Goal: Task Accomplishment & Management: Manage account settings

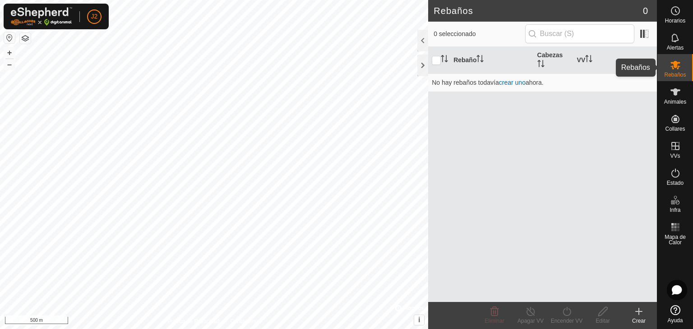
click at [676, 66] on icon at bounding box center [675, 65] width 10 height 9
click at [440, 56] on div at bounding box center [436, 60] width 9 height 9
click at [439, 59] on input "checkbox" at bounding box center [436, 60] width 9 height 9
checkbox input "true"
click at [519, 81] on link "crear uno" at bounding box center [512, 82] width 27 height 7
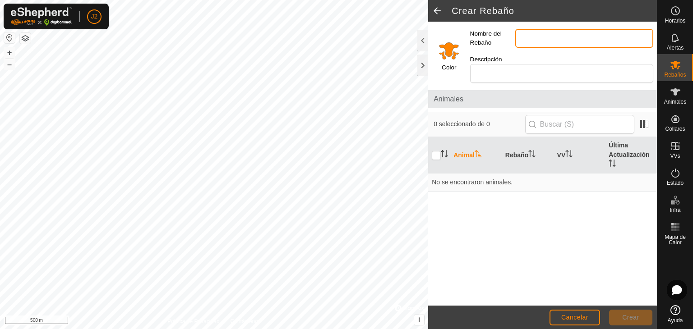
click at [532, 33] on input "Nombre del Rebaño" at bounding box center [584, 38] width 138 height 19
type input "pandilla"
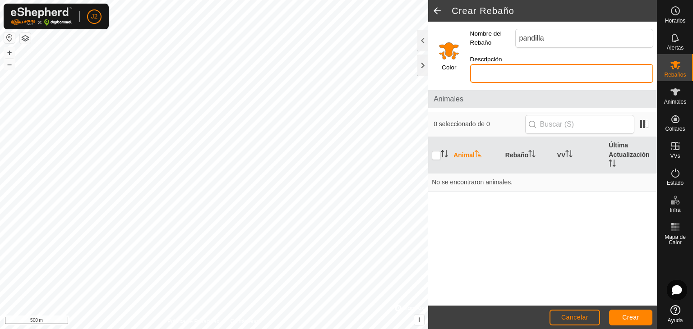
click at [546, 64] on input "Descripción" at bounding box center [561, 73] width 183 height 19
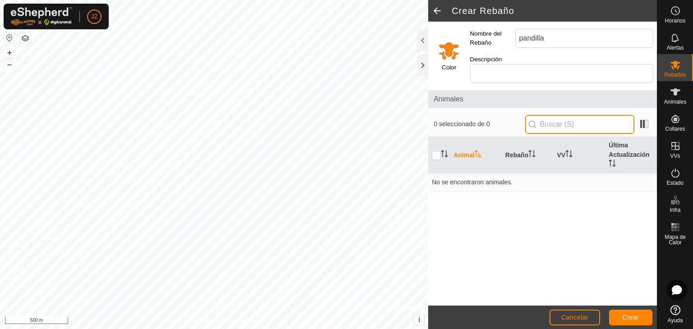
click at [556, 115] on input "text" at bounding box center [579, 124] width 109 height 19
click at [442, 150] on icon "Activar para ordenar" at bounding box center [442, 153] width 1 height 7
click at [442, 150] on icon "Activar para ordenar" at bounding box center [444, 153] width 7 height 7
click at [437, 151] on input "checkbox" at bounding box center [436, 155] width 9 height 9
checkbox input "true"
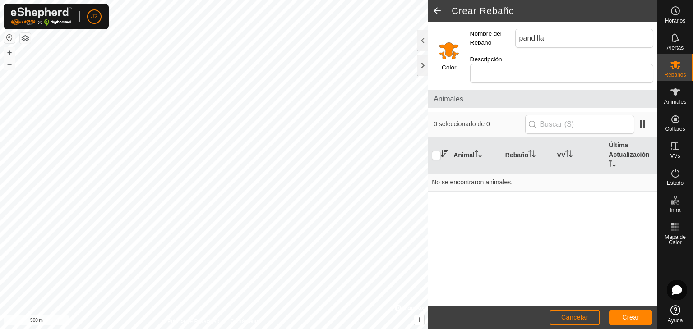
click at [442, 150] on icon "Activar para ordenar" at bounding box center [444, 153] width 7 height 7
click at [602, 115] on input "text" at bounding box center [579, 124] width 109 height 19
click at [534, 121] on p-inputicon at bounding box center [531, 124] width 7 height 7
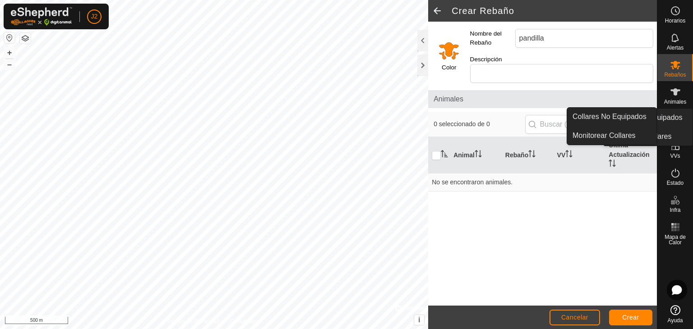
click at [676, 128] on span "Collares" at bounding box center [675, 128] width 20 height 5
click at [627, 138] on link "Monitorear Collares" at bounding box center [611, 136] width 89 height 18
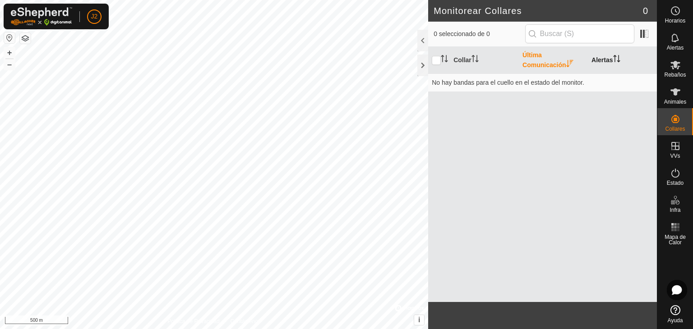
click at [601, 58] on th "Alertas" at bounding box center [622, 60] width 69 height 27
click at [435, 57] on input "checkbox" at bounding box center [436, 60] width 9 height 9
click at [437, 60] on input "checkbox" at bounding box center [436, 60] width 9 height 9
checkbox input "false"
click at [450, 58] on th "Collar" at bounding box center [484, 60] width 69 height 27
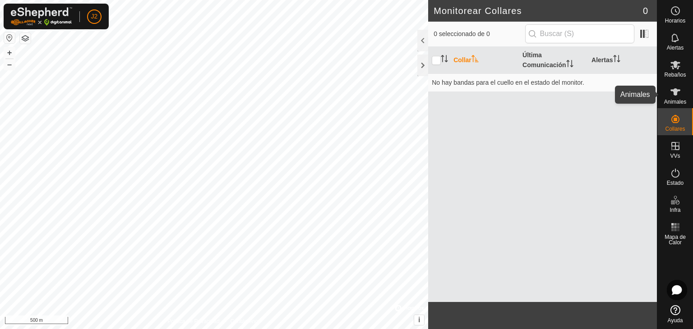
click at [681, 95] on es-animals-svg-icon at bounding box center [675, 92] width 16 height 14
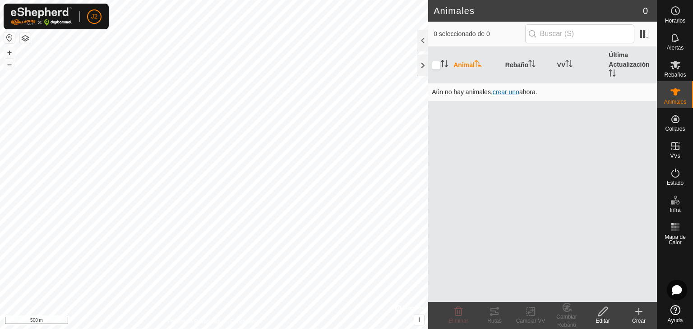
click at [503, 91] on span "crear uno" at bounding box center [505, 91] width 27 height 7
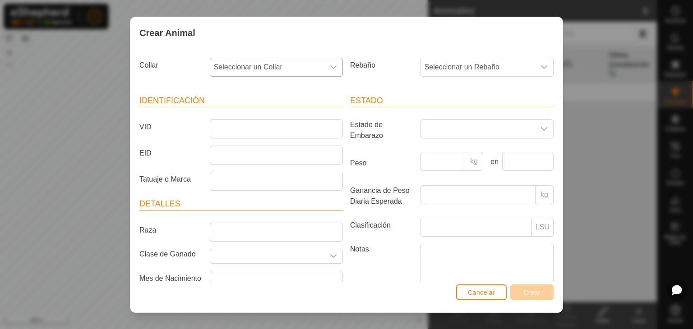
click at [325, 69] on div "dropdown trigger" at bounding box center [333, 67] width 18 height 18
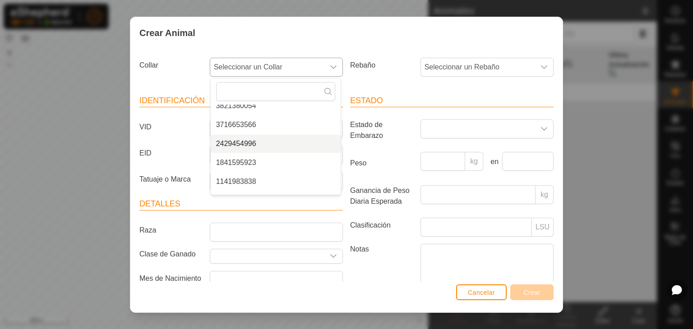
scroll to position [15, 0]
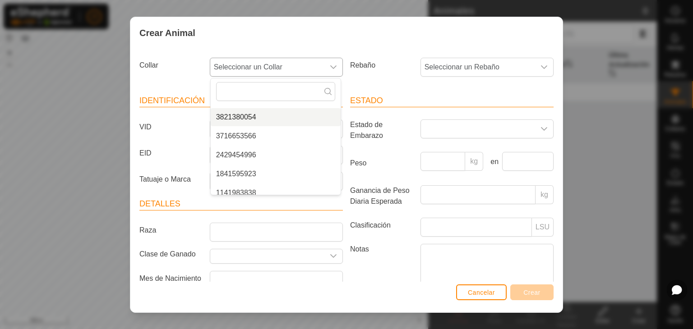
click at [258, 118] on li "3821380054" at bounding box center [276, 117] width 130 height 18
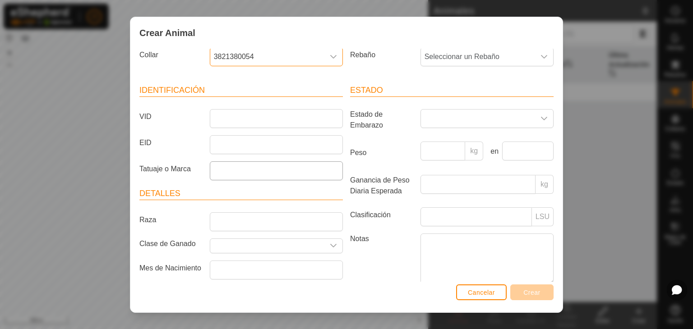
scroll to position [0, 0]
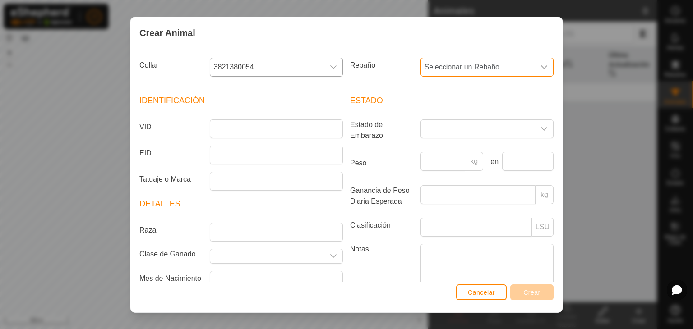
click at [512, 60] on span "Seleccionar un Rebaño" at bounding box center [478, 67] width 114 height 18
click at [516, 86] on input "text" at bounding box center [486, 91] width 119 height 19
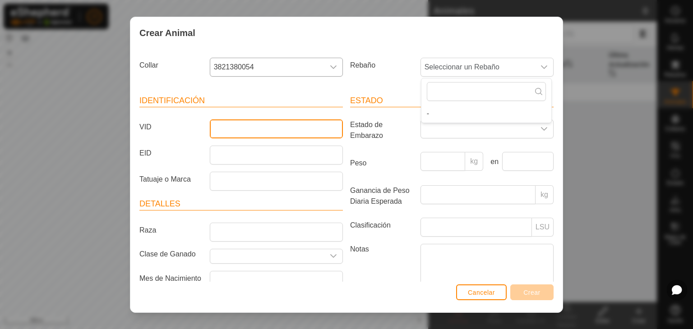
click at [281, 129] on input "VID" at bounding box center [276, 128] width 133 height 19
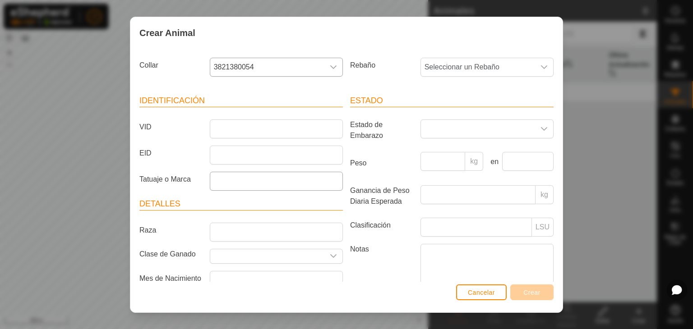
drag, startPoint x: 273, startPoint y: 169, endPoint x: 267, endPoint y: 176, distance: 9.9
click at [273, 170] on article "Identificación VID EID Tatuaje o Marca" at bounding box center [240, 143] width 203 height 96
click at [262, 182] on input "Tatuaje o Marca" at bounding box center [276, 181] width 133 height 19
type input "5962"
click at [241, 127] on input "VID" at bounding box center [276, 128] width 133 height 19
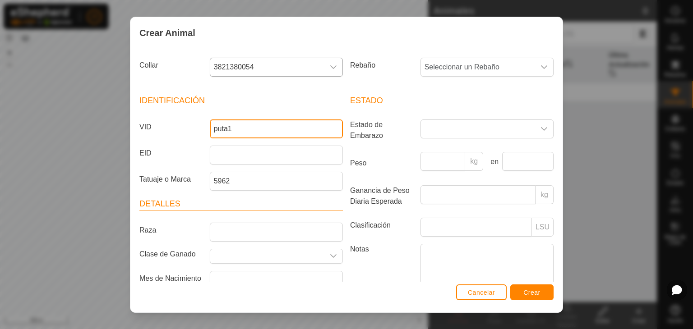
type input "puta1"
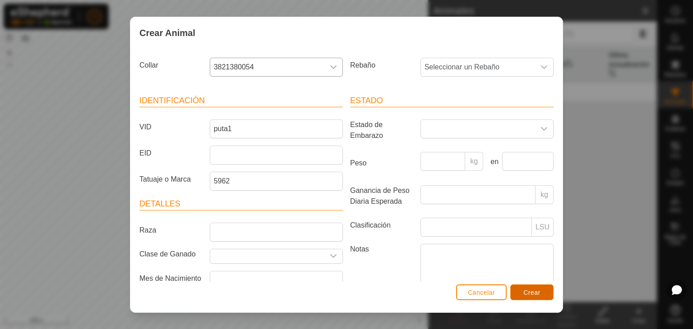
click at [534, 287] on button "Crear" at bounding box center [531, 293] width 43 height 16
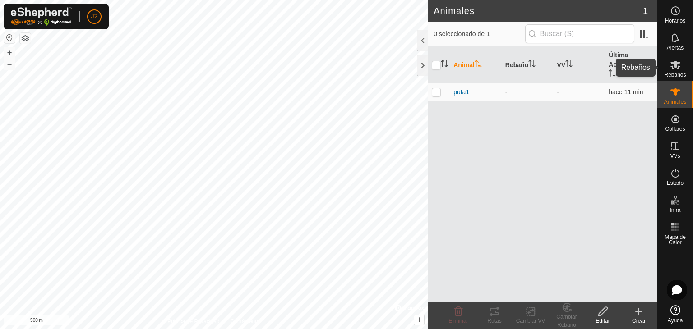
click at [669, 74] on span "Rebaños" at bounding box center [675, 74] width 22 height 5
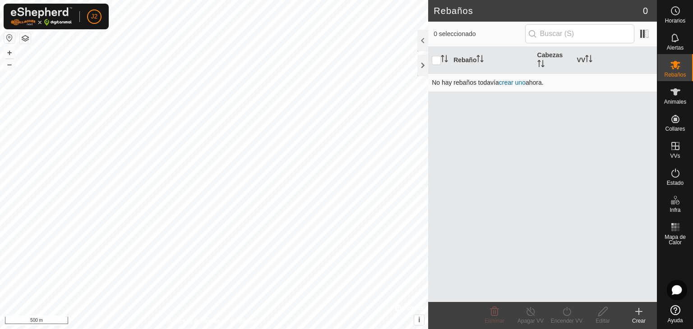
click at [521, 83] on link "crear uno" at bounding box center [512, 82] width 27 height 7
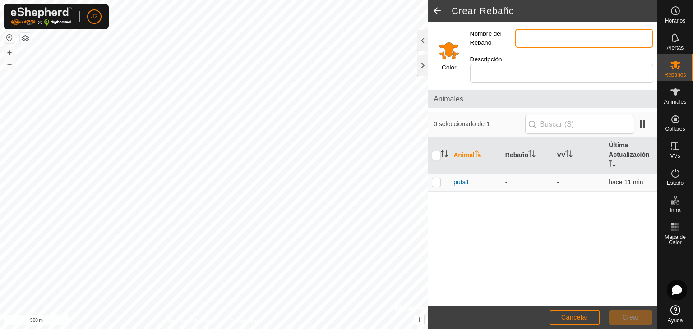
click at [540, 40] on input "Nombre del Rebaño" at bounding box center [584, 38] width 138 height 19
type input "pandilla"
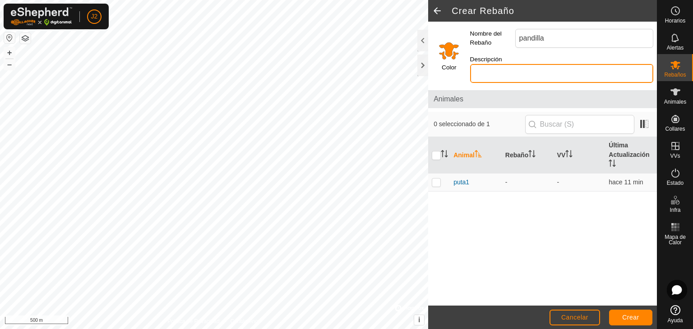
click at [549, 69] on input "Descripción" at bounding box center [561, 73] width 183 height 19
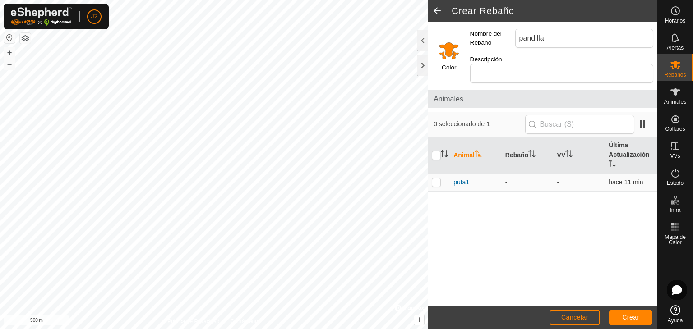
click at [577, 219] on div "Animal Rebaño VV Última Actualización puta1 - - hace 11 min" at bounding box center [542, 221] width 229 height 169
click at [642, 315] on button "Crear" at bounding box center [630, 318] width 43 height 16
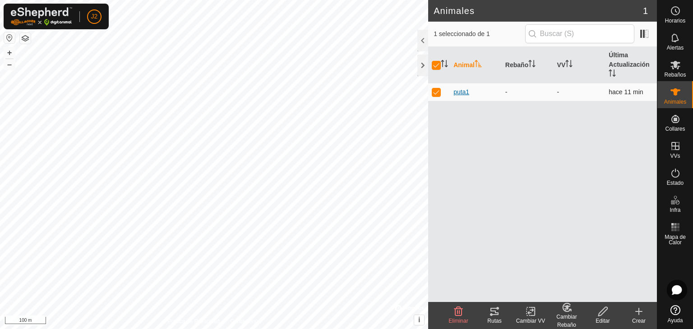
click at [462, 91] on span "puta1" at bounding box center [461, 91] width 16 height 9
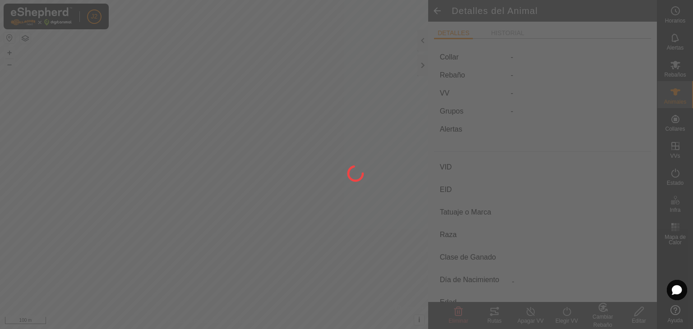
type input "puta1"
type input "-"
type input "5962"
type input "-"
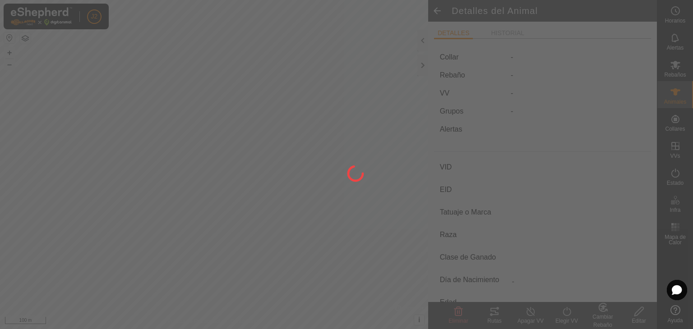
type input "0 kg"
type input "-"
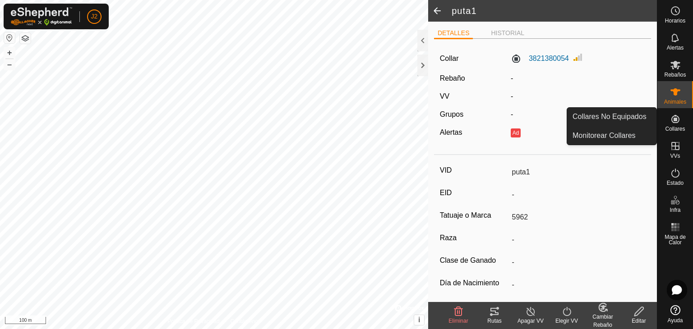
click at [669, 123] on es-neckbands-svg-icon at bounding box center [675, 119] width 16 height 14
click at [630, 136] on link "Monitorear Collares" at bounding box center [611, 136] width 89 height 18
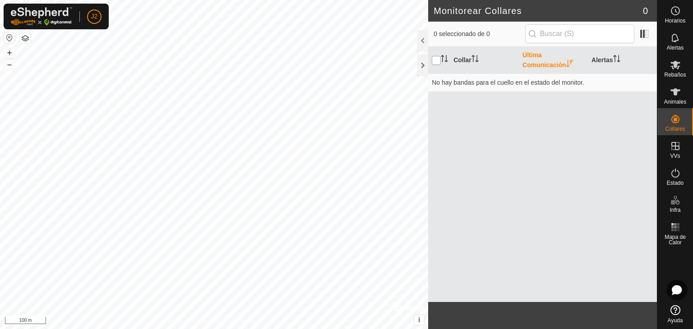
click at [438, 60] on input "checkbox" at bounding box center [436, 60] width 9 height 9
checkbox input "true"
click at [449, 60] on th at bounding box center [439, 60] width 22 height 27
click at [464, 59] on th "Collar" at bounding box center [484, 60] width 69 height 27
click at [464, 60] on th "Collar" at bounding box center [484, 60] width 69 height 27
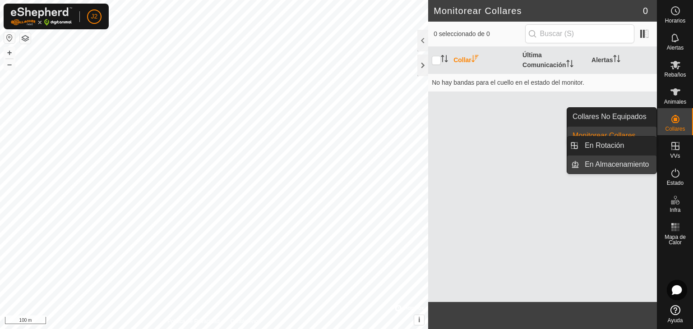
click at [619, 161] on link "En Almacenamiento" at bounding box center [617, 165] width 77 height 18
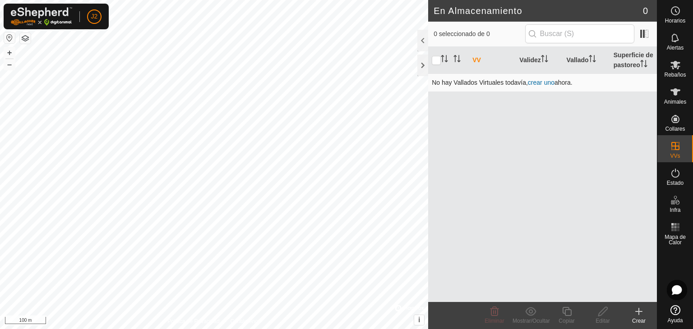
click at [536, 82] on link "crear uno" at bounding box center [541, 82] width 27 height 7
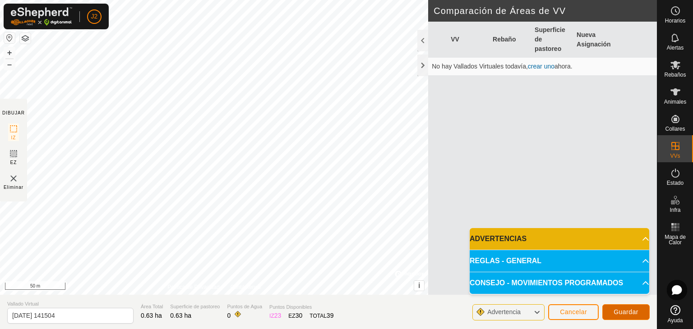
click at [625, 312] on span "Guardar" at bounding box center [625, 311] width 25 height 7
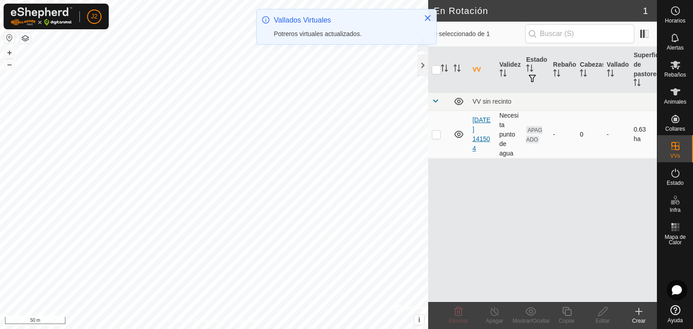
click at [481, 129] on link "[DATE] 141504" at bounding box center [481, 134] width 18 height 36
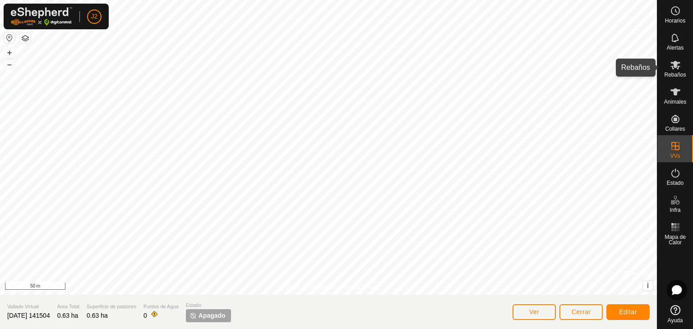
click at [673, 71] on es-mob-svg-icon at bounding box center [675, 65] width 16 height 14
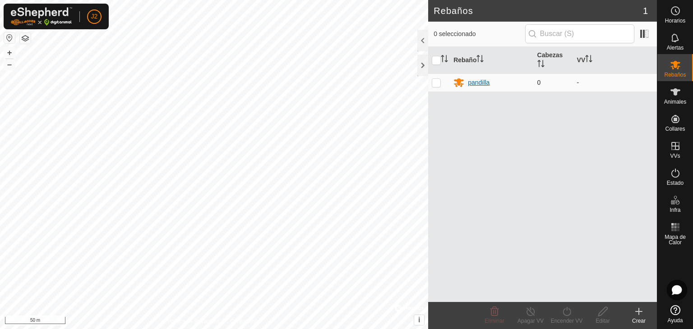
click at [485, 84] on div "pandilla" at bounding box center [479, 82] width 22 height 9
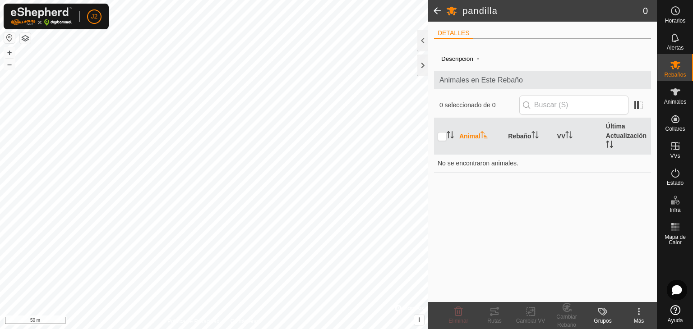
click at [467, 133] on th "Animal" at bounding box center [479, 136] width 49 height 37
click at [465, 135] on th "Animal" at bounding box center [479, 136] width 49 height 37
click at [447, 136] on icon "Activar para ordenar" at bounding box center [449, 134] width 7 height 7
click at [446, 136] on icon "Activar para ordenar" at bounding box center [449, 134] width 7 height 7
click at [492, 134] on th "Animal" at bounding box center [479, 136] width 49 height 37
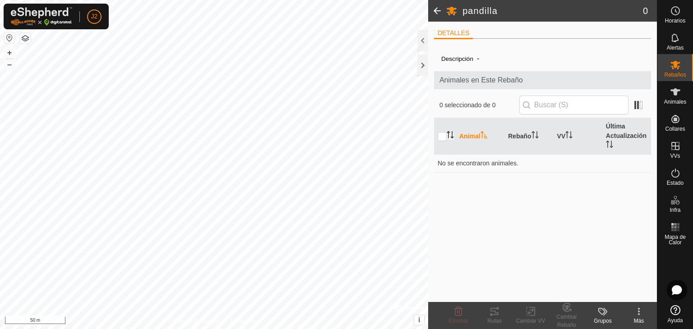
click at [482, 136] on icon "Activar para ordenar" at bounding box center [483, 134] width 7 height 7
click at [636, 103] on span at bounding box center [638, 105] width 14 height 14
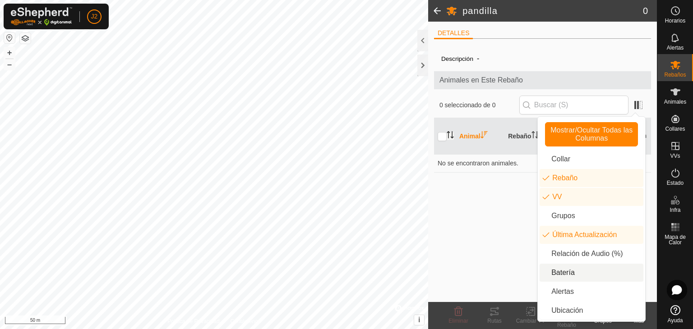
click at [599, 266] on li "Batería" at bounding box center [591, 273] width 104 height 18
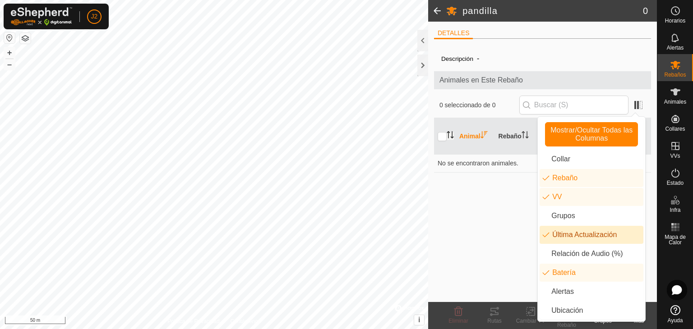
click at [580, 232] on li "Última Actualización" at bounding box center [591, 235] width 104 height 18
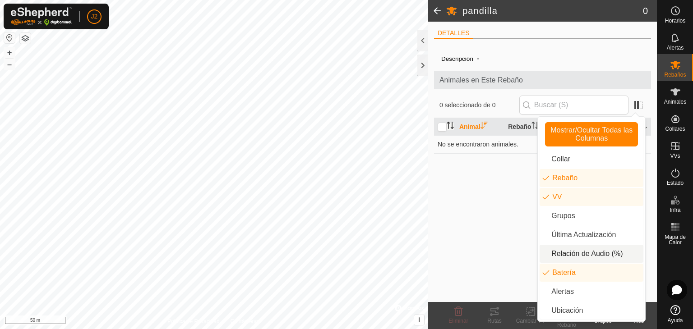
click at [483, 264] on div "Descripción - Animales en Este Rebaño 0 seleccionado de 0 Animal Rebaño VV Bate…" at bounding box center [542, 174] width 217 height 256
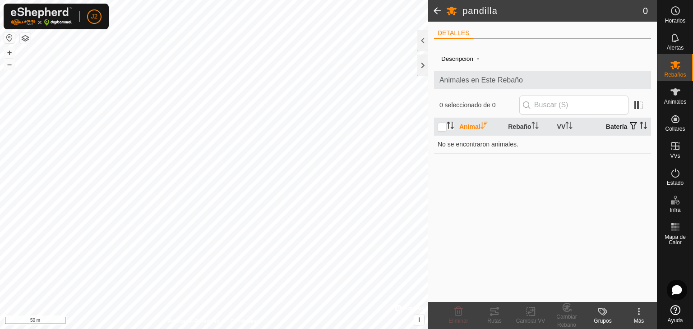
click at [619, 123] on th "Batería" at bounding box center [626, 127] width 49 height 18
click at [619, 124] on th "Batería" at bounding box center [626, 127] width 49 height 18
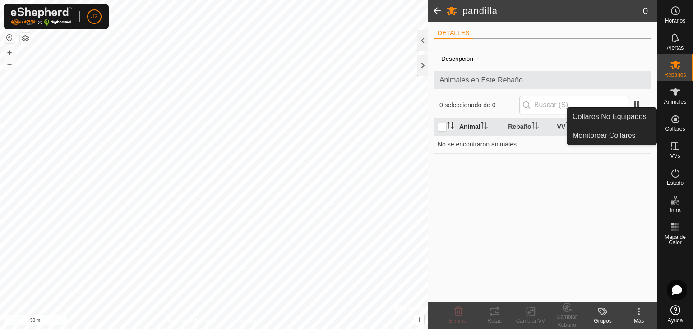
click at [673, 99] on span "Animales" at bounding box center [675, 101] width 22 height 5
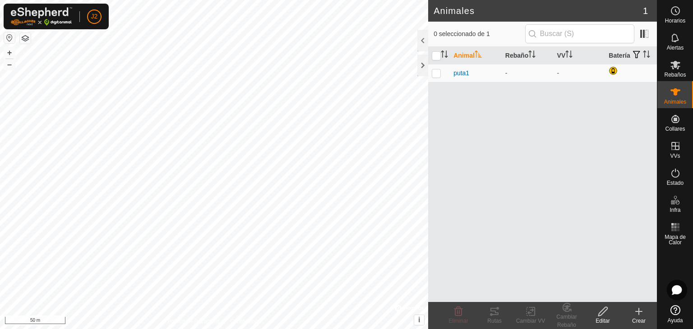
click at [633, 315] on icon at bounding box center [638, 311] width 11 height 11
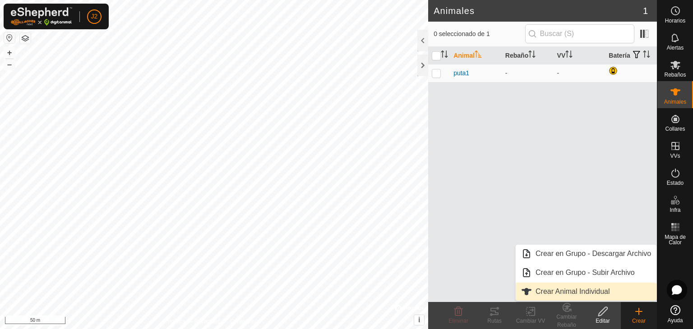
click at [609, 294] on link "Crear Animal Individual" at bounding box center [585, 292] width 141 height 18
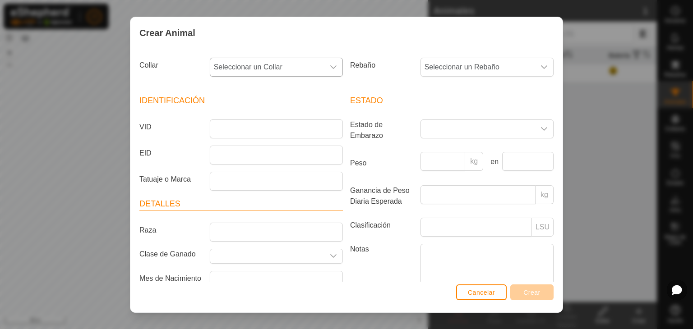
click at [333, 74] on div "dropdown trigger" at bounding box center [333, 67] width 18 height 18
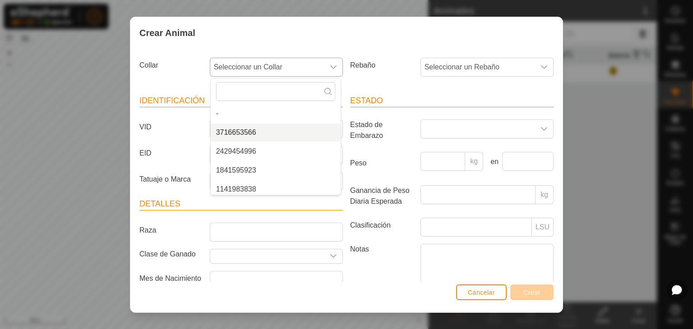
click at [289, 131] on li "3716653566" at bounding box center [276, 133] width 130 height 18
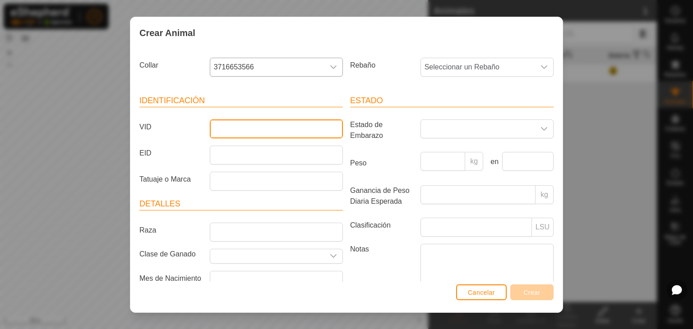
click at [279, 130] on input "VID" at bounding box center [276, 128] width 133 height 19
type input "flaca"
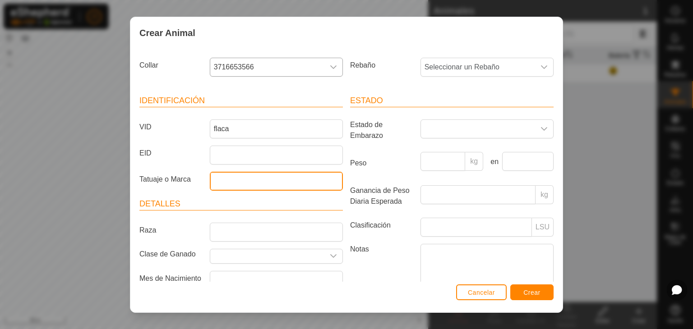
click at [264, 181] on input "Tatuaje o Marca" at bounding box center [276, 181] width 133 height 19
type input "5400"
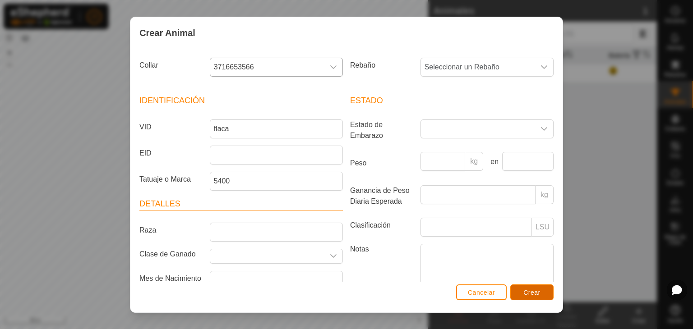
click at [523, 293] on span "Crear" at bounding box center [531, 292] width 17 height 7
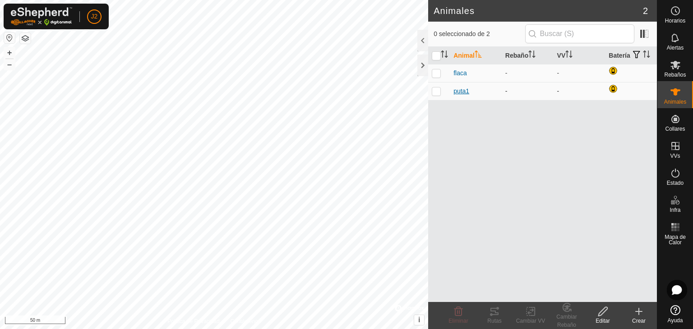
click at [460, 93] on span "puta1" at bounding box center [461, 91] width 16 height 9
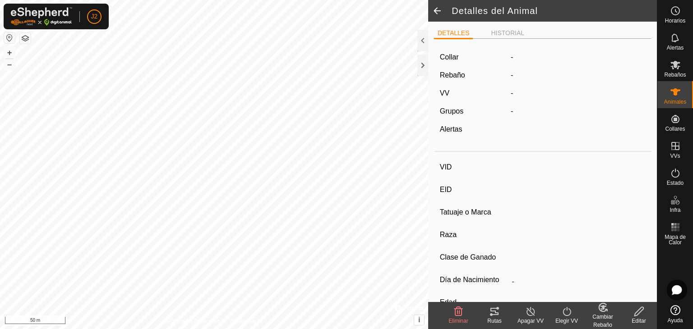
type input "puta1"
type input "-"
type input "5962"
type input "-"
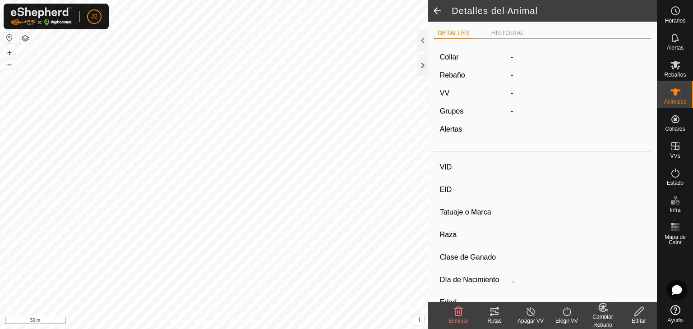
type input "0 kg"
type input "-"
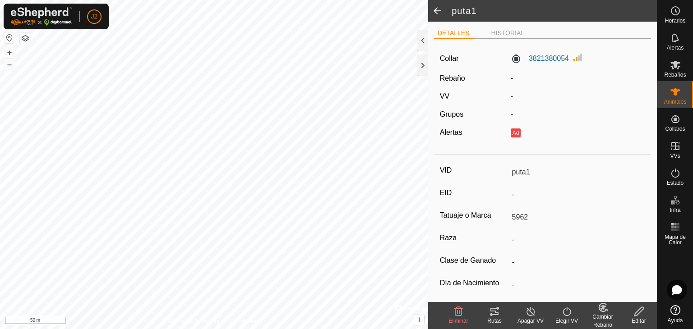
click at [527, 315] on icon at bounding box center [530, 311] width 11 height 11
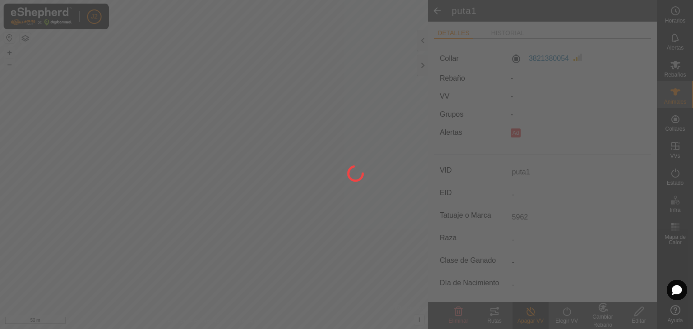
click at [527, 314] on div at bounding box center [346, 164] width 693 height 329
click at [529, 312] on div at bounding box center [346, 164] width 693 height 329
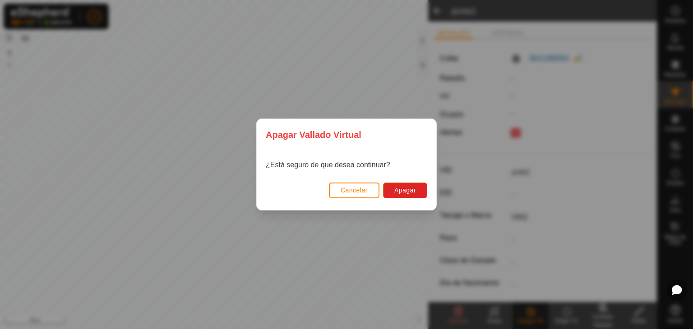
click at [355, 192] on span "Cancelar" at bounding box center [353, 190] width 27 height 7
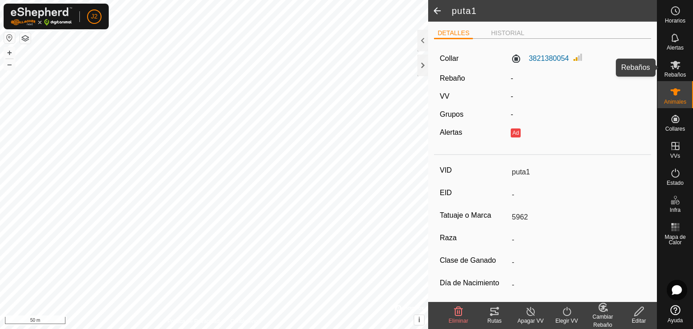
click at [677, 66] on icon at bounding box center [675, 65] width 10 height 9
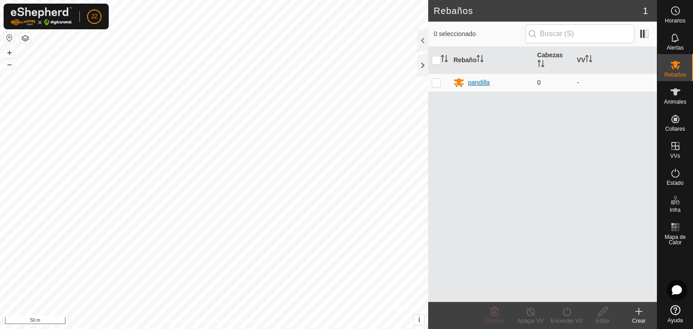
click at [469, 83] on div "pandilla" at bounding box center [479, 82] width 22 height 9
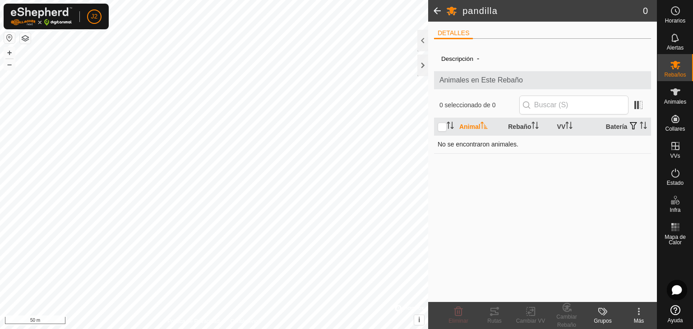
click at [506, 153] on td "No se encontraron animales." at bounding box center [542, 144] width 217 height 18
click at [522, 131] on th "Rebaño" at bounding box center [528, 127] width 49 height 18
click at [468, 76] on span "Animales en Este Rebaño" at bounding box center [542, 80] width 206 height 11
click at [486, 78] on span "Animales en Este Rebaño" at bounding box center [542, 80] width 206 height 11
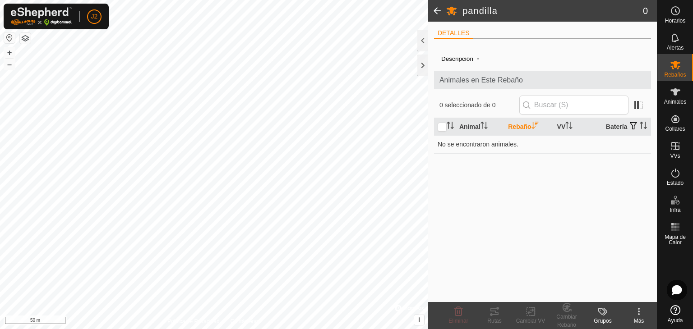
click at [484, 107] on span "0 seleccionado de 0" at bounding box center [479, 105] width 80 height 9
click at [528, 108] on p-inputicon at bounding box center [526, 104] width 7 height 7
click at [541, 102] on input "text" at bounding box center [573, 105] width 109 height 19
type input "puta1"
click at [443, 132] on input "checkbox" at bounding box center [441, 127] width 9 height 9
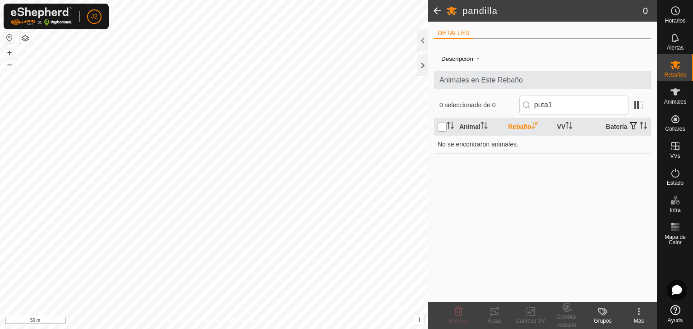
checkbox input "true"
click at [675, 97] on icon at bounding box center [675, 92] width 11 height 11
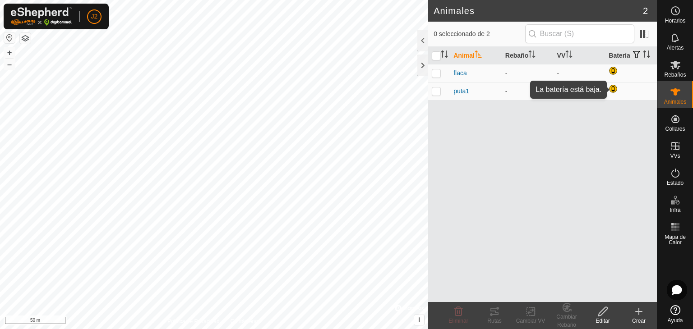
click at [611, 90] on div at bounding box center [613, 89] width 11 height 11
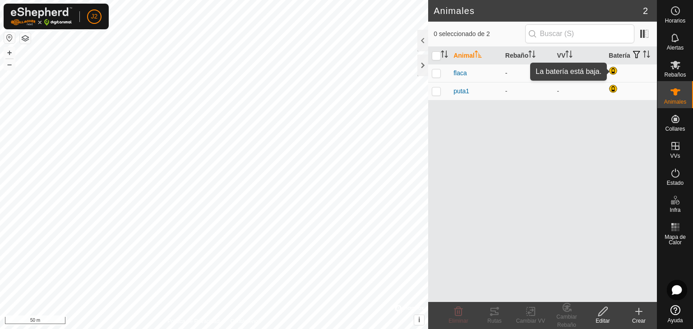
click at [613, 67] on div at bounding box center [613, 71] width 11 height 11
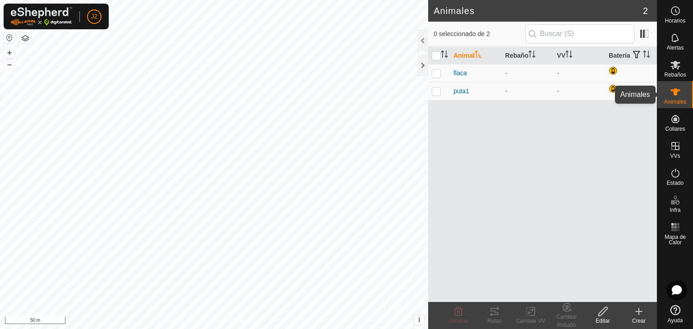
click at [676, 95] on icon at bounding box center [675, 92] width 11 height 11
click at [640, 313] on icon at bounding box center [638, 311] width 11 height 11
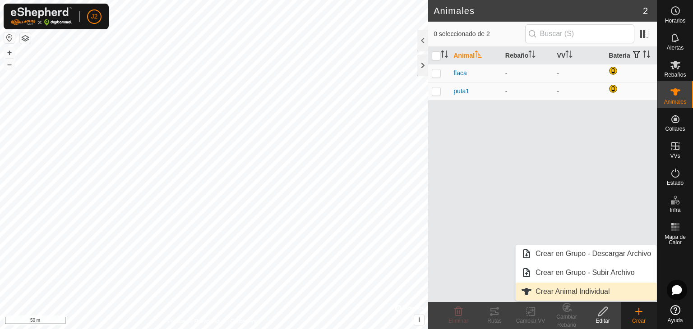
click at [571, 296] on link "Crear Animal Individual" at bounding box center [585, 292] width 141 height 18
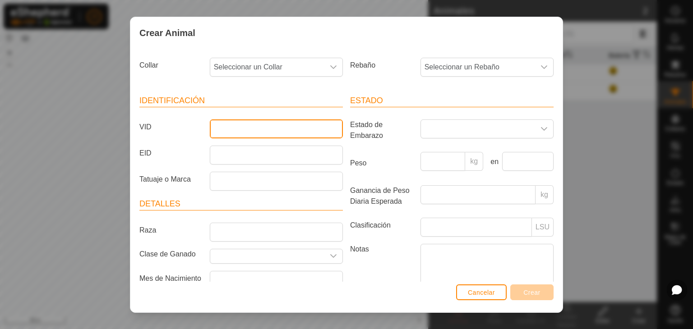
click at [267, 124] on input "VID" at bounding box center [276, 128] width 133 height 19
type input "3508"
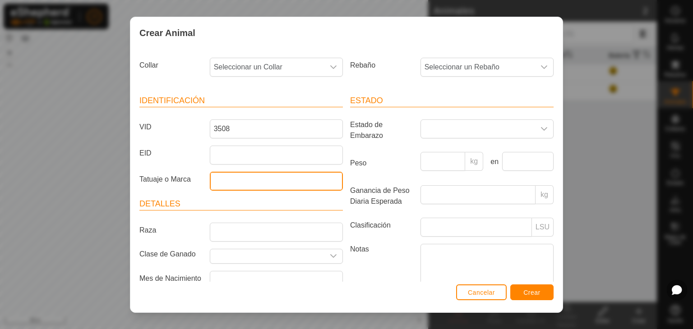
click at [229, 181] on input "Tatuaje o Marca" at bounding box center [276, 181] width 133 height 19
type input "3508"
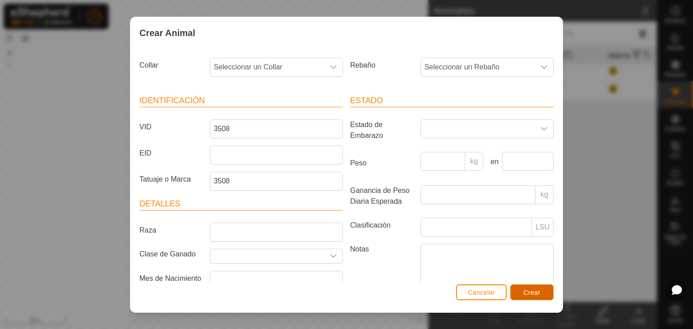
click at [542, 291] on button "Crear" at bounding box center [531, 293] width 43 height 16
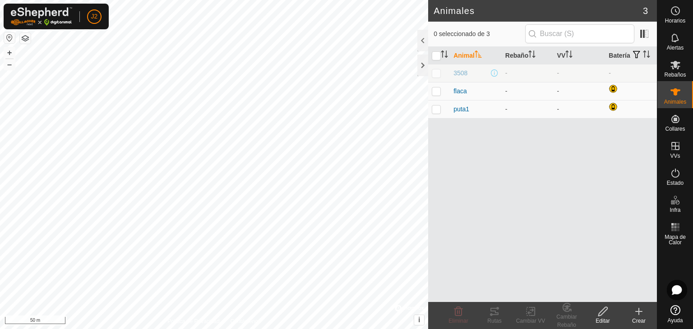
click at [637, 315] on icon at bounding box center [638, 311] width 11 height 11
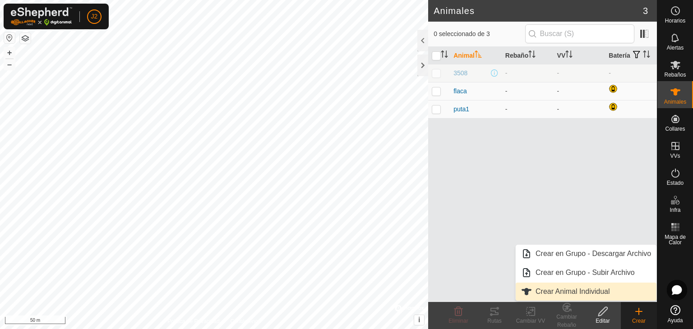
click at [597, 287] on link "Crear Animal Individual" at bounding box center [585, 292] width 141 height 18
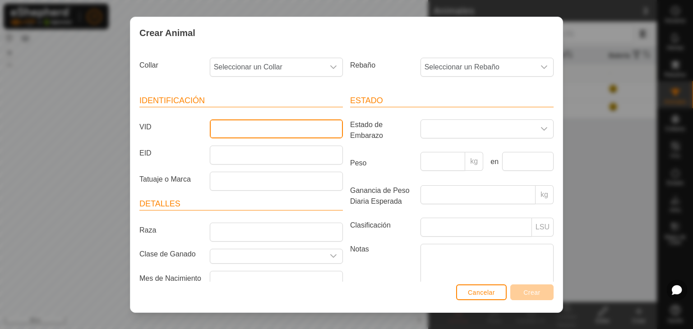
click at [233, 132] on input "VID" at bounding box center [276, 128] width 133 height 19
type input "morrosucio"
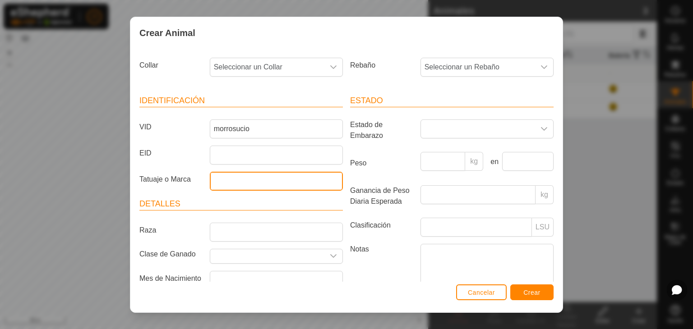
click at [224, 184] on input "Tatuaje o Marca" at bounding box center [276, 181] width 133 height 19
type input "2995"
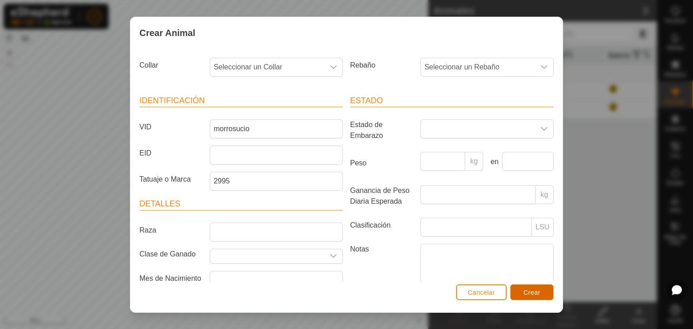
click at [543, 297] on button "Crear" at bounding box center [531, 293] width 43 height 16
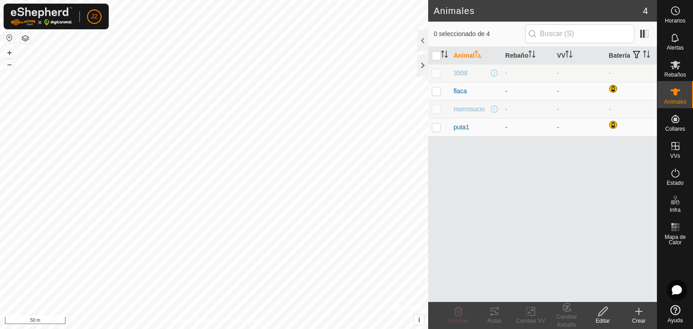
click at [513, 110] on div "-" at bounding box center [527, 109] width 45 height 9
click at [454, 110] on span "morrosucio" at bounding box center [468, 109] width 31 height 9
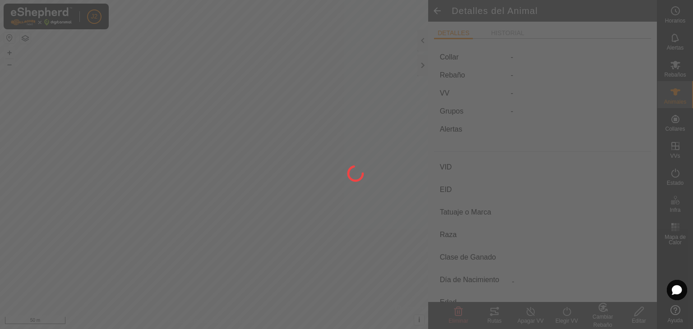
click at [438, 11] on div at bounding box center [346, 164] width 693 height 329
click at [327, 145] on div at bounding box center [346, 164] width 693 height 329
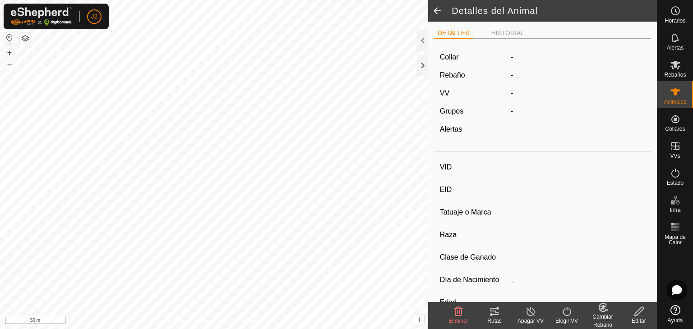
type input "morrosucio"
type input "-"
type input "2995"
type input "-"
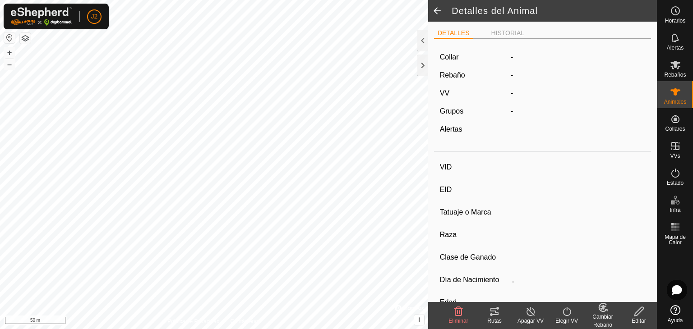
type input "0 kg"
type input "-"
click at [433, 9] on span at bounding box center [437, 11] width 18 height 22
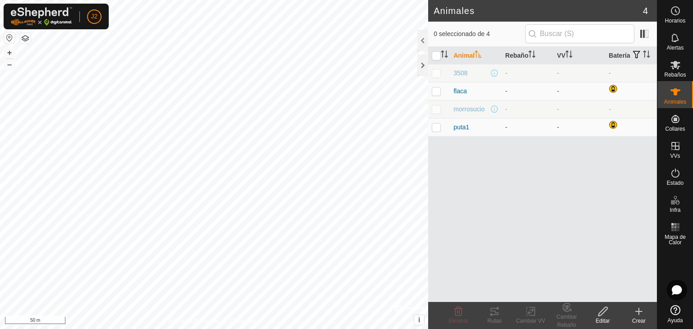
click at [571, 76] on td "-" at bounding box center [579, 73] width 52 height 18
click at [437, 74] on p-checkbox at bounding box center [436, 72] width 9 height 7
checkbox input "true"
click at [440, 112] on td at bounding box center [439, 109] width 22 height 18
checkbox input "true"
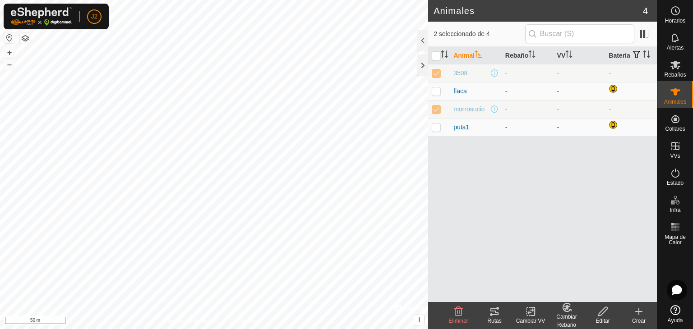
click at [599, 313] on icon at bounding box center [602, 311] width 11 height 11
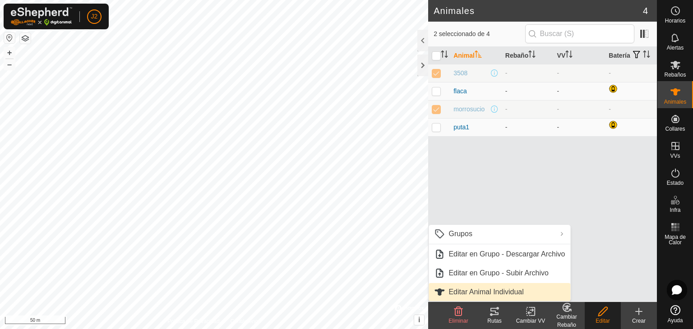
click at [523, 288] on link "Editar Animal Individual" at bounding box center [499, 292] width 142 height 18
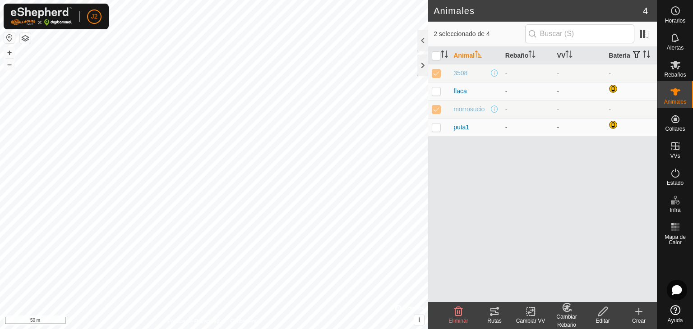
click at [435, 76] on td at bounding box center [439, 73] width 22 height 18
checkbox input "false"
click at [599, 311] on icon at bounding box center [602, 311] width 11 height 11
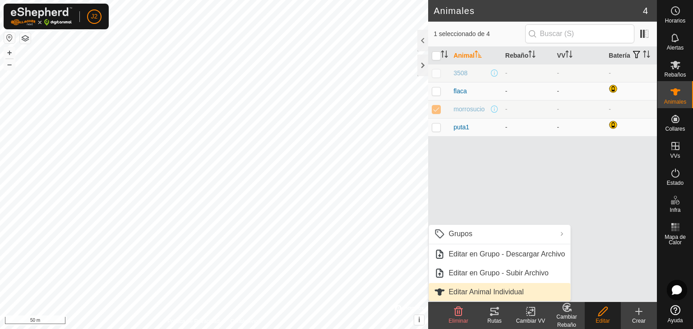
click at [514, 290] on link "Editar Animal Individual" at bounding box center [499, 292] width 142 height 18
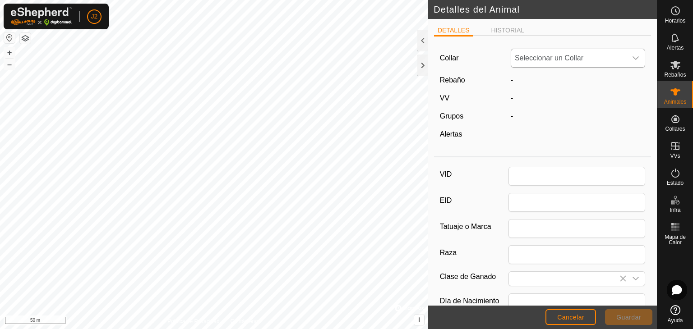
click at [618, 56] on span "Seleccionar un Collar" at bounding box center [568, 58] width 115 height 18
type input "morrosucio"
type input "2995"
type input "0"
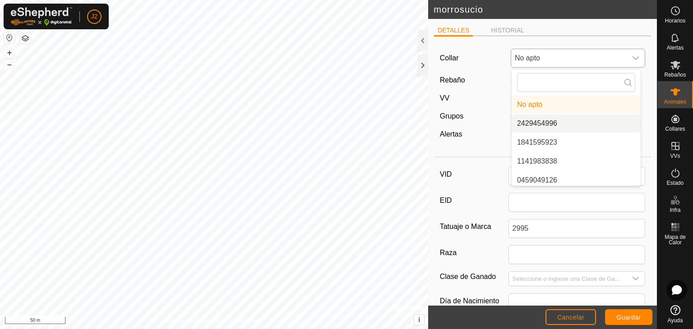
click at [571, 126] on li "2429454996" at bounding box center [575, 124] width 129 height 18
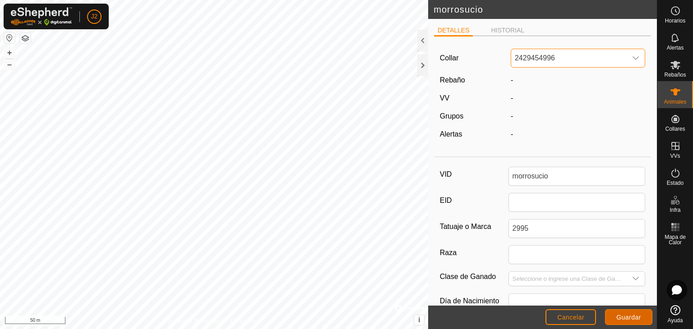
click at [624, 319] on span "Guardar" at bounding box center [628, 317] width 25 height 7
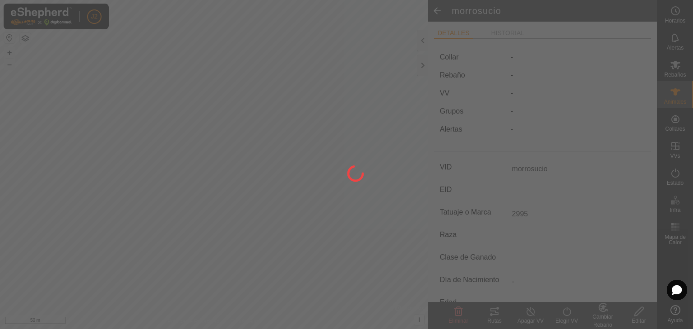
type input "-"
type input "0 kg"
type input "-"
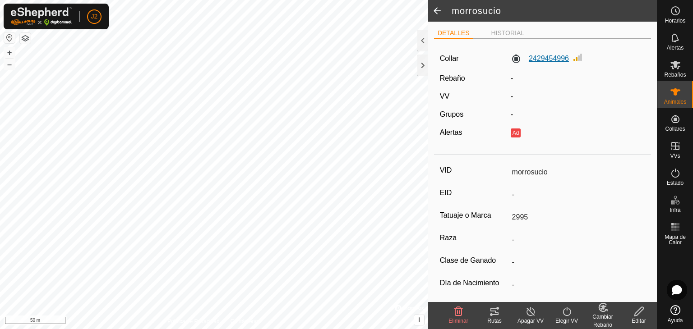
click at [559, 55] on label "2429454996" at bounding box center [539, 58] width 58 height 11
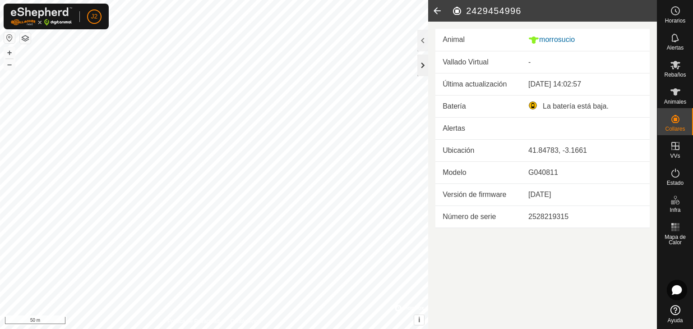
click at [417, 65] on div at bounding box center [422, 66] width 11 height 22
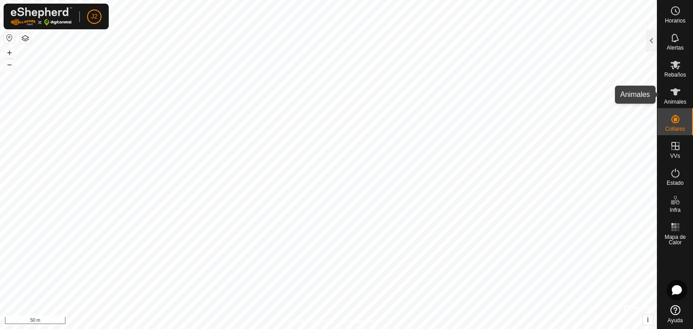
click at [687, 92] on div "Animales" at bounding box center [675, 94] width 36 height 27
click at [671, 97] on icon at bounding box center [675, 92] width 11 height 11
click at [655, 41] on div at bounding box center [651, 41] width 11 height 22
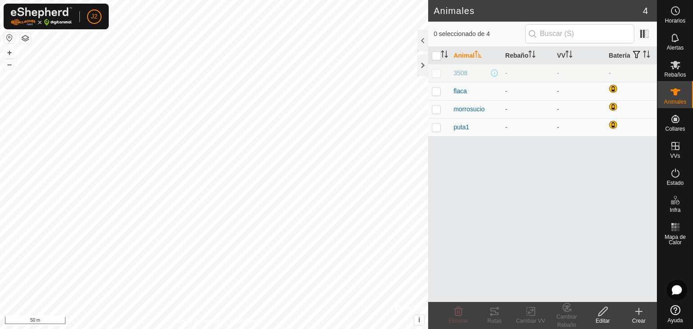
click at [437, 71] on p-checkbox at bounding box center [436, 72] width 9 height 7
checkbox input "true"
click at [604, 317] on div "Editar" at bounding box center [602, 321] width 36 height 8
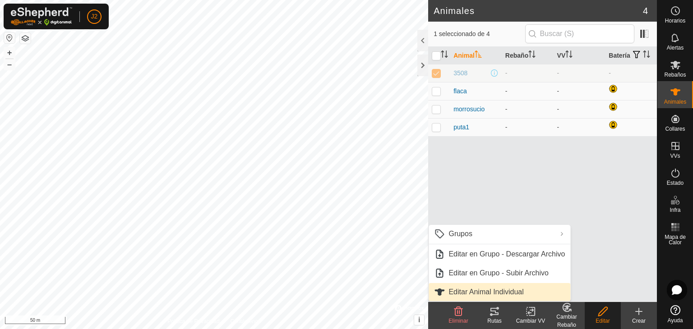
click at [469, 293] on link "Editar Animal Individual" at bounding box center [499, 292] width 142 height 18
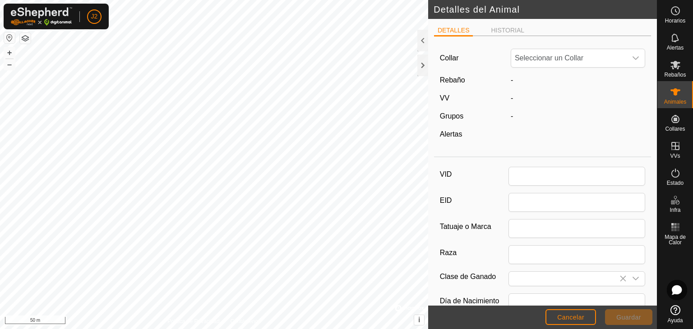
type input "3508"
type input "0"
click at [576, 53] on span "No apto" at bounding box center [568, 58] width 115 height 18
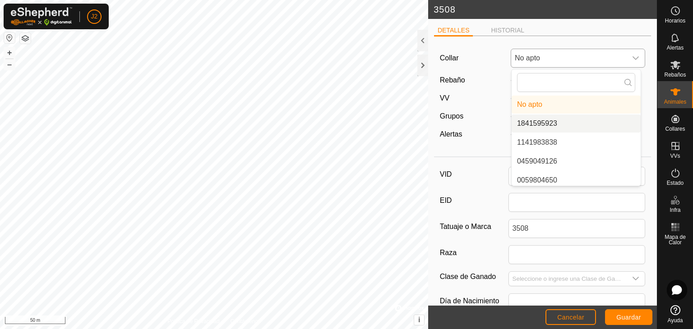
click at [579, 129] on li "1841595923" at bounding box center [575, 124] width 129 height 18
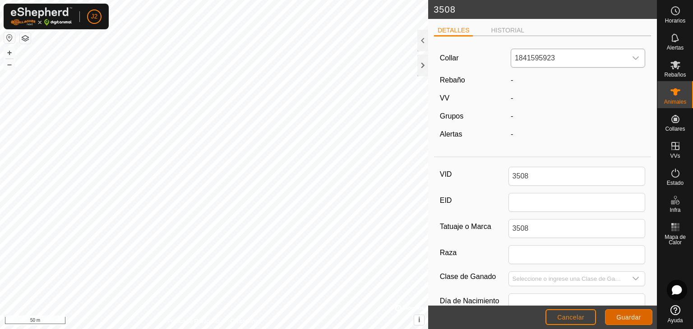
click at [630, 316] on span "Guardar" at bounding box center [628, 317] width 25 height 7
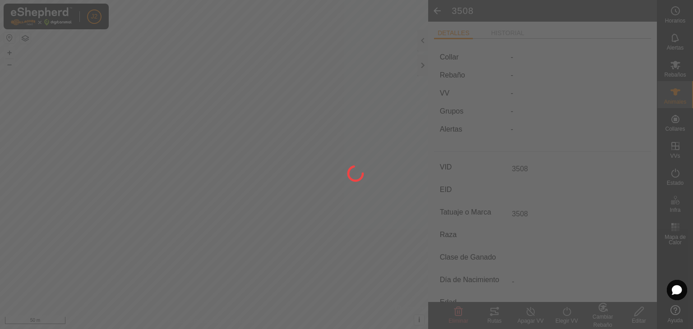
type input "-"
type input "0 kg"
type input "-"
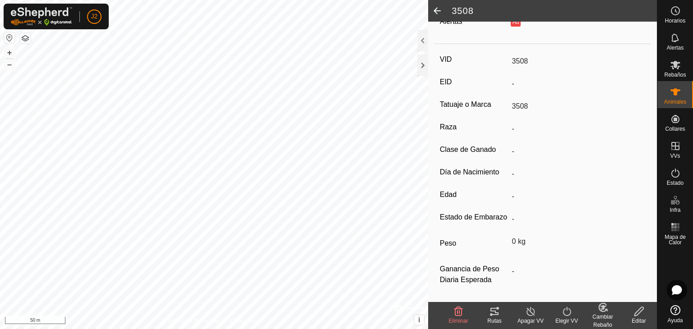
scroll to position [122, 0]
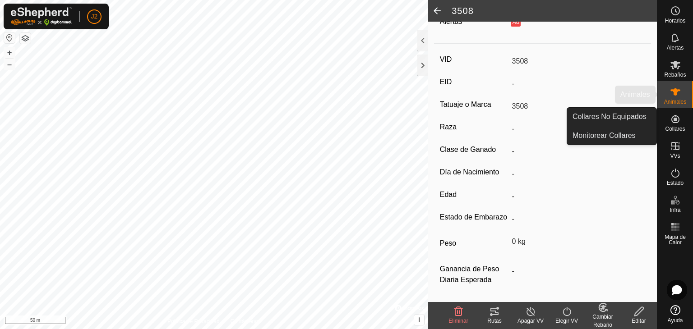
click at [677, 101] on span "Animales" at bounding box center [675, 101] width 22 height 5
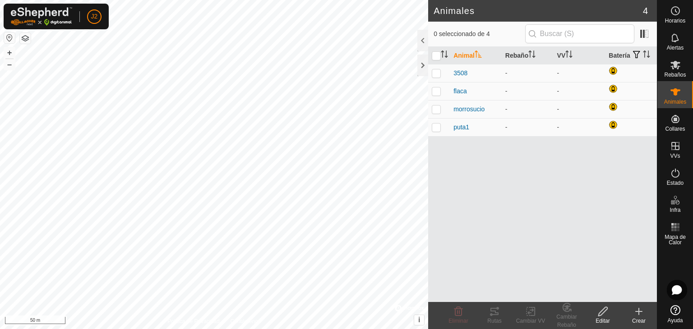
click at [608, 317] on div "Editar" at bounding box center [602, 321] width 36 height 8
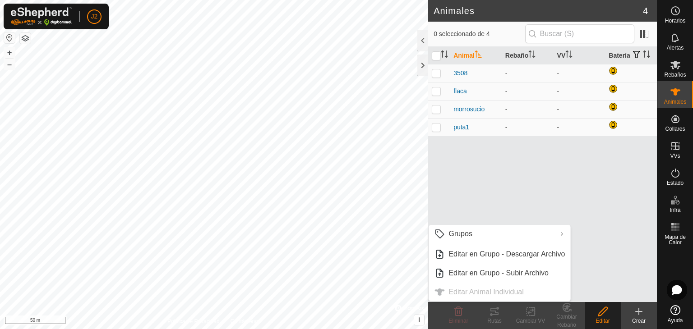
click at [637, 316] on icon at bounding box center [638, 311] width 11 height 11
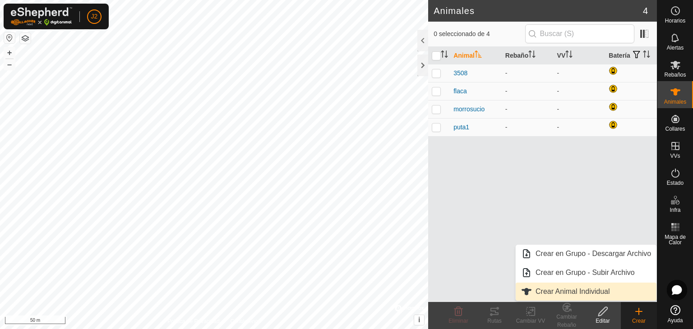
click at [600, 297] on link "Crear Animal Individual" at bounding box center [585, 292] width 141 height 18
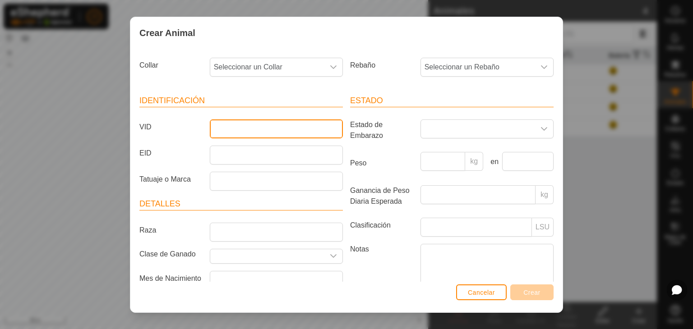
click at [275, 131] on input "VID" at bounding box center [276, 128] width 133 height 19
click at [330, 68] on icon "dropdown trigger" at bounding box center [333, 67] width 7 height 7
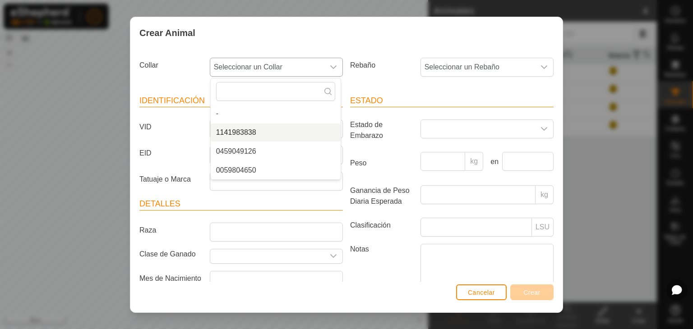
click at [267, 126] on li "1141983838" at bounding box center [276, 133] width 130 height 18
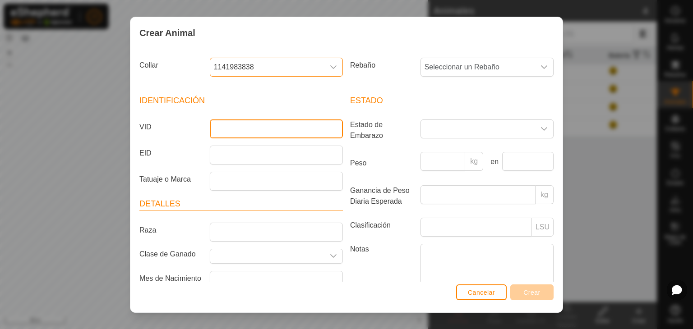
click at [258, 126] on input "VID" at bounding box center [276, 128] width 133 height 19
type input "9705"
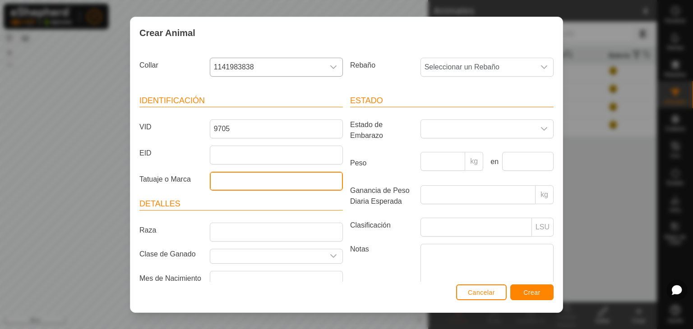
click at [251, 174] on input "Tatuaje o Marca" at bounding box center [276, 181] width 133 height 19
type input "9705"
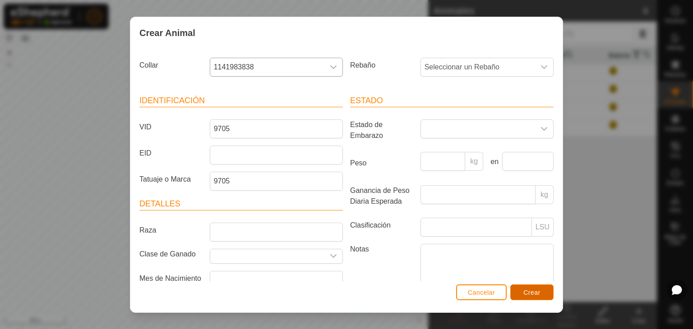
click at [521, 293] on button "Crear" at bounding box center [531, 293] width 43 height 16
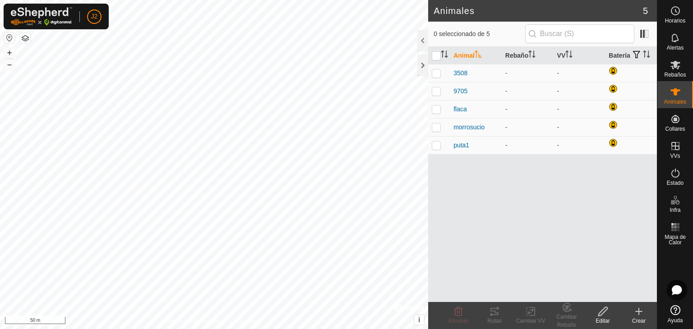
click at [639, 315] on icon at bounding box center [639, 311] width 0 height 6
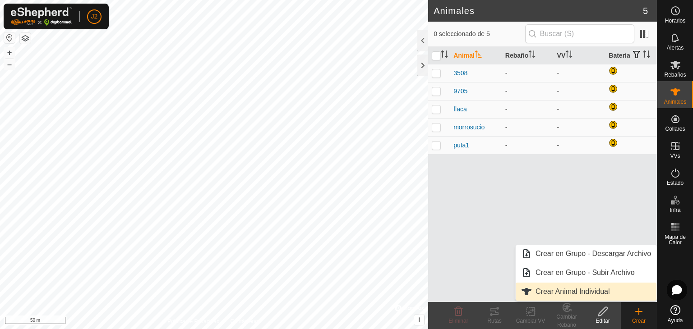
click at [588, 294] on link "Crear Animal Individual" at bounding box center [585, 292] width 141 height 18
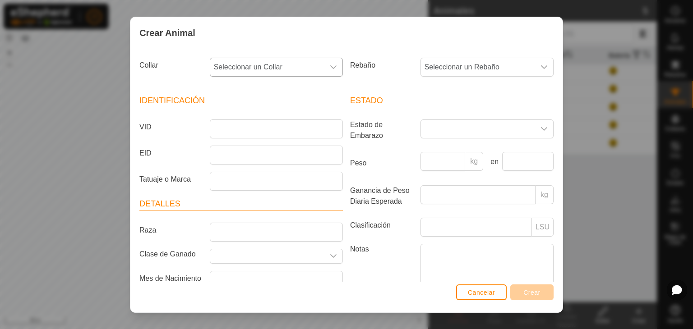
click at [330, 69] on icon "dropdown trigger" at bounding box center [333, 67] width 7 height 7
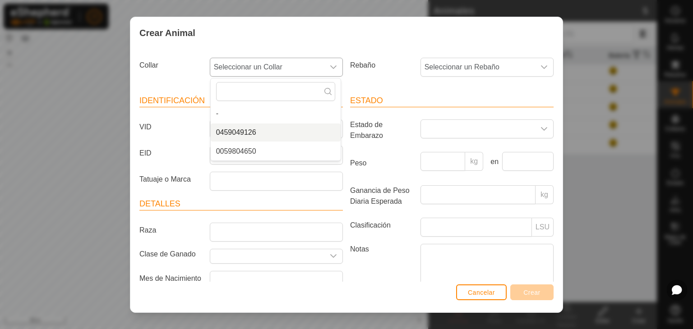
click at [282, 127] on li "0459049126" at bounding box center [276, 133] width 130 height 18
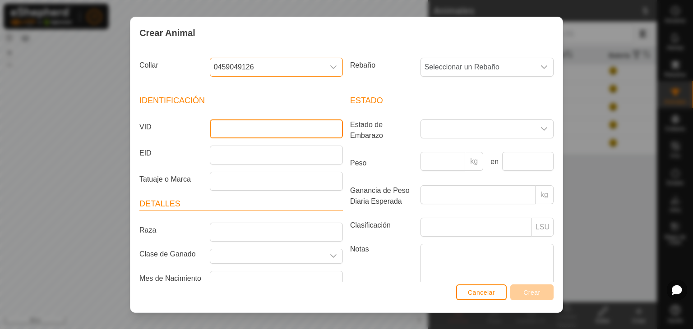
click at [253, 129] on input "VID" at bounding box center [276, 128] width 133 height 19
type input "2817"
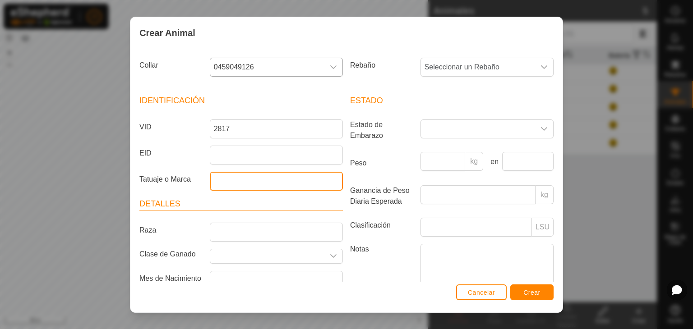
click at [248, 181] on input "Tatuaje o Marca" at bounding box center [276, 181] width 133 height 19
type input "2817"
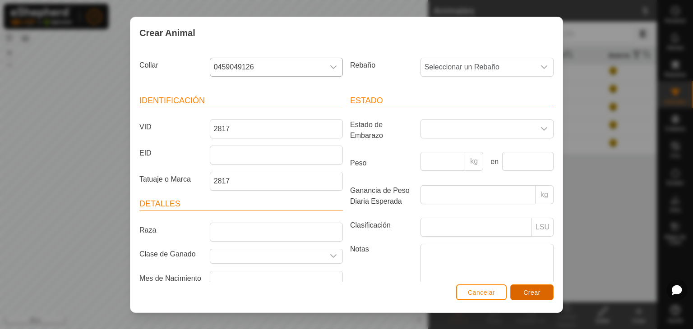
click at [541, 290] on button "Crear" at bounding box center [531, 293] width 43 height 16
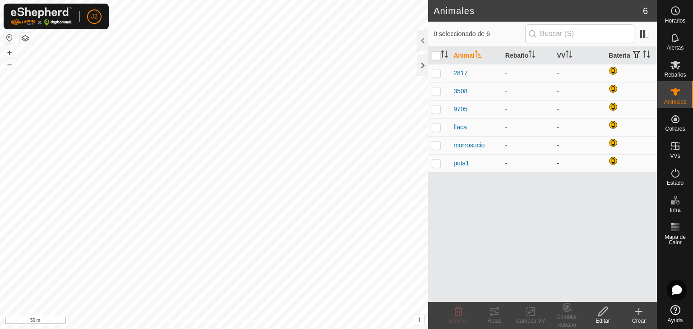
click at [460, 162] on span "puta1" at bounding box center [461, 163] width 16 height 9
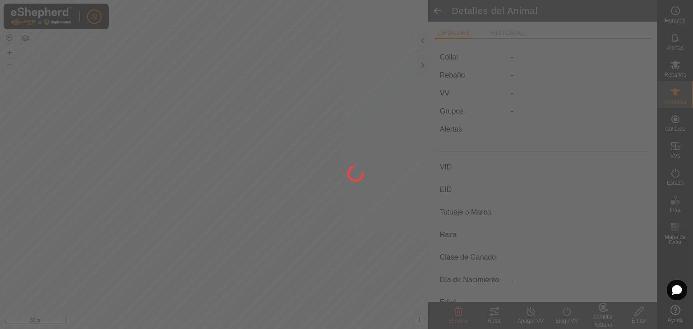
type input "puta1"
type input "-"
type input "5962"
type input "-"
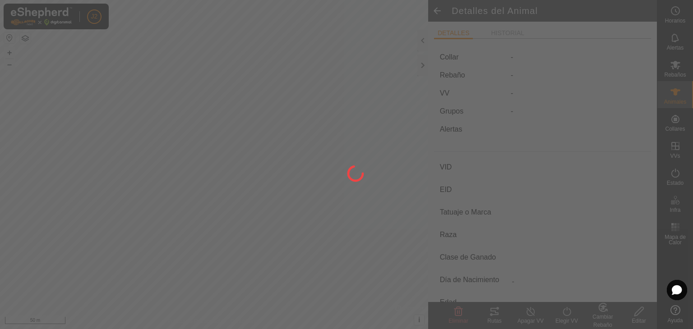
type input "0 kg"
type input "-"
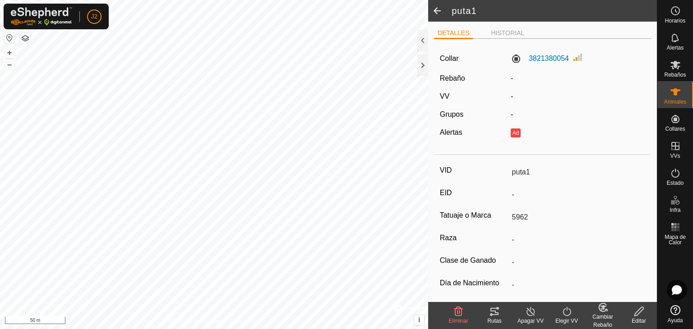
click at [641, 316] on icon at bounding box center [638, 311] width 11 height 11
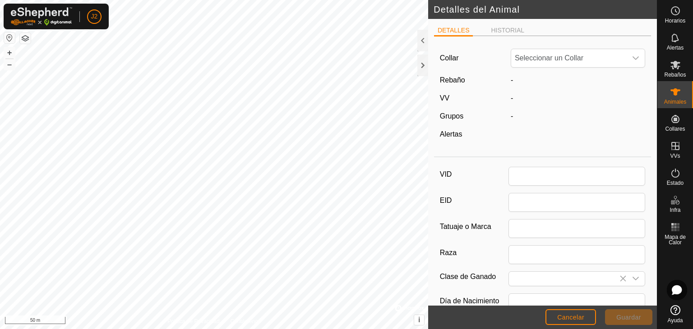
type input "puta1"
type input "5962"
type input "0"
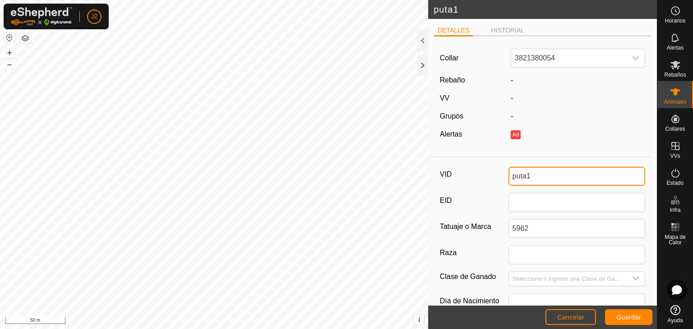
drag, startPoint x: 545, startPoint y: 179, endPoint x: 432, endPoint y: 179, distance: 113.6
click at [432, 179] on div "DETALLES HISTORIAL Collar 3821380054 Rebaño - VV - Grupos - Alertas Ad VID puta…" at bounding box center [542, 162] width 229 height 287
type input "G"
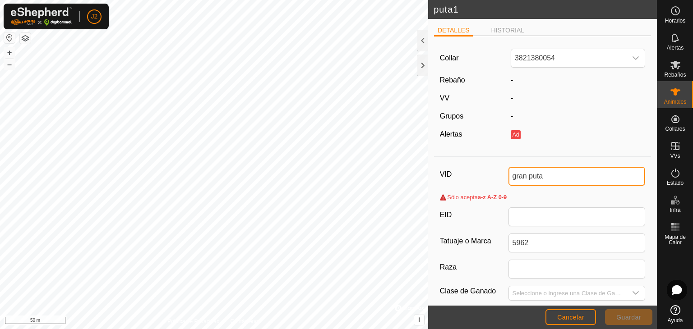
click at [527, 175] on input "gran puta" at bounding box center [576, 176] width 137 height 19
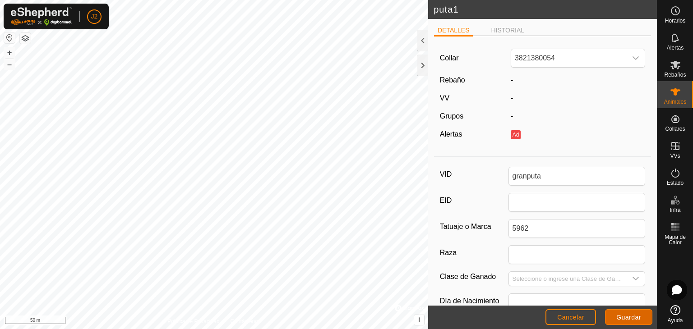
click at [630, 314] on span "Guardar" at bounding box center [628, 317] width 25 height 7
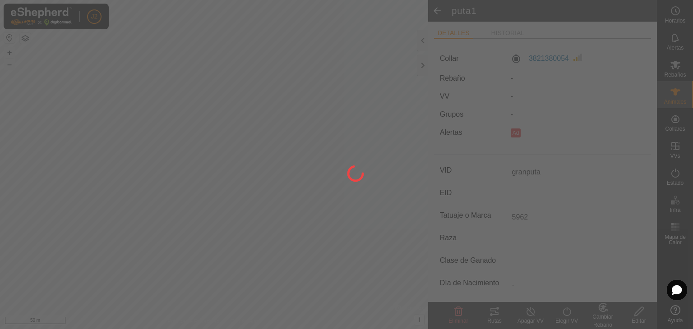
type input "granputa"
type input "-"
type input "0 kg"
type input "-"
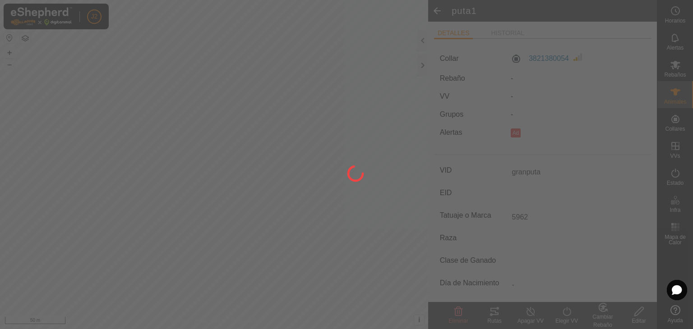
type input "-"
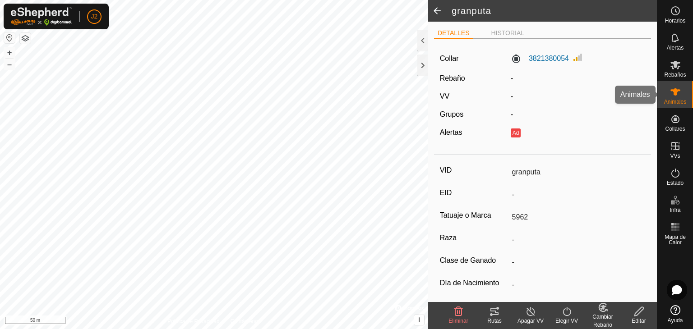
click at [674, 95] on icon at bounding box center [675, 92] width 11 height 11
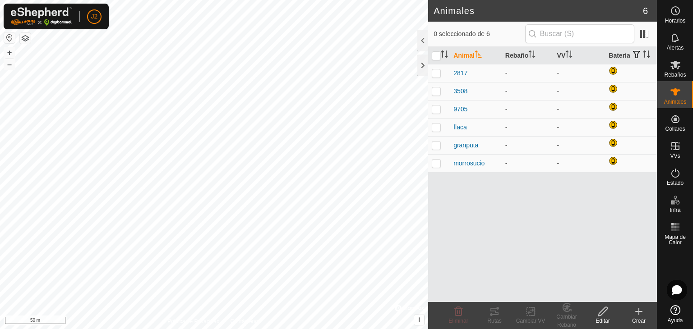
click at [636, 315] on icon at bounding box center [638, 311] width 11 height 11
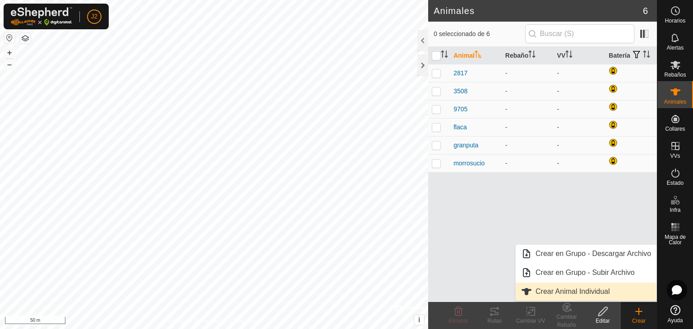
click at [573, 297] on link "Crear Animal Individual" at bounding box center [585, 292] width 141 height 18
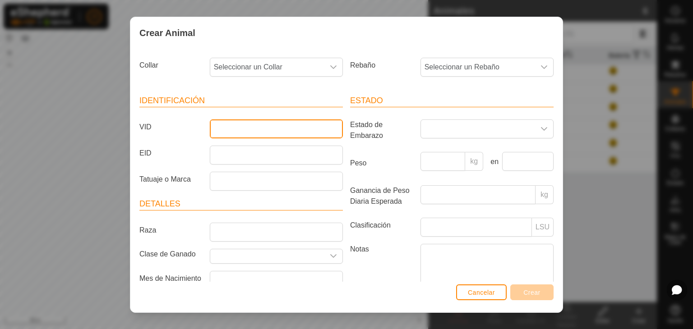
click at [241, 127] on input "VID" at bounding box center [276, 128] width 133 height 19
type input "marquesa"
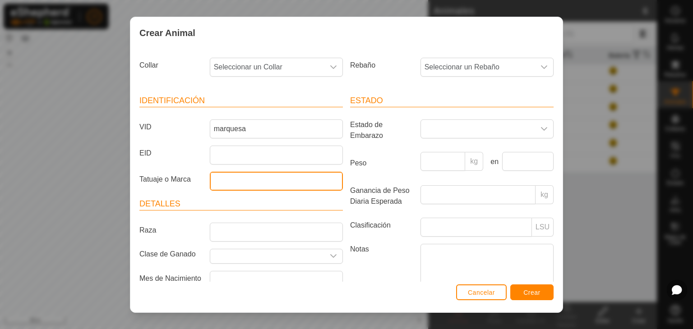
click at [221, 177] on input "Tatuaje o Marca" at bounding box center [276, 181] width 133 height 19
type input "02"
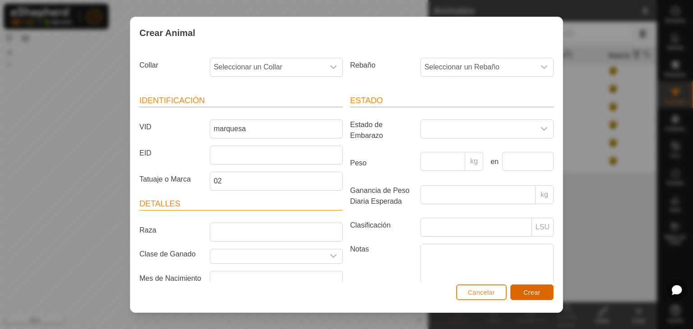
click at [526, 298] on button "Crear" at bounding box center [531, 293] width 43 height 16
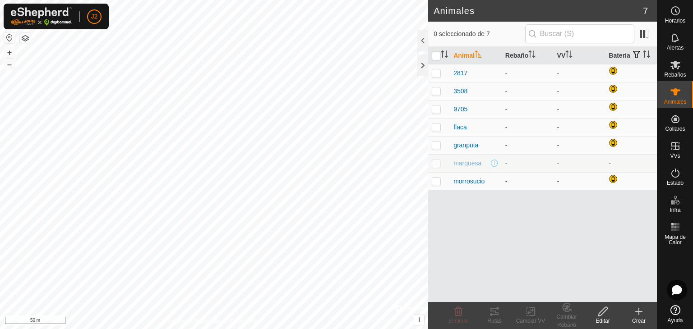
click at [435, 163] on p-checkbox at bounding box center [436, 163] width 9 height 7
checkbox input "true"
click at [597, 313] on icon at bounding box center [602, 311] width 11 height 11
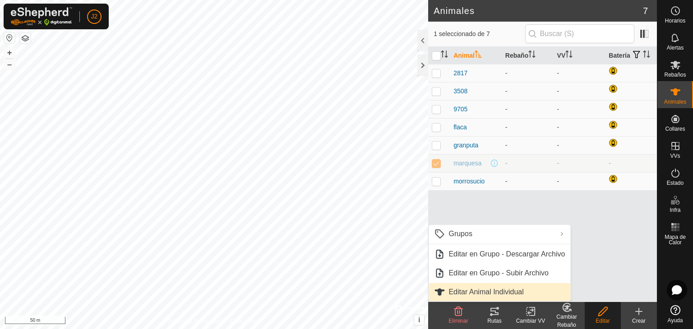
click at [487, 291] on link "Editar Animal Individual" at bounding box center [499, 292] width 142 height 18
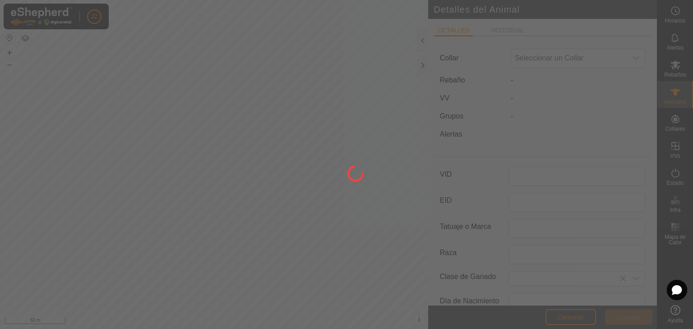
type input "marquesa"
type input "02"
type input "0"
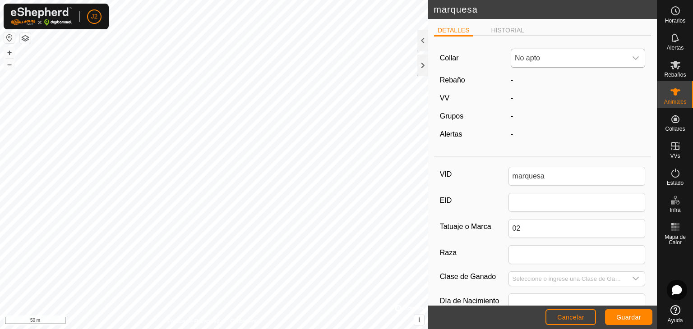
click at [565, 54] on span "No apto" at bounding box center [568, 58] width 115 height 18
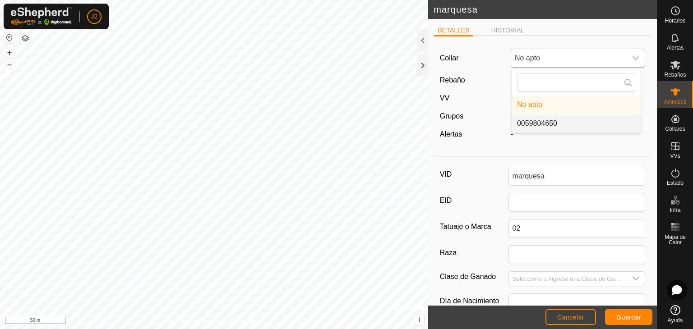
click at [558, 119] on li "0059804650" at bounding box center [575, 124] width 129 height 18
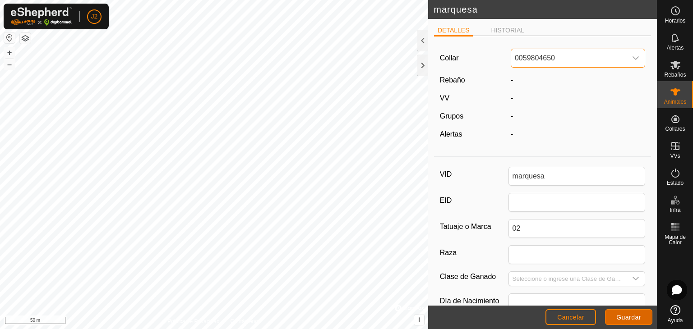
click at [642, 321] on button "Guardar" at bounding box center [628, 317] width 47 height 16
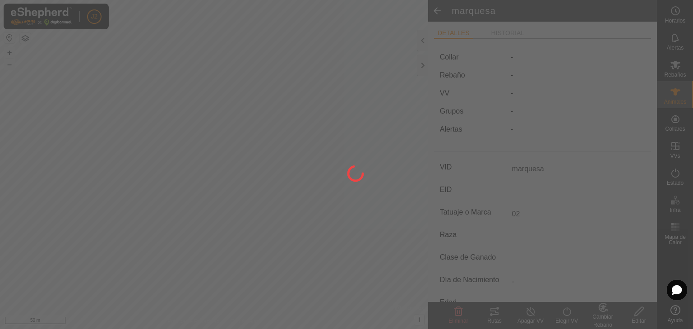
type input "-"
type input "0 kg"
type input "-"
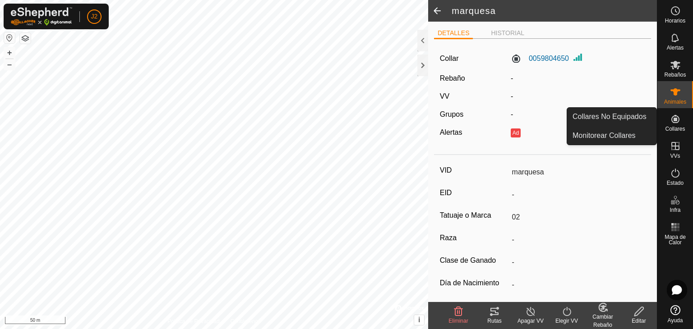
click at [681, 124] on es-neckbands-svg-icon at bounding box center [675, 119] width 16 height 14
click at [675, 123] on icon at bounding box center [675, 119] width 8 height 8
click at [638, 137] on link "Monitorear Collares" at bounding box center [611, 136] width 89 height 18
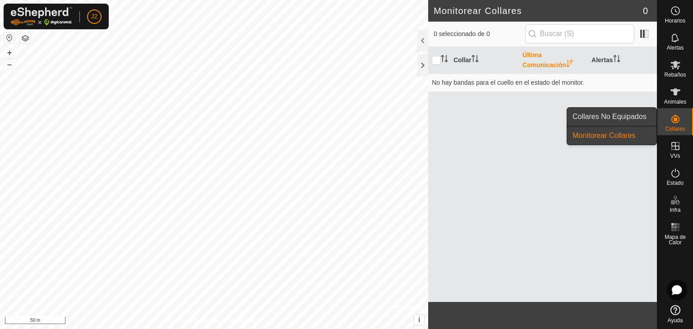
click at [630, 119] on link "Collares No Equipados" at bounding box center [611, 117] width 89 height 18
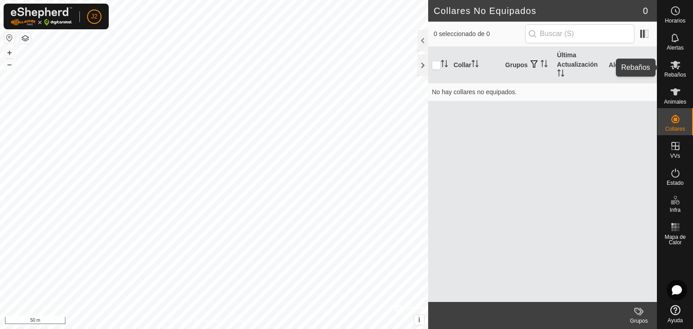
click at [670, 73] on span "Rebaños" at bounding box center [675, 74] width 22 height 5
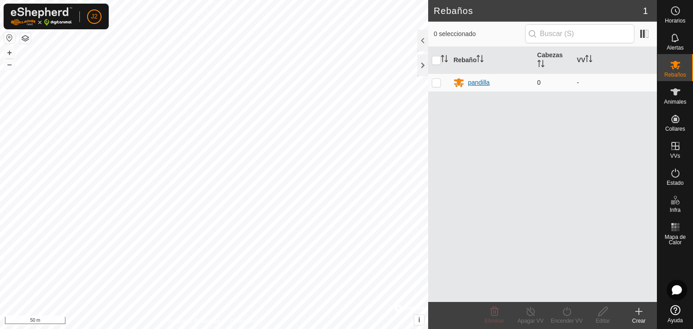
click at [518, 83] on div "pandilla" at bounding box center [491, 82] width 76 height 11
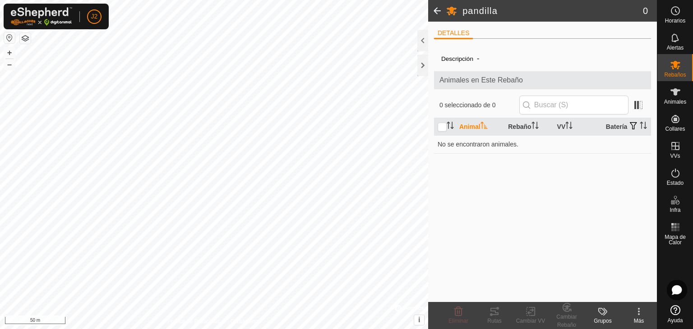
click at [477, 62] on span "-" at bounding box center [477, 58] width 9 height 15
click at [504, 84] on span "Animales en Este Rebaño" at bounding box center [542, 80] width 206 height 11
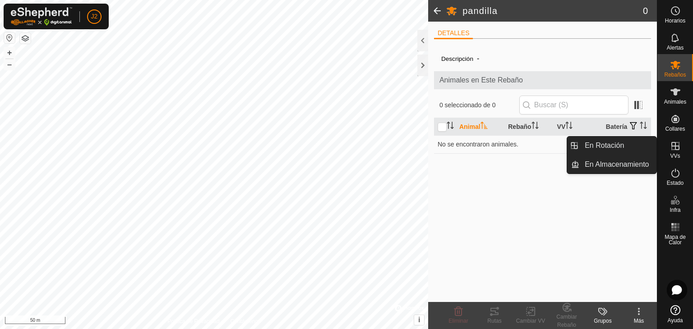
click at [683, 146] on div "VVs" at bounding box center [675, 148] width 36 height 27
click at [676, 147] on icon at bounding box center [675, 146] width 11 height 11
click at [676, 151] on icon at bounding box center [675, 146] width 11 height 11
click at [676, 145] on icon at bounding box center [675, 146] width 11 height 11
click at [676, 146] on icon at bounding box center [675, 146] width 8 height 8
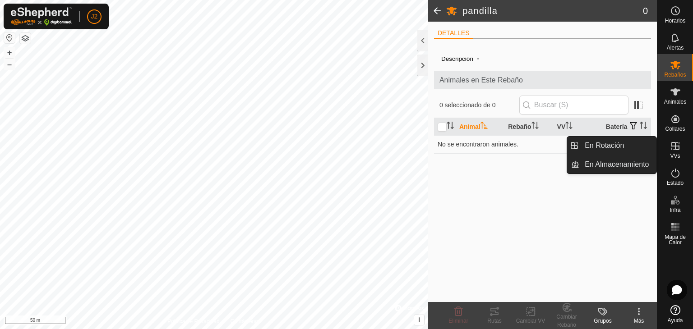
click at [679, 148] on icon at bounding box center [675, 146] width 11 height 11
click at [675, 146] on icon at bounding box center [675, 146] width 8 height 8
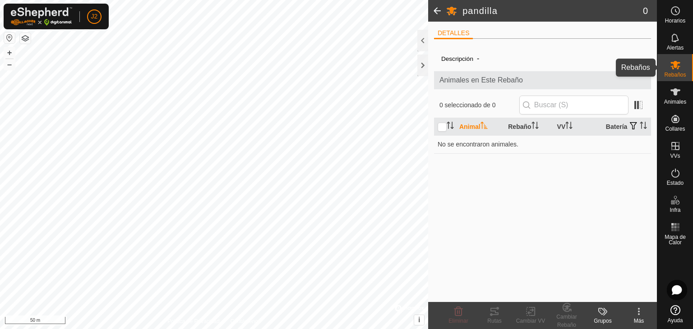
click at [681, 33] on es-notification-svg-icon at bounding box center [675, 38] width 16 height 14
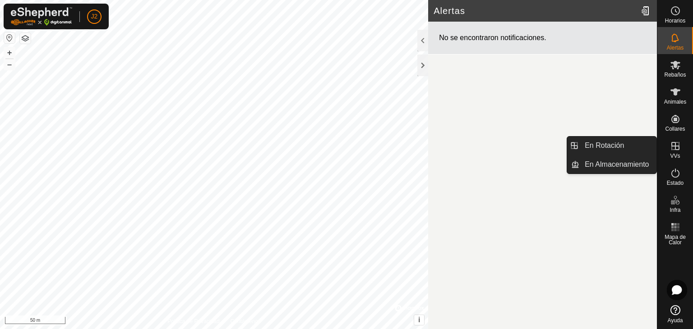
click at [676, 147] on icon at bounding box center [675, 146] width 11 height 11
click at [678, 148] on icon at bounding box center [675, 146] width 8 height 8
click at [669, 149] on es-virtualpaddocks-svg-icon at bounding box center [675, 146] width 16 height 14
click at [680, 150] on es-virtualpaddocks-svg-icon at bounding box center [675, 146] width 16 height 14
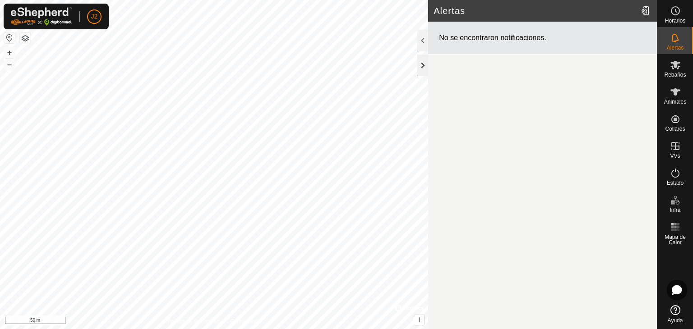
click at [419, 63] on div at bounding box center [422, 66] width 11 height 22
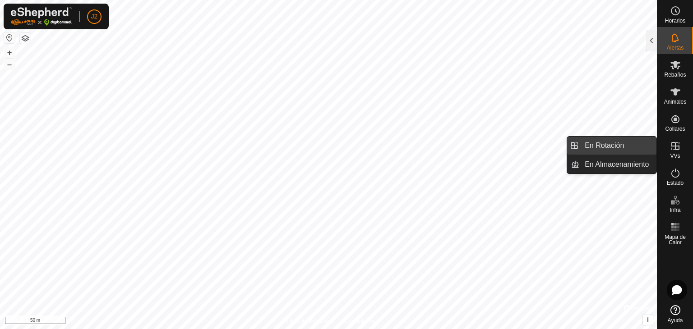
click at [636, 149] on link "En Rotación" at bounding box center [617, 146] width 77 height 18
click at [682, 149] on es-virtualpaddocks-svg-icon at bounding box center [675, 146] width 16 height 14
click at [610, 143] on link "En Rotación" at bounding box center [617, 146] width 77 height 18
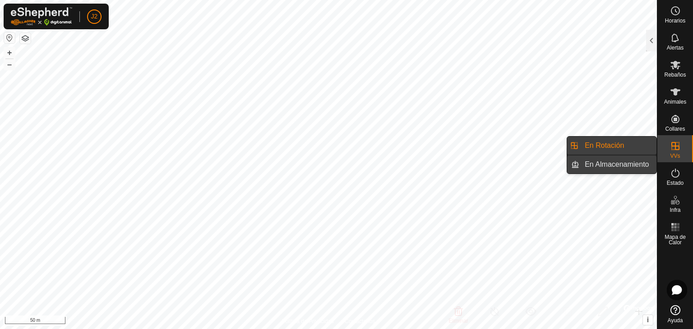
click at [620, 167] on link "En Almacenamiento" at bounding box center [617, 165] width 77 height 18
click at [619, 145] on link "En Rotación" at bounding box center [617, 146] width 77 height 18
click at [674, 148] on icon at bounding box center [675, 146] width 11 height 11
click at [599, 147] on link "En Rotación" at bounding box center [617, 146] width 77 height 18
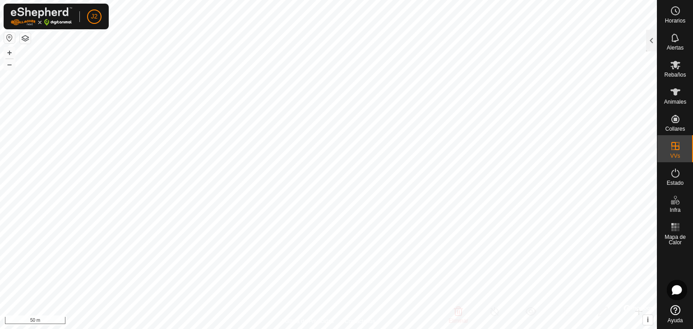
checkbox input "true"
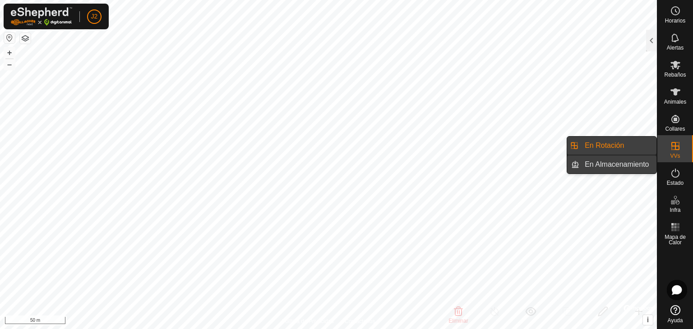
click at [635, 164] on link "En Almacenamiento" at bounding box center [617, 165] width 77 height 18
click at [632, 154] on link "En Rotación" at bounding box center [617, 146] width 77 height 18
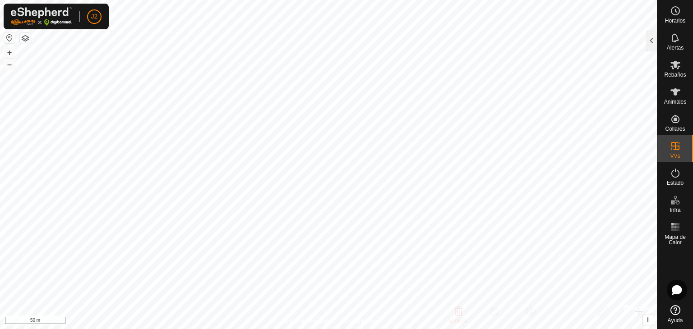
checkbox input "true"
click at [680, 66] on es-mob-svg-icon at bounding box center [675, 65] width 16 height 14
click at [675, 69] on icon at bounding box center [675, 65] width 11 height 11
click at [675, 70] on es-mob-svg-icon at bounding box center [675, 65] width 16 height 14
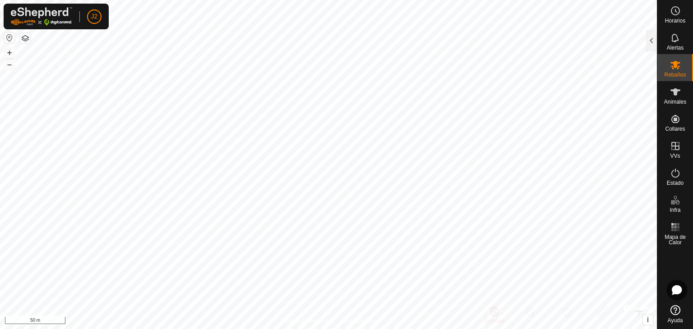
click at [671, 26] on div "Horarios" at bounding box center [675, 13] width 36 height 27
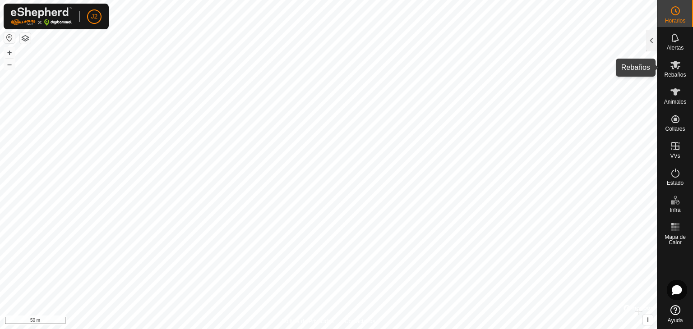
click at [676, 67] on icon at bounding box center [675, 65] width 10 height 9
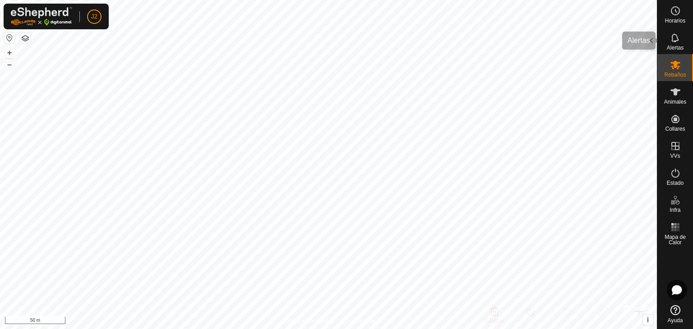
click at [674, 45] on span "Alertas" at bounding box center [674, 47] width 17 height 5
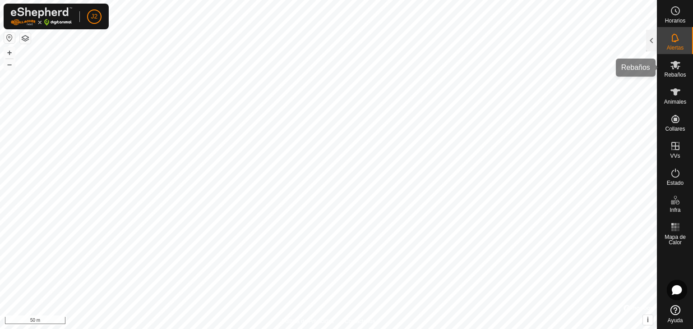
click at [674, 63] on icon at bounding box center [675, 65] width 10 height 9
click at [652, 47] on div at bounding box center [651, 41] width 11 height 22
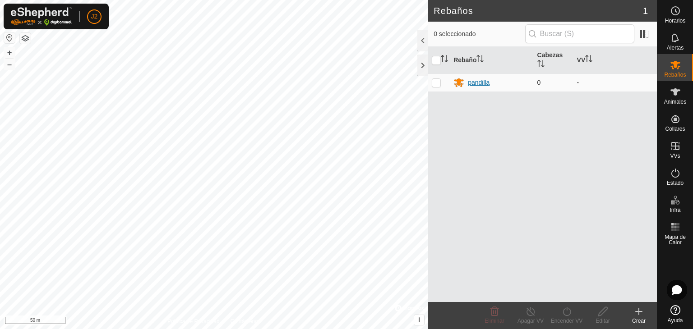
click at [461, 83] on icon at bounding box center [459, 83] width 10 height 9
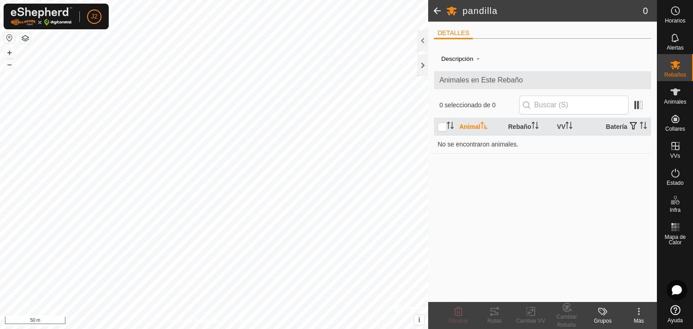
click at [470, 56] on label "Descripción" at bounding box center [457, 58] width 32 height 7
click at [454, 31] on li "DETALLES" at bounding box center [453, 33] width 39 height 11
click at [453, 13] on icon at bounding box center [451, 11] width 10 height 9
click at [433, 10] on span at bounding box center [437, 11] width 18 height 22
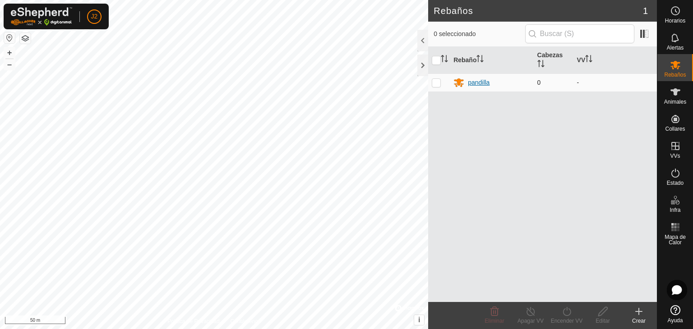
click at [462, 84] on icon at bounding box center [458, 82] width 11 height 11
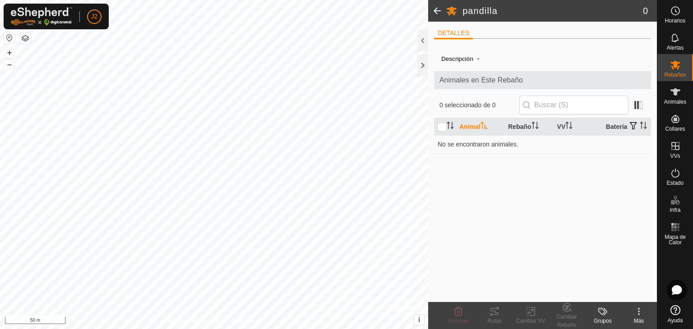
click at [436, 7] on span at bounding box center [437, 11] width 18 height 22
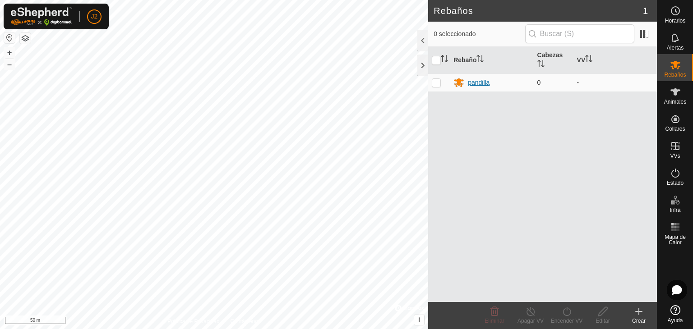
click at [479, 80] on div "pandilla" at bounding box center [479, 82] width 22 height 9
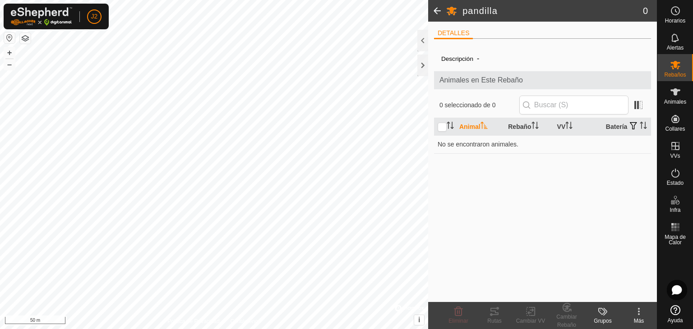
click at [499, 79] on span "Animales en Este Rebaño" at bounding box center [542, 80] width 206 height 11
click at [546, 104] on input "text" at bounding box center [573, 105] width 109 height 19
click at [518, 135] on th "Rebaño" at bounding box center [528, 127] width 49 height 18
click at [505, 132] on th "Rebaño" at bounding box center [528, 127] width 49 height 18
click at [472, 129] on th "Animal" at bounding box center [479, 127] width 49 height 18
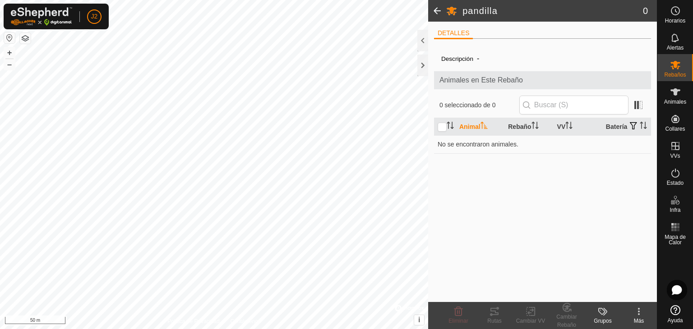
click at [475, 129] on th "Animal" at bounding box center [479, 127] width 49 height 18
click at [448, 127] on icon "Activar para ordenar" at bounding box center [448, 125] width 1 height 7
click at [444, 130] on input "checkbox" at bounding box center [441, 127] width 9 height 9
click at [441, 132] on input "checkbox" at bounding box center [441, 127] width 9 height 9
checkbox input "false"
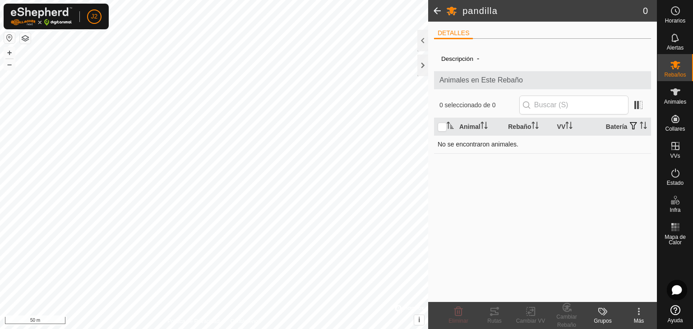
click at [450, 152] on td "No se encontraron animales." at bounding box center [542, 144] width 217 height 18
click at [604, 314] on icon at bounding box center [605, 312] width 4 height 8
click at [642, 312] on icon at bounding box center [638, 311] width 11 height 11
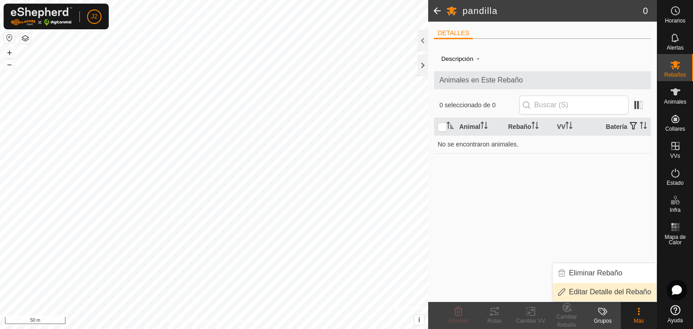
click at [635, 296] on span "Editar Detalle del Rebaño" at bounding box center [610, 292] width 82 height 11
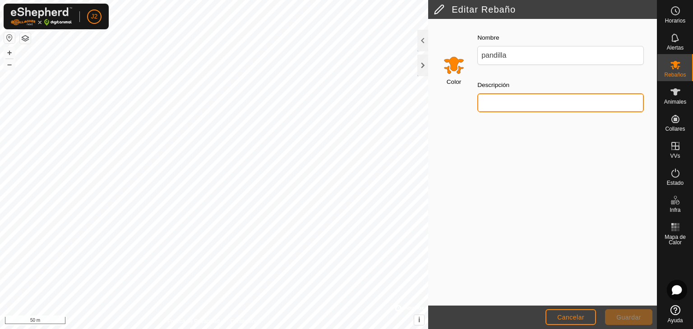
click at [521, 103] on input "Descripción" at bounding box center [560, 102] width 166 height 19
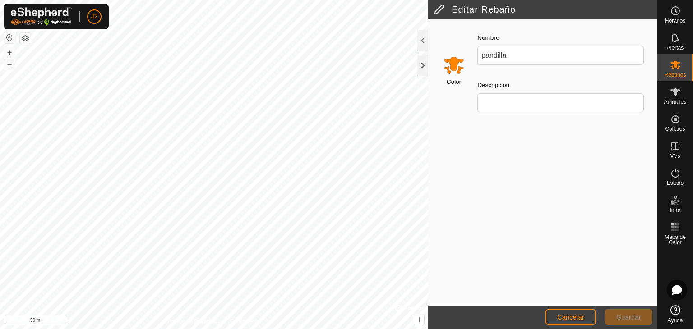
click at [454, 60] on input "Select a color" at bounding box center [454, 65] width 22 height 22
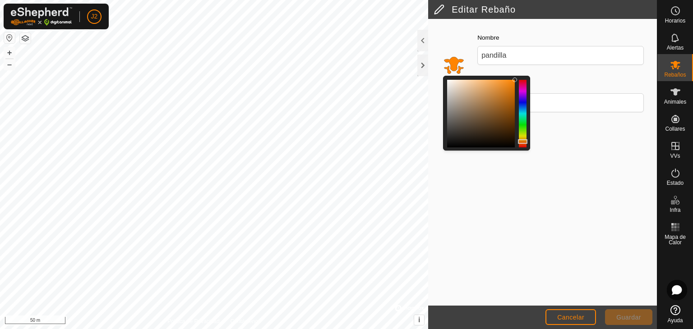
click at [523, 98] on div at bounding box center [523, 114] width 8 height 68
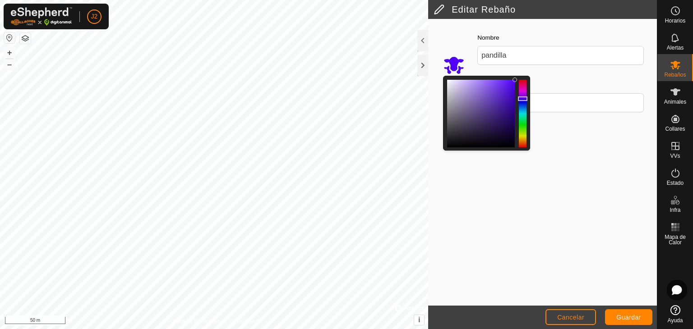
click at [521, 83] on div at bounding box center [523, 114] width 8 height 68
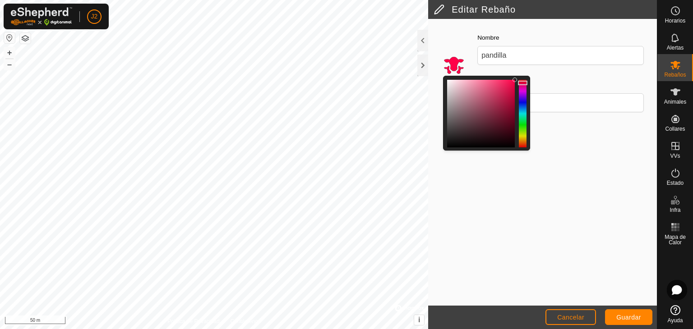
click at [519, 126] on div at bounding box center [523, 114] width 8 height 68
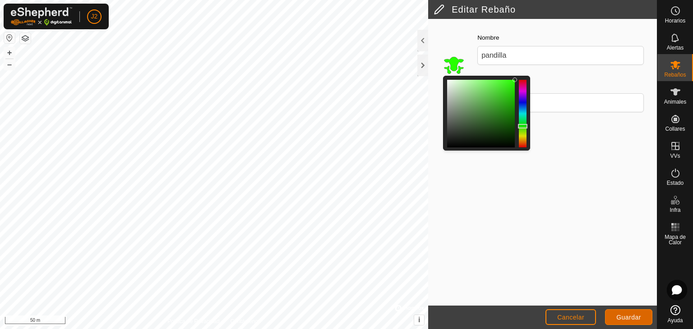
click at [629, 318] on span "Guardar" at bounding box center [628, 317] width 25 height 7
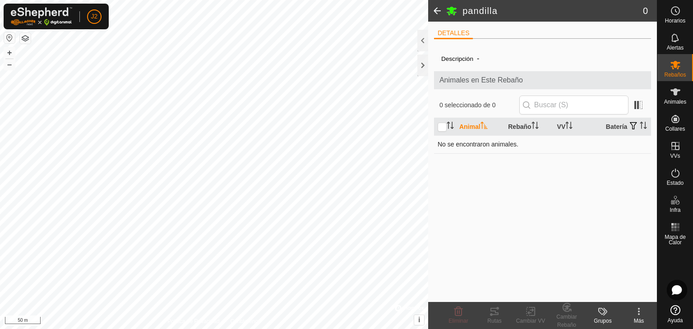
click at [517, 159] on div "pandilla 0 DETALLES Descripción - Animales en Este Rebaño 0 seleccionado de 0 A…" at bounding box center [328, 164] width 657 height 329
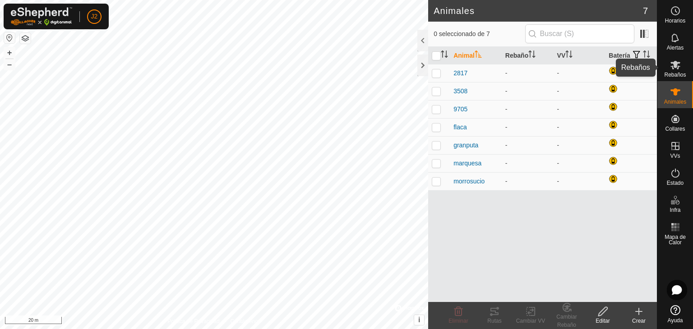
click at [673, 71] on es-mob-svg-icon at bounding box center [675, 65] width 16 height 14
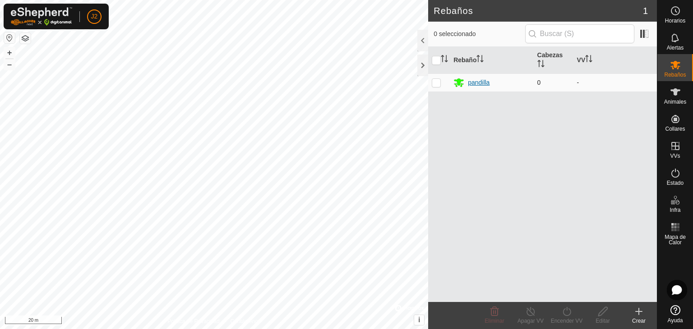
click at [461, 79] on icon at bounding box center [458, 82] width 11 height 11
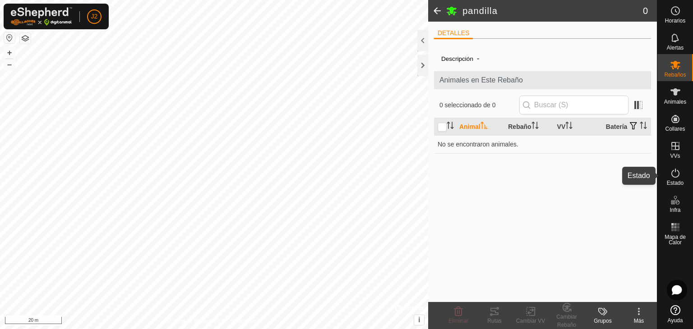
click at [672, 177] on icon at bounding box center [675, 173] width 8 height 9
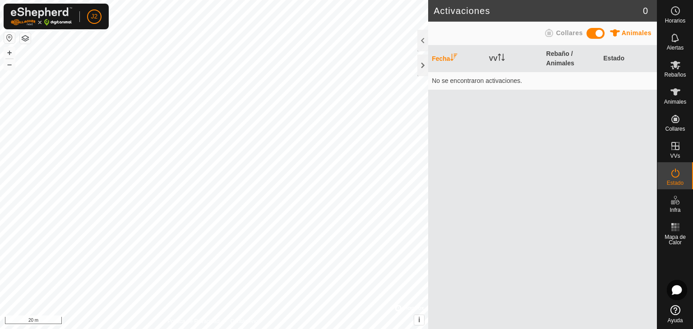
click at [591, 35] on span at bounding box center [595, 33] width 18 height 11
click at [598, 35] on span at bounding box center [595, 33] width 18 height 11
click at [585, 35] on div "Animales Collares" at bounding box center [542, 33] width 218 height 18
click at [593, 36] on span at bounding box center [595, 33] width 18 height 11
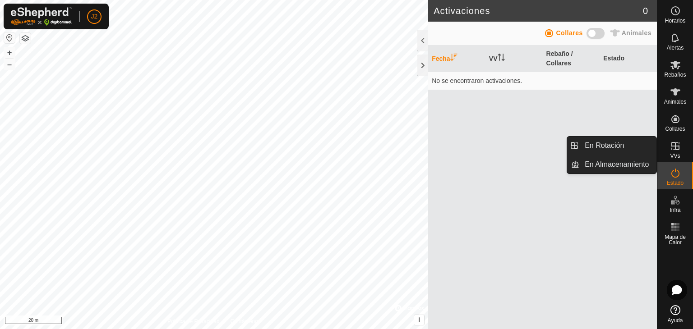
click at [615, 143] on link "En Rotación" at bounding box center [617, 146] width 77 height 18
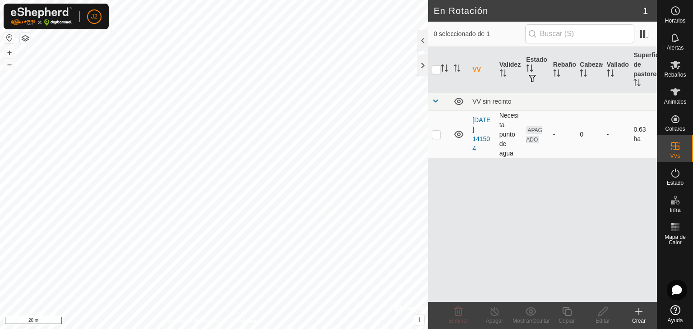
click at [504, 138] on td "Necesita punto de agua" at bounding box center [509, 134] width 27 height 48
click at [481, 131] on link "[DATE] 141504" at bounding box center [481, 134] width 18 height 36
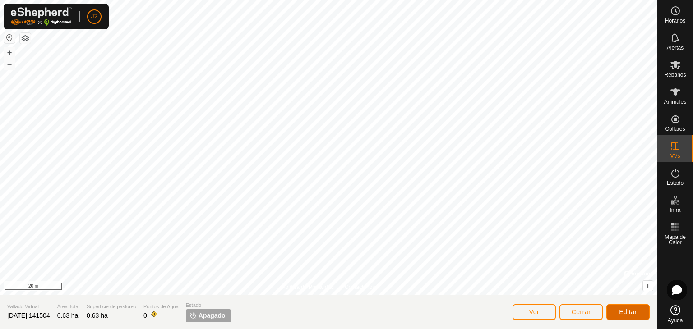
click at [625, 313] on span "Editar" at bounding box center [628, 311] width 18 height 7
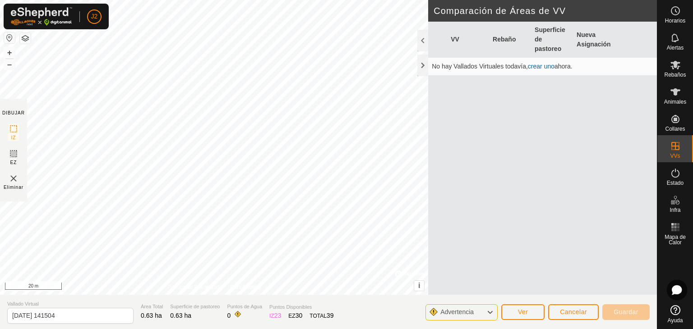
click at [541, 67] on link "crear uno" at bounding box center [541, 66] width 27 height 7
click at [291, 329] on html "J2 Horarios Alertas Rebaños Animales Collares VVs Estado Infra Mapa de Calor Ay…" at bounding box center [346, 164] width 693 height 329
click at [617, 310] on span "Guardar" at bounding box center [625, 311] width 25 height 7
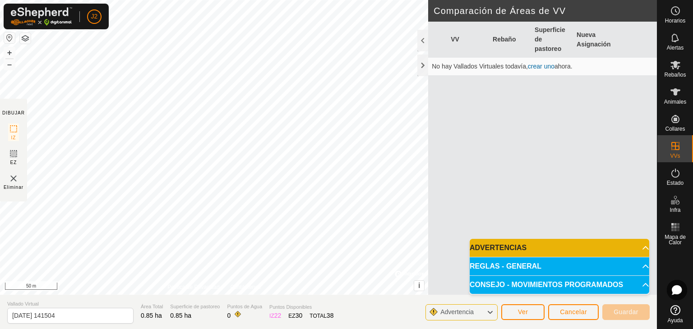
click at [595, 246] on p-accordion-header "ADVERTENCIAS" at bounding box center [558, 248] width 179 height 18
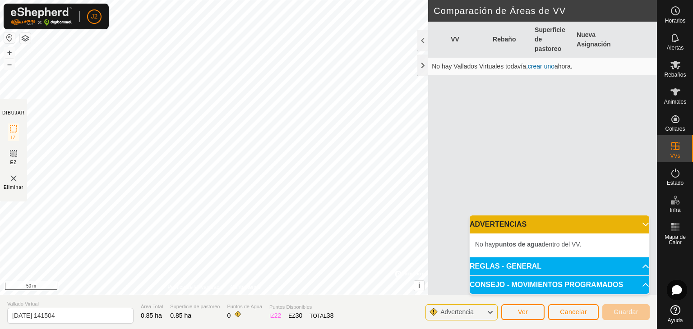
click at [593, 269] on p-accordion-header "REGLAS - GENERAL" at bounding box center [558, 266] width 179 height 18
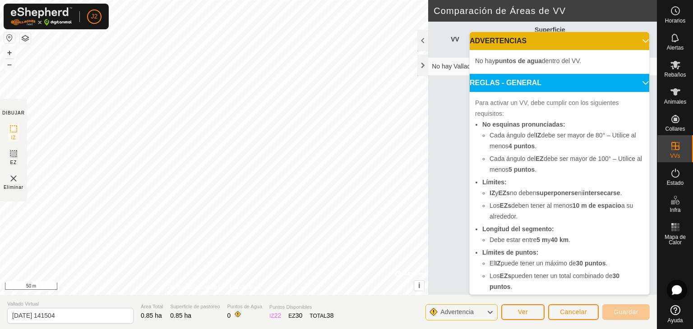
click at [435, 216] on div "VV Rebaño Superficie de pastoreo Nueva Asignación No hay Vallados Virtuales tod…" at bounding box center [542, 169] width 229 height 295
click at [595, 80] on p-accordion-header "REGLAS - GENERAL" at bounding box center [558, 83] width 179 height 18
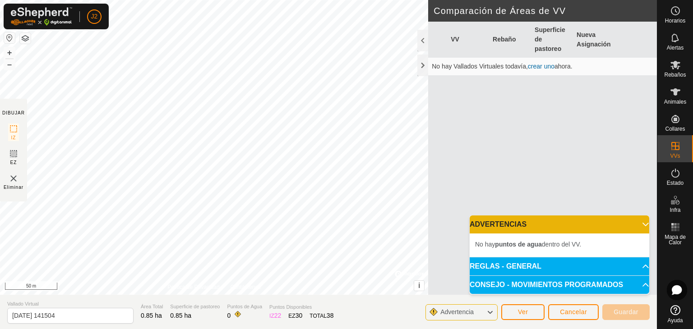
click at [636, 225] on p-accordion-header "ADVERTENCIAS" at bounding box center [558, 225] width 179 height 18
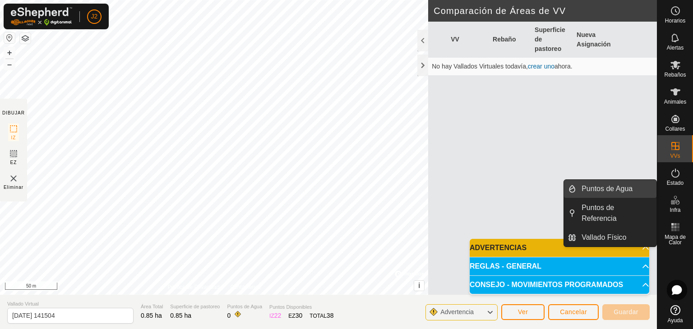
click at [633, 189] on link "Puntos de Agua" at bounding box center [616, 189] width 80 height 18
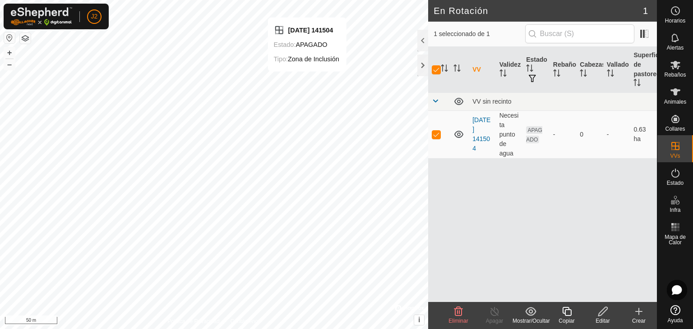
checkbox input "false"
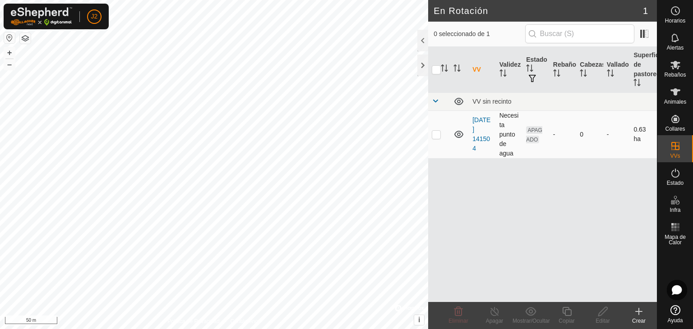
click at [438, 135] on p-checkbox at bounding box center [436, 134] width 9 height 7
checkbox input "true"
click at [551, 147] on td "-" at bounding box center [562, 134] width 27 height 48
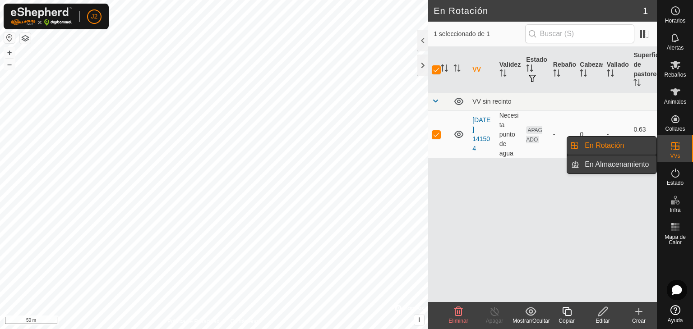
click at [632, 167] on link "En Almacenamiento" at bounding box center [617, 165] width 77 height 18
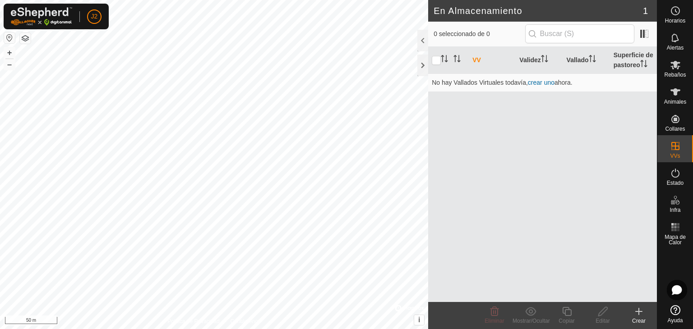
click at [609, 148] on div "VV Validez Vallado Superficie de pastoreo No hay Vallados Virtuales todavía, cr…" at bounding box center [542, 174] width 229 height 255
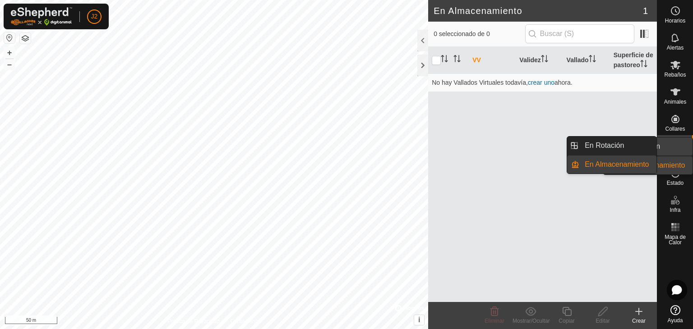
click at [666, 144] on div "VVs" at bounding box center [675, 148] width 36 height 27
click at [619, 143] on link "En Rotación" at bounding box center [617, 146] width 77 height 18
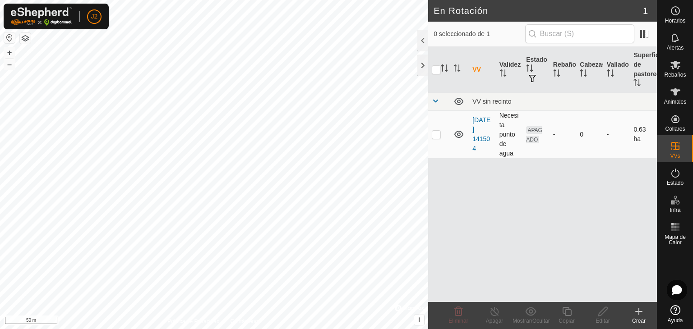
click at [437, 136] on p-checkbox at bounding box center [436, 134] width 9 height 7
checkbox input "true"
click at [609, 312] on edit-svg-icon at bounding box center [602, 311] width 36 height 11
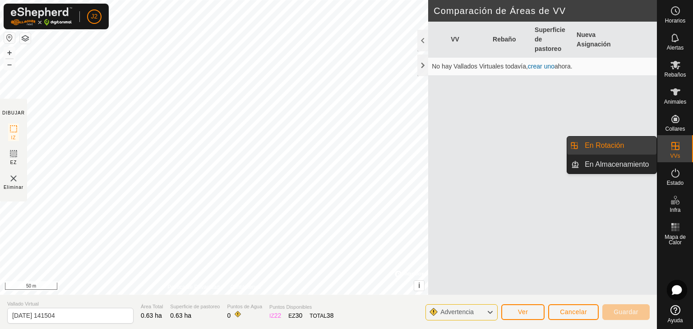
click at [536, 67] on link "crear uno" at bounding box center [541, 66] width 27 height 7
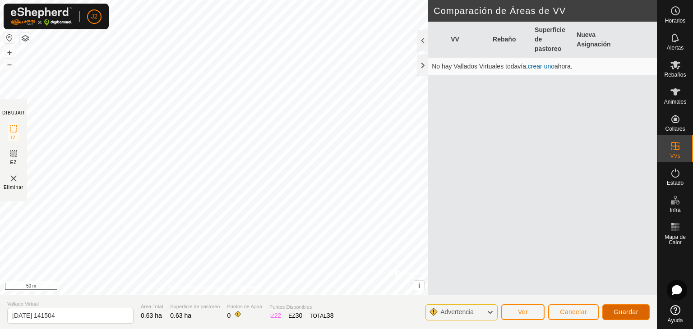
click at [632, 307] on button "Guardar" at bounding box center [625, 312] width 47 height 16
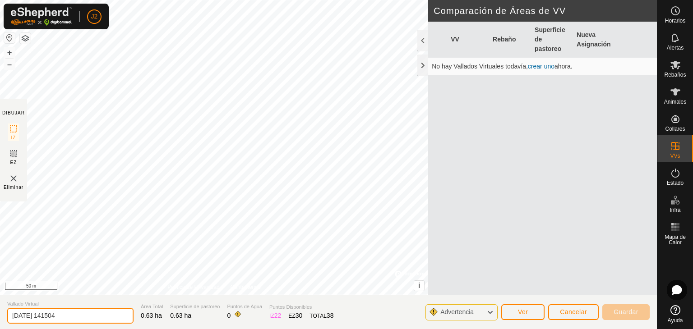
click at [103, 317] on input "[DATE] 141504" at bounding box center [70, 316] width 126 height 16
drag, startPoint x: 91, startPoint y: 315, endPoint x: 0, endPoint y: 305, distance: 91.7
click at [0, 305] on section "Vallado Virtual [DATE] 141504 Área Total 0.63 ha Superficie de pastoreo 0.63 ha…" at bounding box center [328, 312] width 657 height 34
type input "finca adiestramiento"
click at [433, 133] on div "VV Rebaño Superficie de pastoreo Nueva Asignación No hay Vallados Virtuales tod…" at bounding box center [542, 169] width 229 height 295
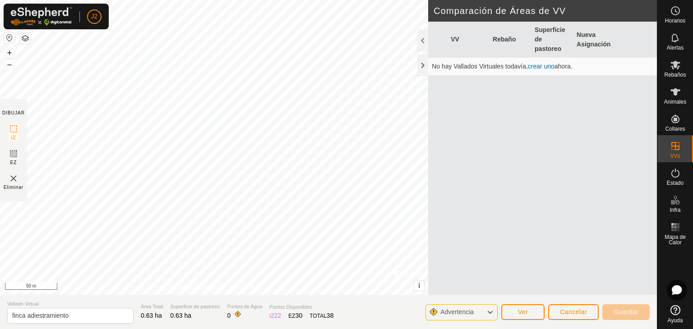
click at [318, 326] on section "Vallado Virtual finca adiestramiento Área Total 0.63 ha Superficie de pastoreo …" at bounding box center [328, 312] width 657 height 34
click at [335, 314] on section "Vallado Virtual finca adiestramiento Área Total 0.63 ha Superficie de pastoreo …" at bounding box center [328, 312] width 657 height 34
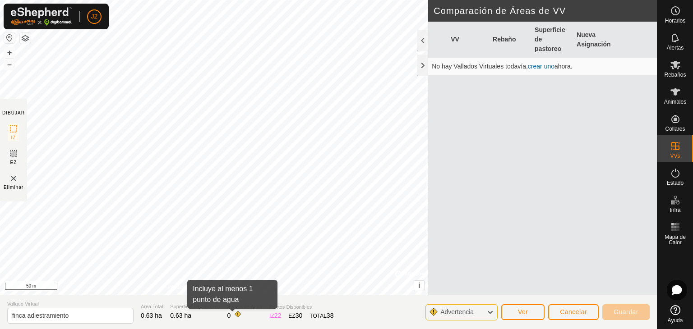
click at [234, 314] on span at bounding box center [237, 314] width 7 height 7
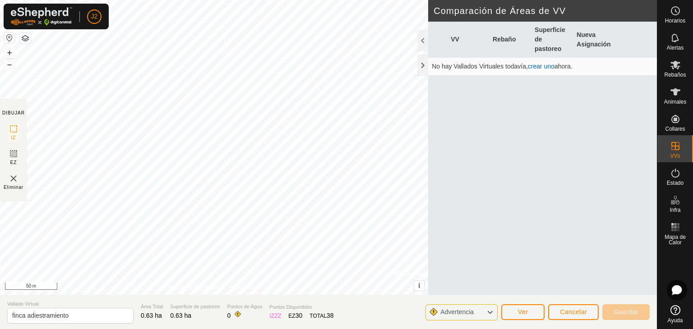
click at [234, 315] on span at bounding box center [237, 314] width 7 height 7
click at [234, 313] on span at bounding box center [237, 314] width 7 height 7
click at [483, 312] on div "Advertencia" at bounding box center [461, 312] width 72 height 16
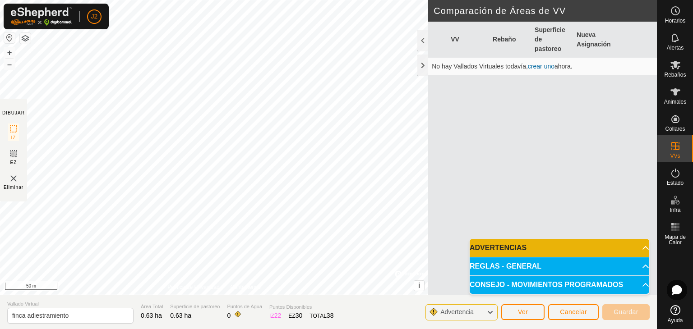
click at [487, 312] on icon at bounding box center [489, 313] width 7 height 12
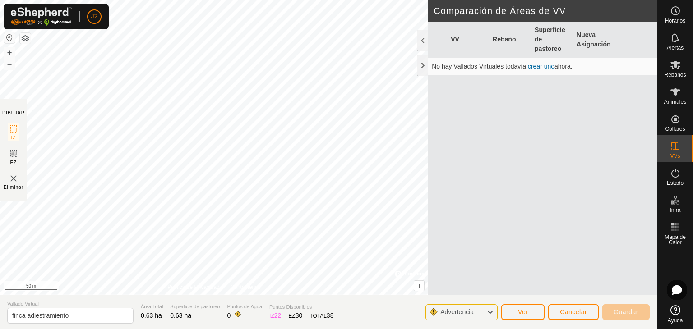
click at [556, 274] on div "VV Rebaño Superficie de pastoreo Nueva Asignación No hay Vallados Virtuales tod…" at bounding box center [542, 169] width 229 height 295
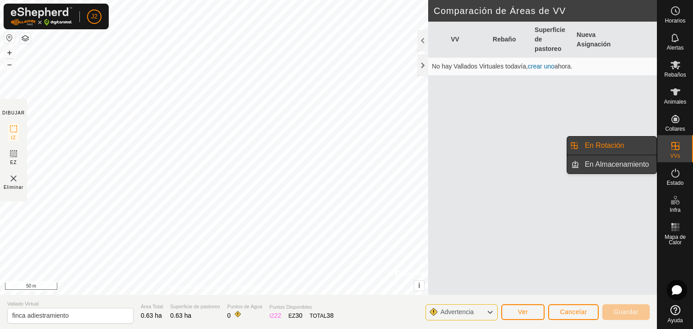
click at [617, 165] on link "En Almacenamiento" at bounding box center [617, 165] width 77 height 18
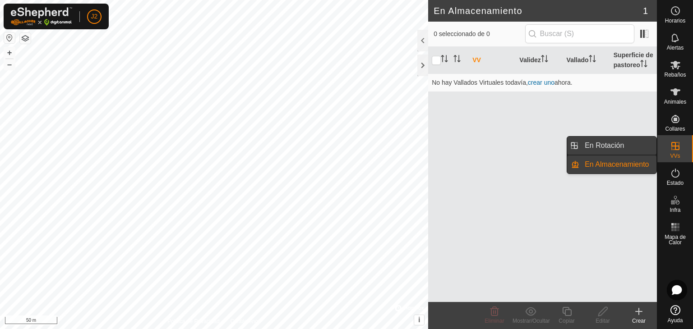
click at [615, 151] on link "En Rotación" at bounding box center [617, 146] width 77 height 18
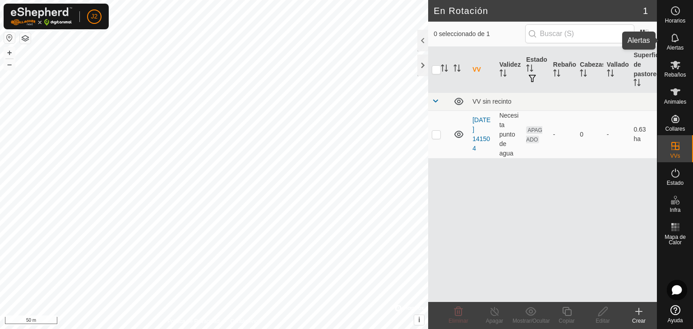
click at [677, 46] on span "Alertas" at bounding box center [674, 47] width 17 height 5
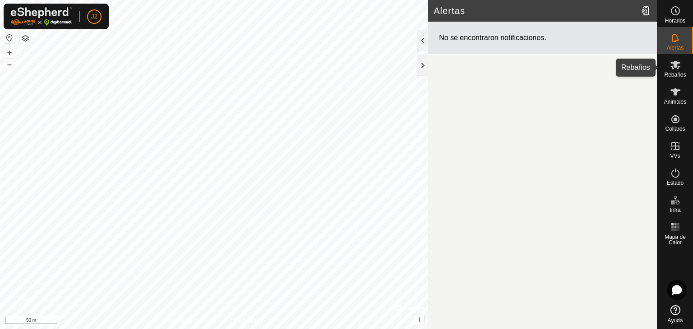
click at [676, 71] on es-mob-svg-icon at bounding box center [675, 65] width 16 height 14
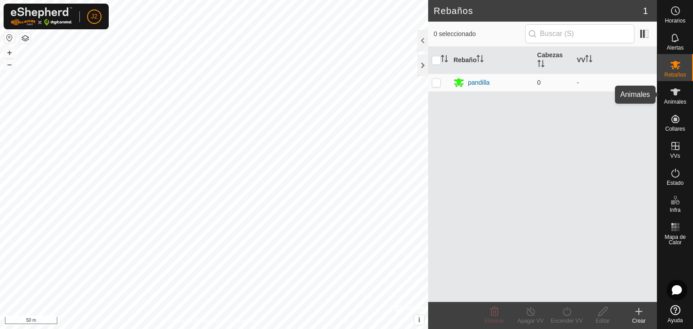
click at [674, 100] on span "Animales" at bounding box center [675, 101] width 22 height 5
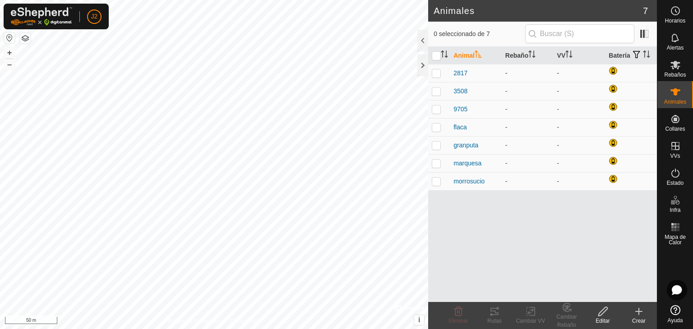
click at [513, 73] on div "-" at bounding box center [527, 73] width 45 height 9
click at [510, 58] on th "Rebaño" at bounding box center [527, 56] width 52 height 18
click at [680, 65] on es-mob-svg-icon at bounding box center [675, 65] width 16 height 14
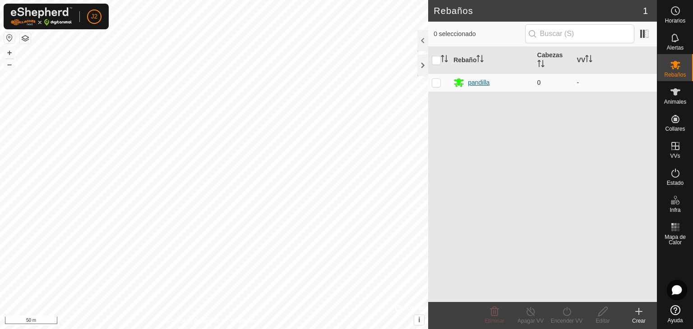
click at [485, 82] on div "pandilla" at bounding box center [479, 82] width 22 height 9
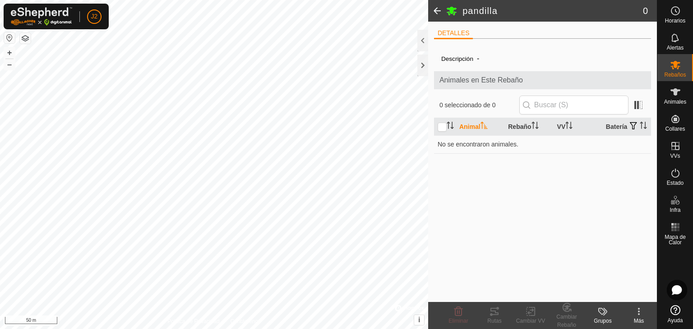
drag, startPoint x: 515, startPoint y: 156, endPoint x: 516, endPoint y: 170, distance: 14.0
click at [516, 170] on div "Descripción - Animales en Este Rebaño 0 seleccionado de 0 Animal Rebaño VV Bate…" at bounding box center [542, 174] width 217 height 256
click at [597, 312] on icon at bounding box center [602, 311] width 11 height 11
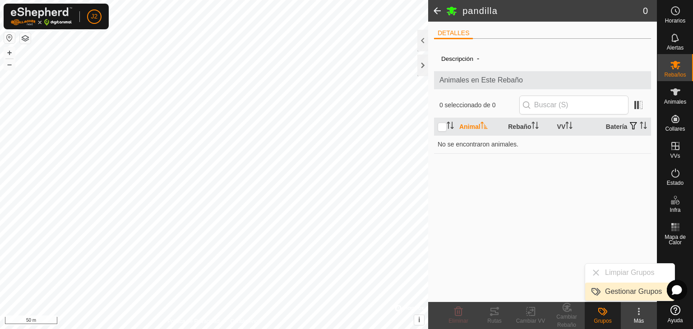
click at [609, 290] on link "Gestionar Grupos" at bounding box center [629, 292] width 89 height 18
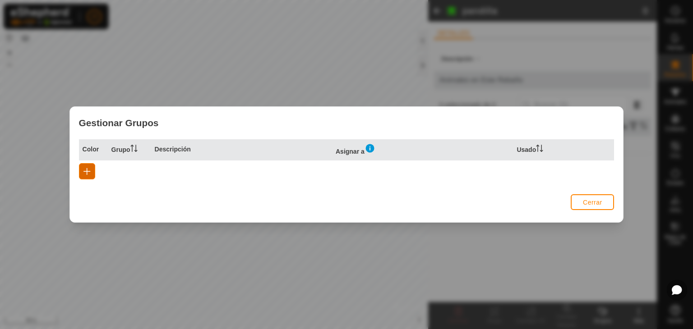
click at [84, 172] on span "button" at bounding box center [86, 171] width 7 height 7
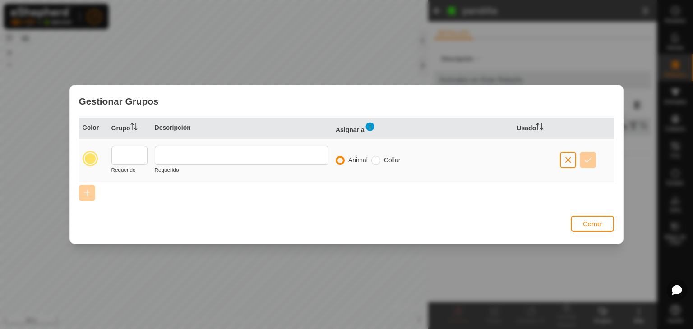
click at [92, 156] on div at bounding box center [90, 158] width 13 height 13
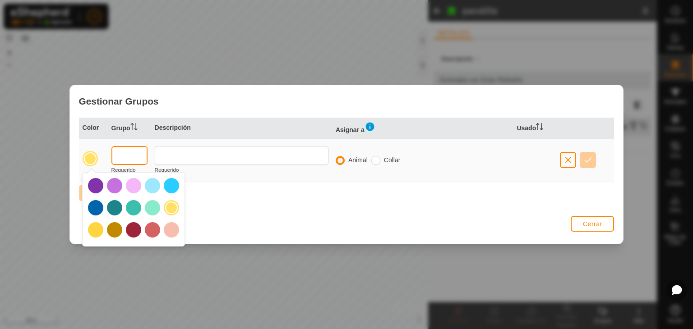
click at [135, 155] on input "text" at bounding box center [129, 155] width 36 height 19
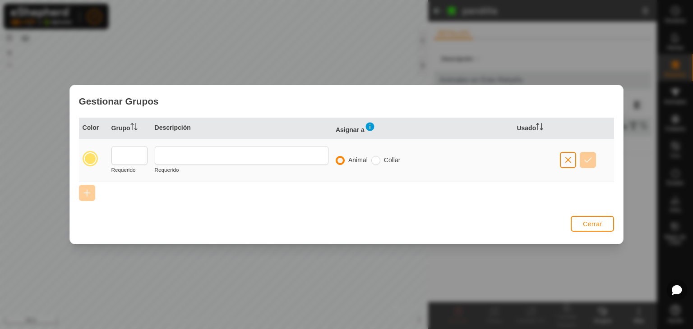
click at [207, 168] on td "Requerido" at bounding box center [241, 159] width 181 height 43
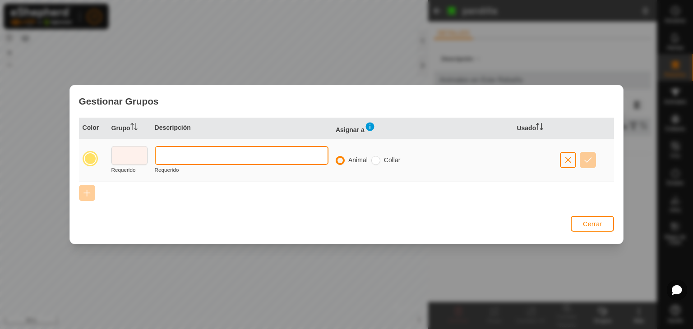
click at [210, 159] on input "text" at bounding box center [242, 155] width 174 height 19
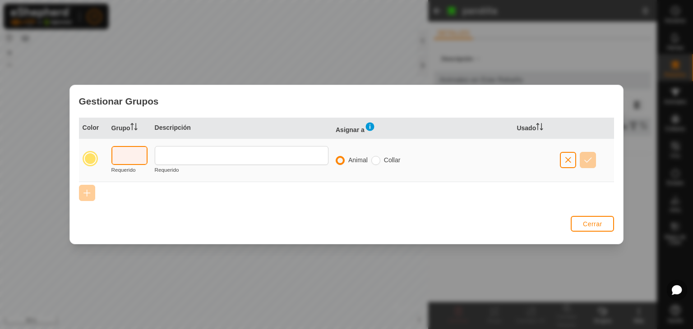
click at [142, 154] on input "text" at bounding box center [129, 155] width 36 height 19
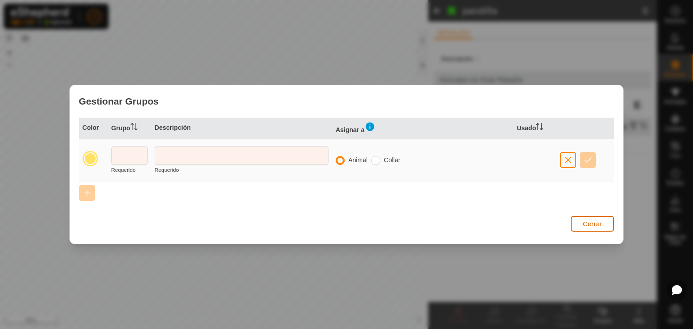
click at [577, 228] on button "Cerrar" at bounding box center [591, 224] width 43 height 16
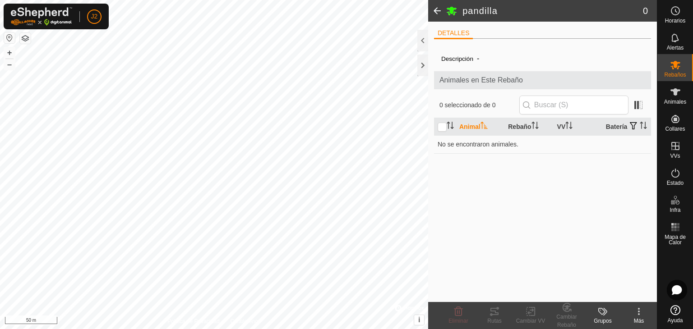
click at [29, 38] on button "button" at bounding box center [25, 38] width 11 height 11
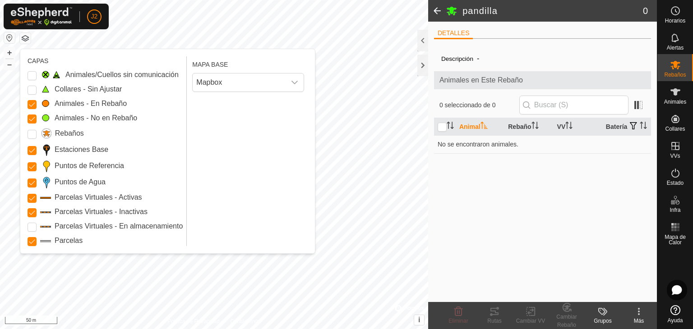
click at [44, 103] on span at bounding box center [45, 104] width 11 height 8
click at [46, 119] on span at bounding box center [45, 118] width 11 height 8
click at [502, 230] on div "Descripción - Animales en Este Rebaño 0 seleccionado de 0 Animal Rebaño VV Bate…" at bounding box center [542, 174] width 217 height 256
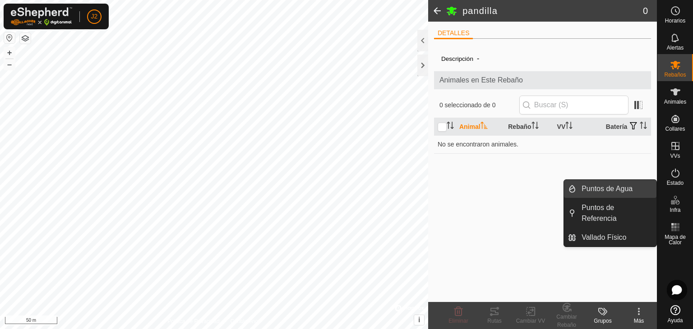
click at [641, 192] on link "Puntos de Agua" at bounding box center [616, 189] width 80 height 18
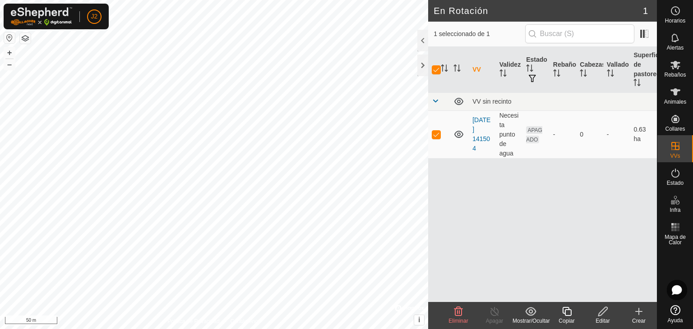
click at [606, 314] on icon at bounding box center [602, 311] width 11 height 11
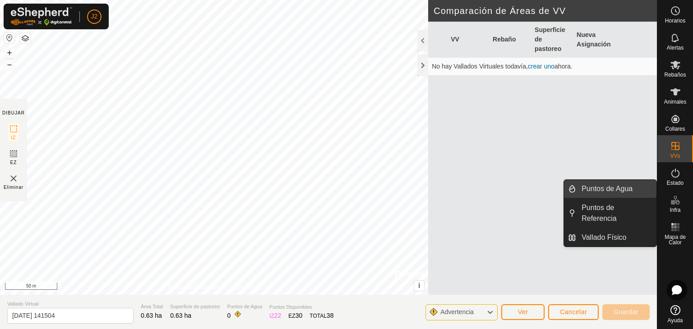
click at [614, 188] on link "Puntos de Agua" at bounding box center [616, 189] width 80 height 18
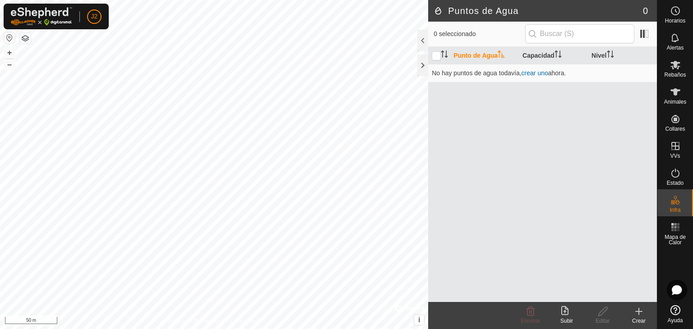
click at [565, 309] on icon at bounding box center [566, 311] width 11 height 11
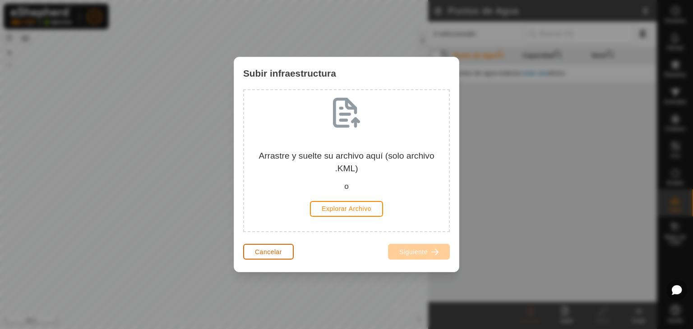
click at [273, 246] on button "Cancelar" at bounding box center [268, 252] width 51 height 16
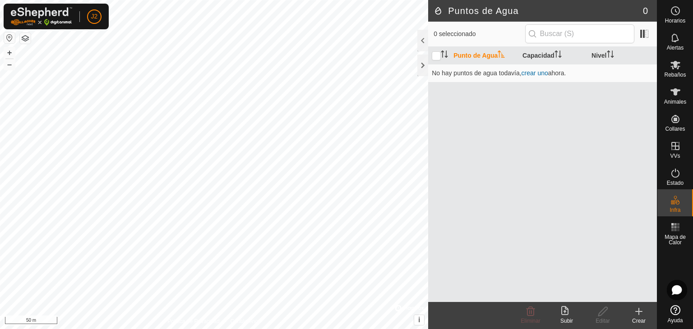
click at [638, 315] on icon at bounding box center [638, 311] width 11 height 11
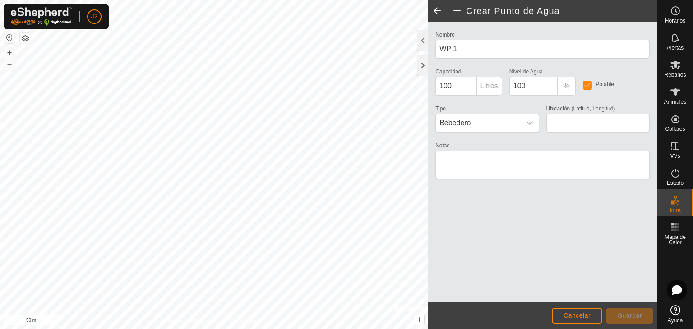
type input "41.859824, -3.149378"
click at [631, 316] on span "Guardar" at bounding box center [629, 315] width 25 height 7
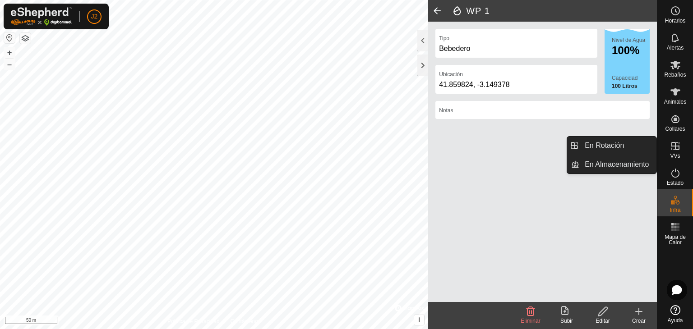
click at [676, 151] on icon at bounding box center [675, 146] width 11 height 11
click at [618, 142] on link "En Rotación" at bounding box center [617, 146] width 77 height 18
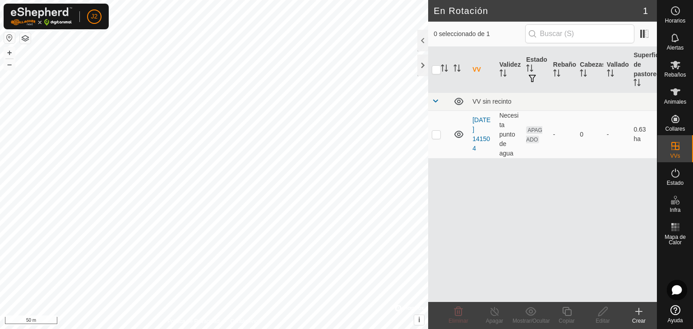
checkbox input "true"
click at [437, 133] on p-checkbox at bounding box center [436, 134] width 9 height 7
checkbox input "false"
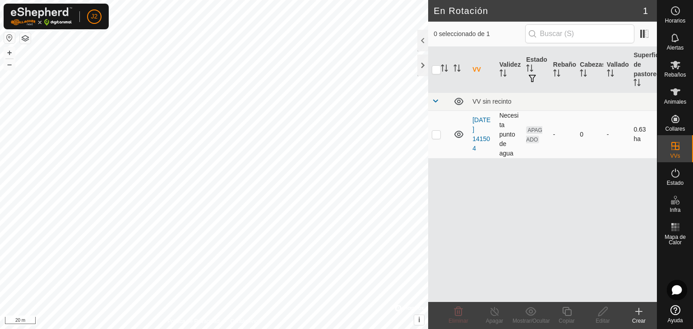
click at [437, 133] on p-checkbox at bounding box center [436, 134] width 9 height 7
checkbox input "true"
click at [437, 133] on p-checkbox at bounding box center [436, 134] width 9 height 7
checkbox input "false"
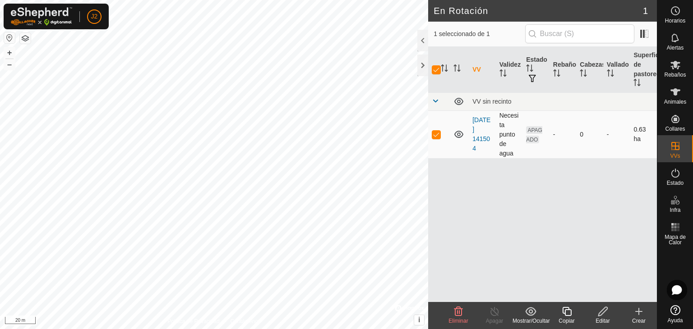
checkbox input "false"
click at [458, 136] on icon at bounding box center [458, 134] width 11 height 11
click at [458, 136] on icon at bounding box center [458, 135] width 9 height 4
click at [458, 136] on icon at bounding box center [458, 134] width 11 height 11
click at [458, 136] on icon at bounding box center [458, 135] width 9 height 4
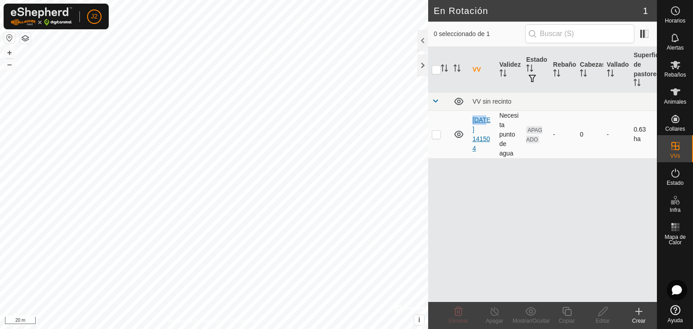
click at [483, 139] on link "[DATE] 141504" at bounding box center [481, 134] width 18 height 36
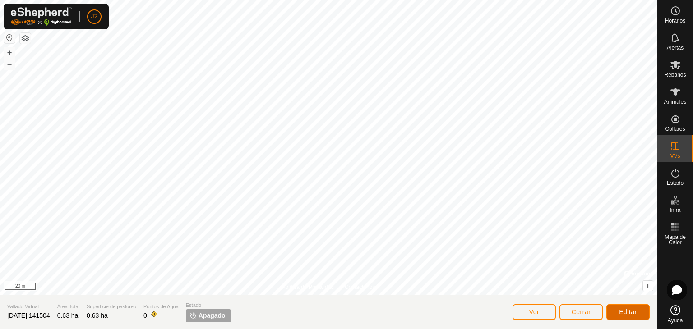
click at [630, 307] on button "Editar" at bounding box center [627, 312] width 43 height 16
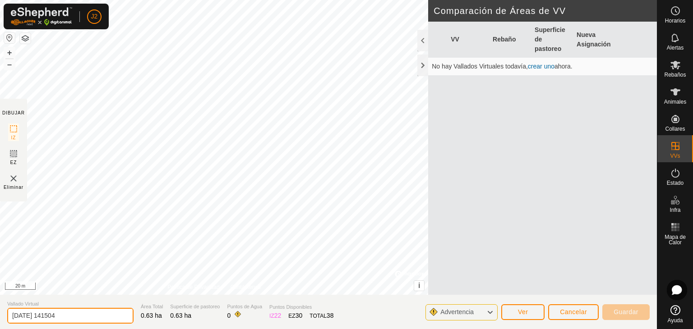
drag, startPoint x: 76, startPoint y: 317, endPoint x: 0, endPoint y: 311, distance: 76.5
click at [0, 311] on section "Vallado Virtual [DATE] 141504 Área Total 0.63 ha Superficie de pastoreo 0.63 ha…" at bounding box center [328, 312] width 657 height 34
type input "finca"
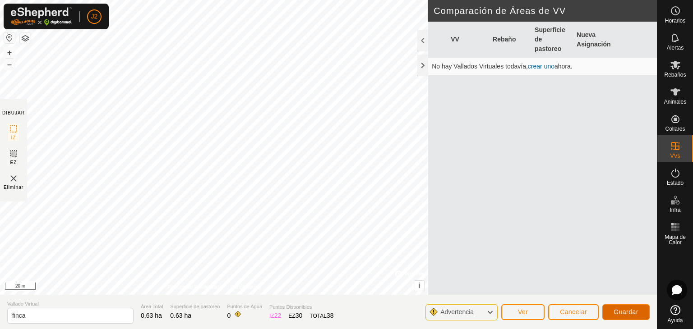
click at [628, 316] on button "Guardar" at bounding box center [625, 312] width 47 height 16
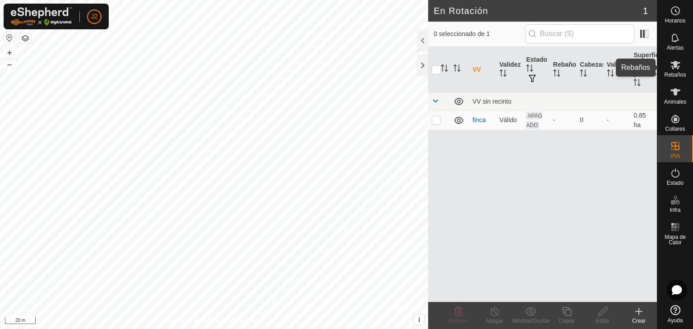
click at [671, 67] on icon at bounding box center [675, 65] width 11 height 11
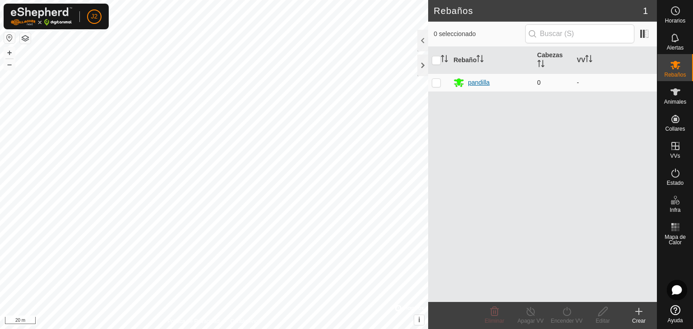
click at [458, 82] on icon at bounding box center [459, 83] width 10 height 9
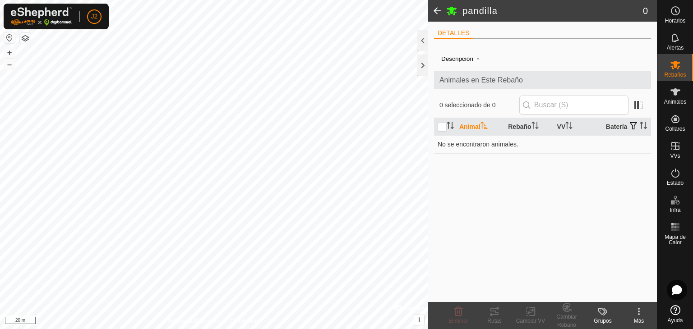
click at [635, 317] on div "Más" at bounding box center [638, 321] width 36 height 8
drag, startPoint x: 609, startPoint y: 217, endPoint x: 611, endPoint y: 210, distance: 7.3
click at [609, 216] on div "Descripción - Animales en Este Rebaño 0 seleccionado de 0 Animal Rebaño VV Bate…" at bounding box center [542, 174] width 217 height 256
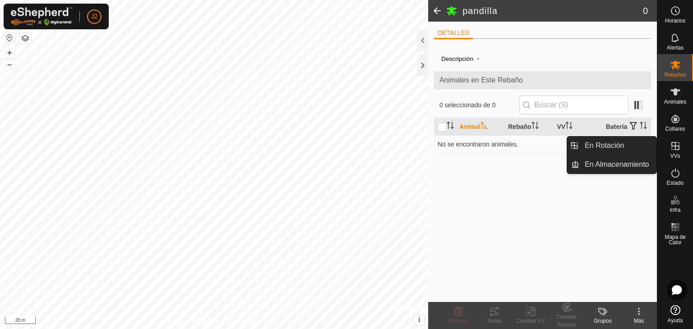
click at [672, 149] on icon at bounding box center [675, 146] width 8 height 8
click at [634, 146] on link "En Rotación" at bounding box center [617, 146] width 77 height 18
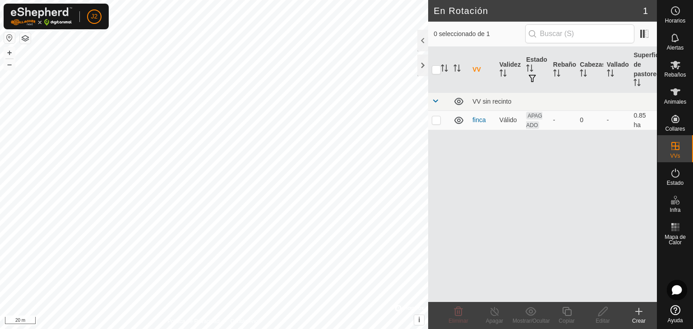
click at [639, 317] on div "Crear" at bounding box center [638, 321] width 36 height 8
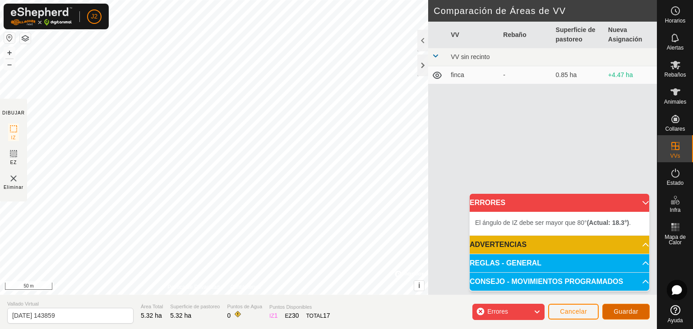
click at [622, 312] on span "Guardar" at bounding box center [625, 311] width 25 height 7
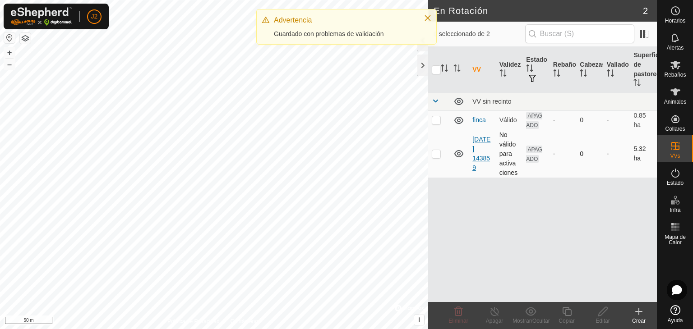
click at [482, 152] on link "[DATE] 143859" at bounding box center [481, 154] width 18 height 36
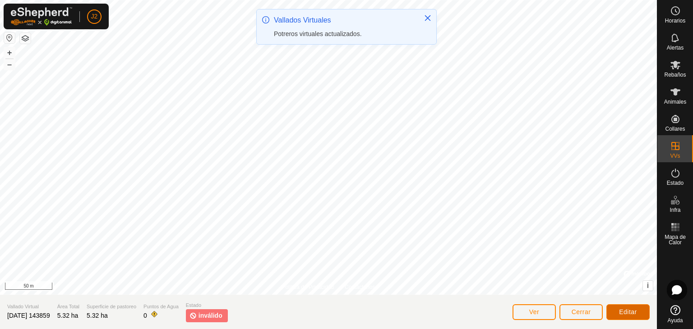
click at [638, 317] on button "Editar" at bounding box center [627, 312] width 43 height 16
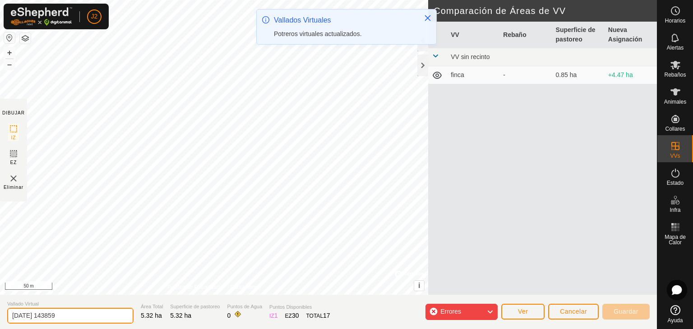
drag, startPoint x: 76, startPoint y: 316, endPoint x: 0, endPoint y: 310, distance: 76.0
click at [0, 310] on section "Vallado Virtual [DATE] 143859 Área Total 5.32 ha Superficie de pastoreo 5.32 ha…" at bounding box center [328, 312] width 657 height 34
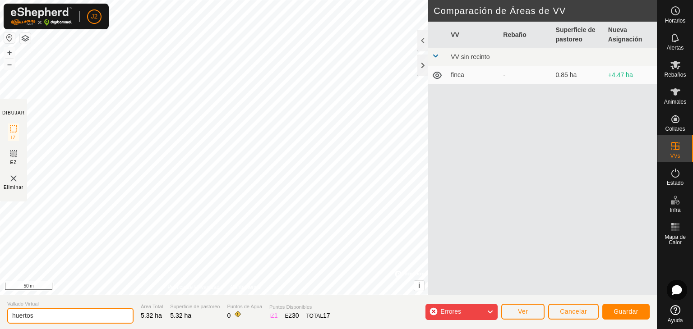
type input "huertos"
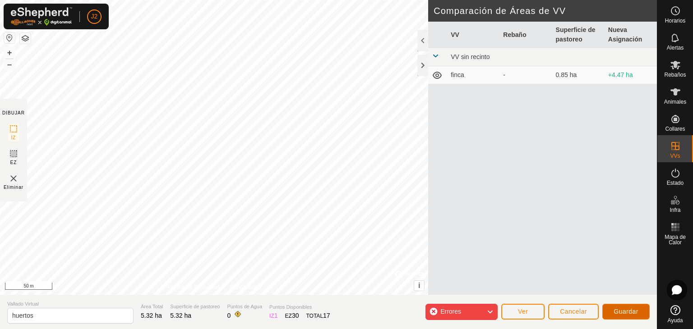
click at [632, 308] on span "Guardar" at bounding box center [625, 311] width 25 height 7
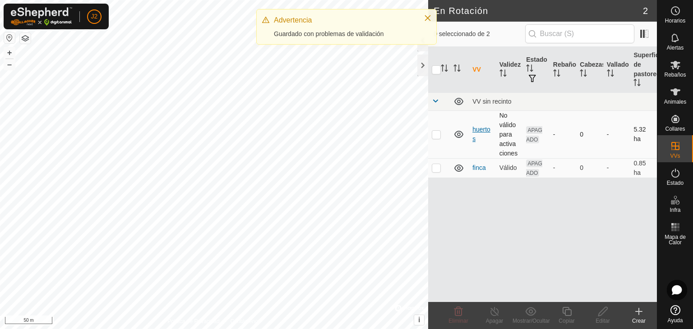
click at [476, 128] on link "huertos" at bounding box center [481, 134] width 18 height 17
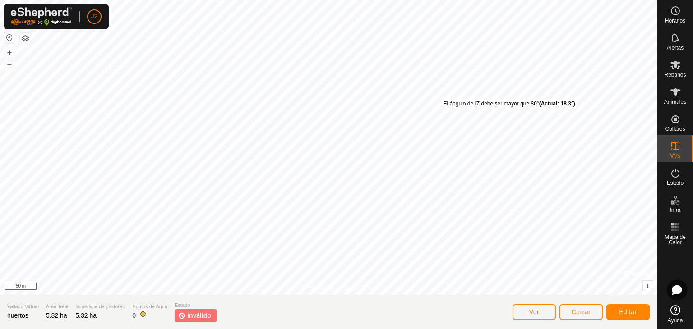
click at [442, 100] on div "El ángulo de IZ debe ser mayor que 80° (Actual: 18.3°) . + – ⇧ i © Mapbox , © O…" at bounding box center [328, 147] width 657 height 295
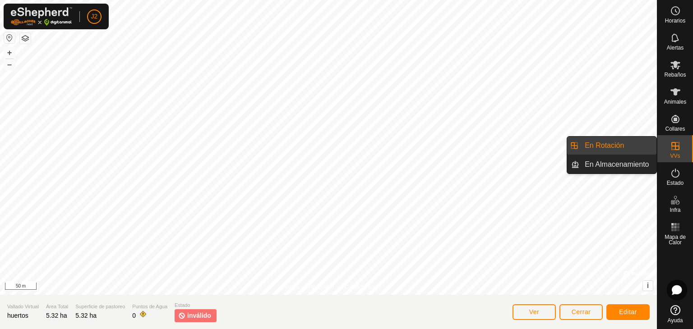
click at [673, 147] on icon at bounding box center [675, 146] width 8 height 8
click at [642, 147] on link "En Rotación" at bounding box center [617, 146] width 77 height 18
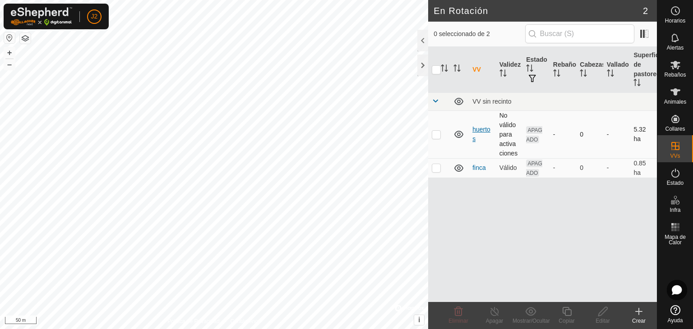
click at [478, 131] on link "huertos" at bounding box center [481, 134] width 18 height 17
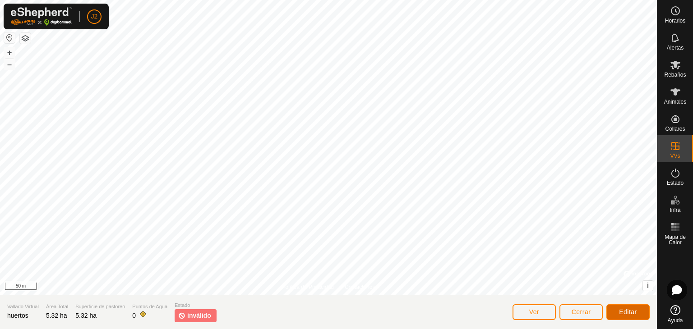
click at [634, 315] on span "Editar" at bounding box center [628, 311] width 18 height 7
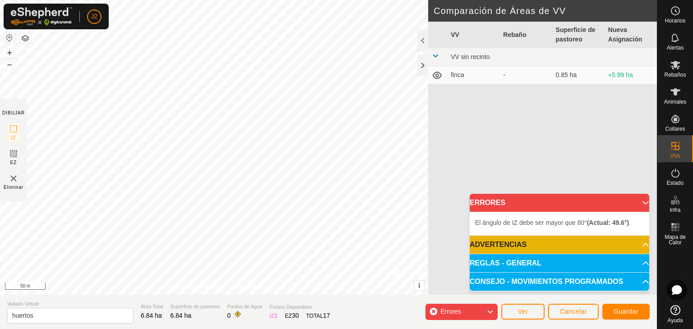
click at [371, 318] on div "DIBUJAR IZ EZ Eliminar Política de Privacidad Contáctenos + – ⇧ i © Mapbox , © …" at bounding box center [328, 164] width 657 height 329
click at [623, 313] on span "Guardar" at bounding box center [625, 311] width 25 height 7
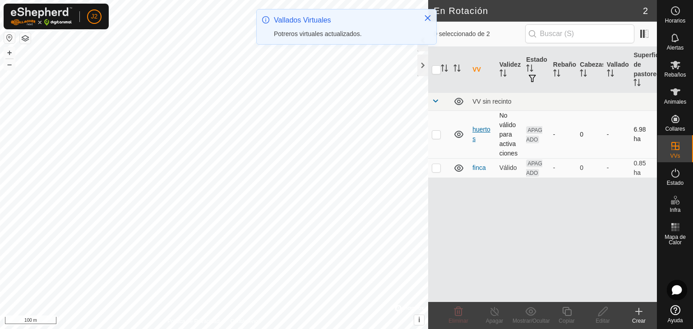
click at [479, 129] on link "huertos" at bounding box center [481, 134] width 18 height 17
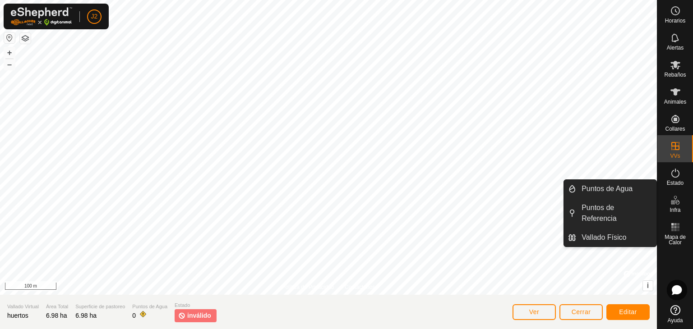
click at [675, 203] on icon at bounding box center [677, 202] width 4 height 5
click at [598, 193] on link "Puntos de Agua" at bounding box center [616, 189] width 80 height 18
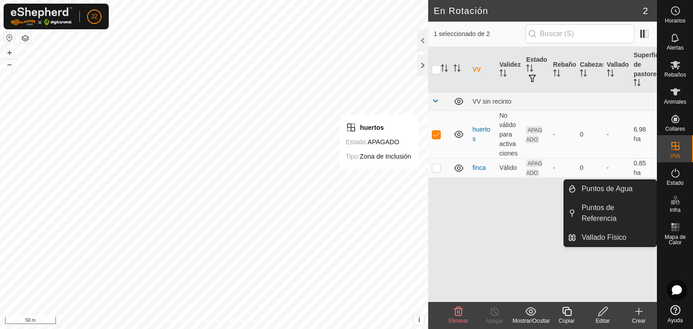
click at [679, 200] on icon at bounding box center [675, 200] width 11 height 11
click at [613, 192] on link "Puntos de Agua" at bounding box center [616, 189] width 80 height 18
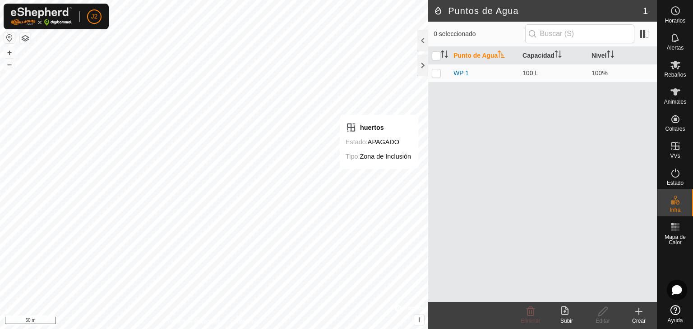
click at [639, 319] on div "Crear" at bounding box center [638, 321] width 36 height 8
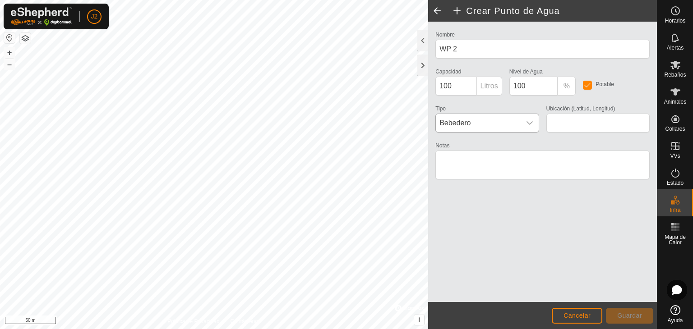
click at [528, 124] on icon "dropdown trigger" at bounding box center [529, 122] width 7 height 7
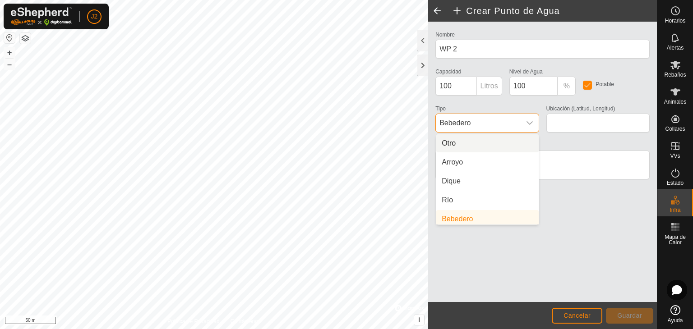
scroll to position [4, 0]
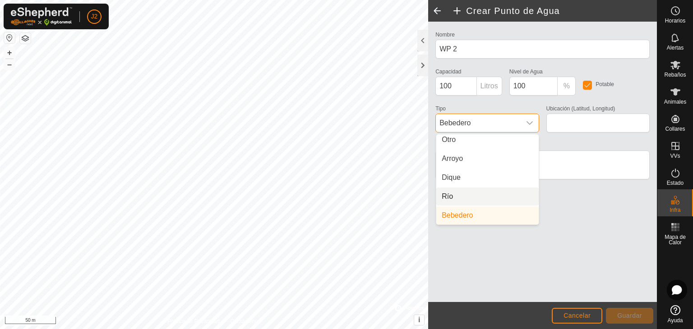
click at [502, 197] on li "Río" at bounding box center [487, 197] width 102 height 18
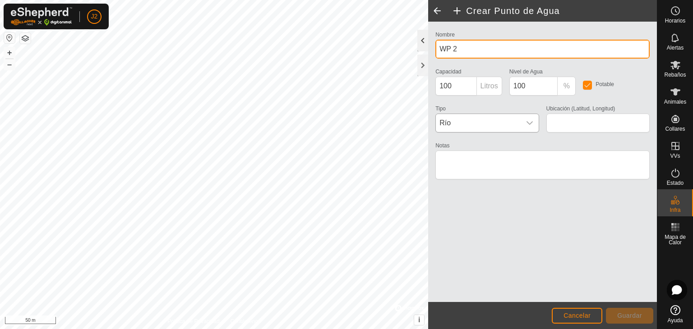
drag, startPoint x: 472, startPoint y: 49, endPoint x: 423, endPoint y: 51, distance: 48.7
click at [428, 51] on div "Crear Punto de Agua Nombre WP 2 Capacidad 100 Litros Nivel de Agua 100 % Potabl…" at bounding box center [542, 164] width 229 height 329
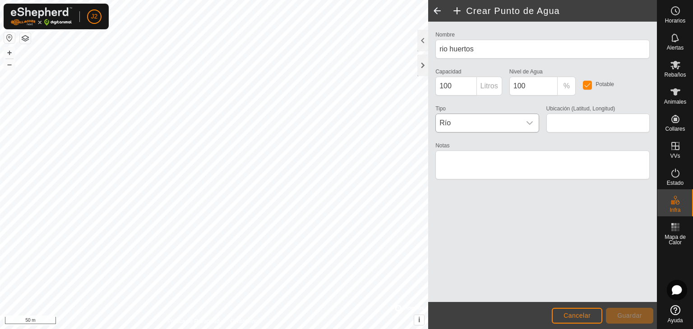
click at [504, 111] on div "Tipo Río" at bounding box center [487, 118] width 110 height 30
click at [505, 140] on div "Notas" at bounding box center [542, 161] width 214 height 43
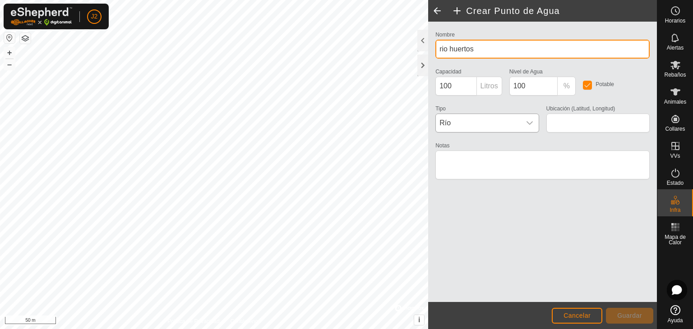
click at [449, 48] on input "rio huertos" at bounding box center [542, 49] width 214 height 19
type input "rio"
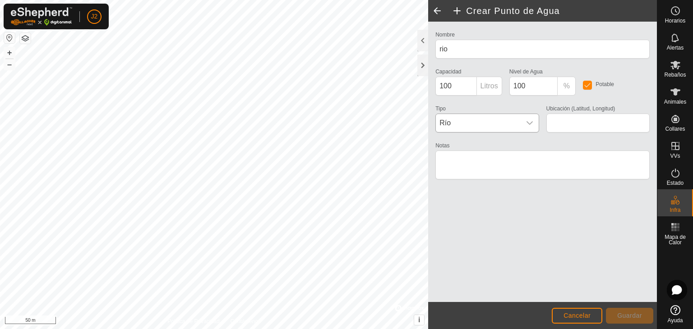
click at [582, 215] on div "Nombre rio Capacidad 100 Litros Nivel de Agua 100 % Potable Tipo Río Ubicación …" at bounding box center [542, 162] width 229 height 280
type input "41.860332, -3.151787"
click at [639, 314] on span "Guardar" at bounding box center [629, 315] width 25 height 7
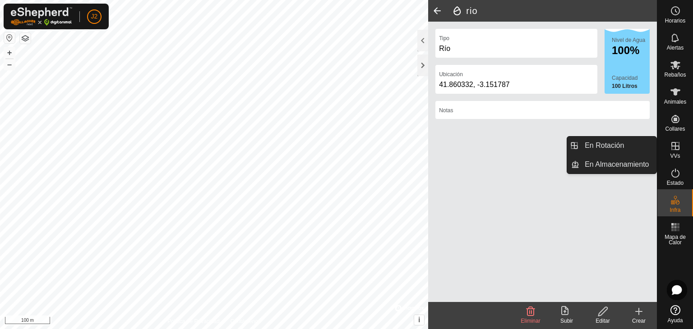
click at [670, 146] on icon at bounding box center [675, 146] width 11 height 11
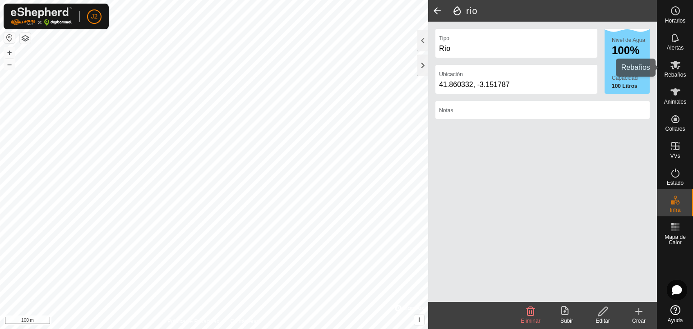
click at [671, 69] on icon at bounding box center [675, 65] width 11 height 11
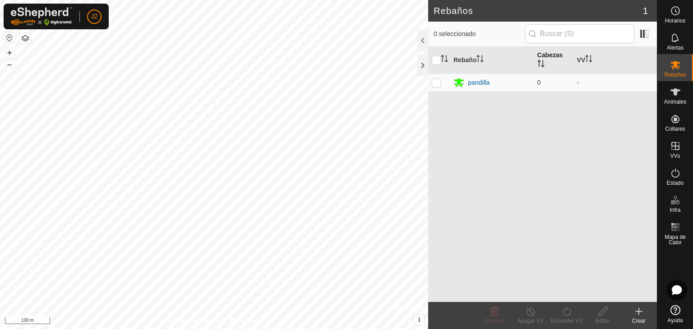
click at [539, 63] on icon "Activar para ordenar" at bounding box center [538, 63] width 1 height 7
click at [539, 63] on icon "Activar para ordenar" at bounding box center [540, 63] width 7 height 7
click at [472, 80] on div "pandilla" at bounding box center [479, 82] width 22 height 9
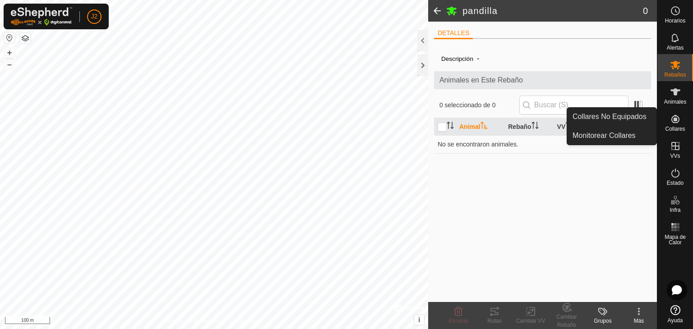
click at [678, 125] on div "Collares" at bounding box center [675, 121] width 36 height 27
click at [636, 119] on link "Collares No Equipados" at bounding box center [611, 117] width 89 height 18
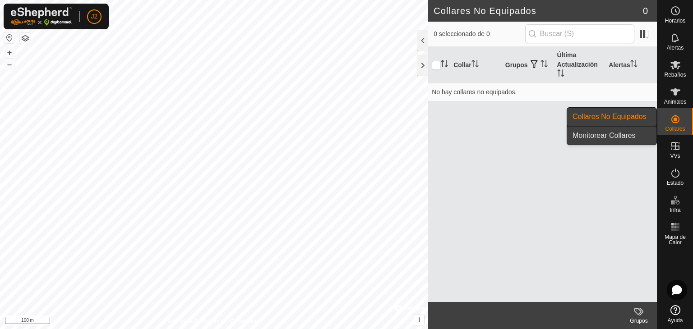
click at [635, 139] on link "Monitorear Collares" at bounding box center [611, 136] width 89 height 18
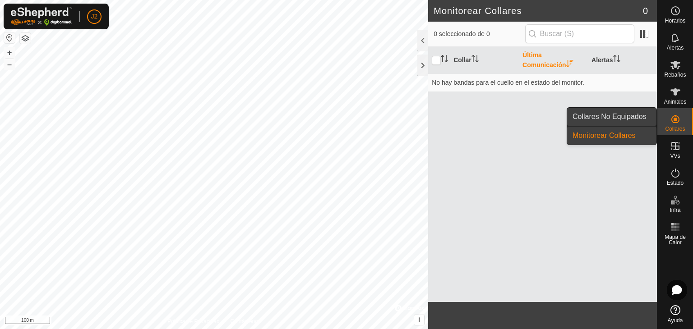
click at [631, 116] on link "Collares No Equipados" at bounding box center [611, 117] width 89 height 18
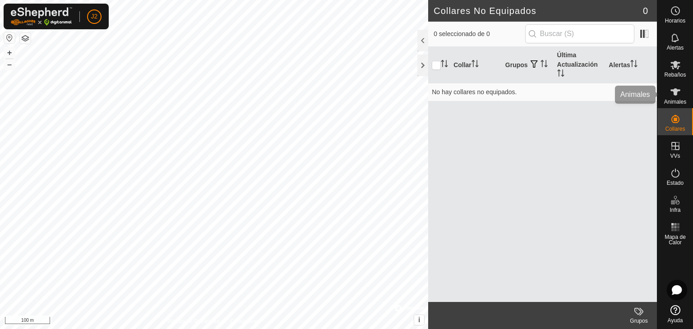
click at [678, 94] on icon at bounding box center [675, 92] width 11 height 11
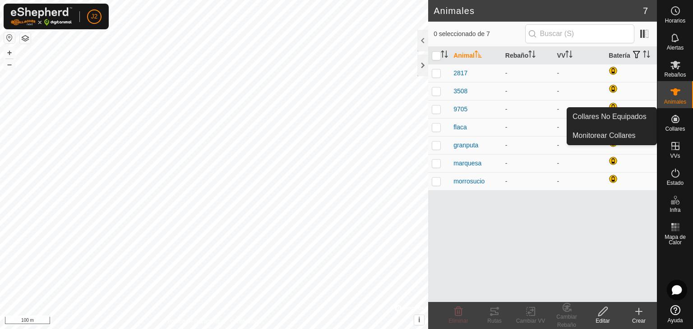
click at [677, 121] on icon at bounding box center [675, 119] width 11 height 11
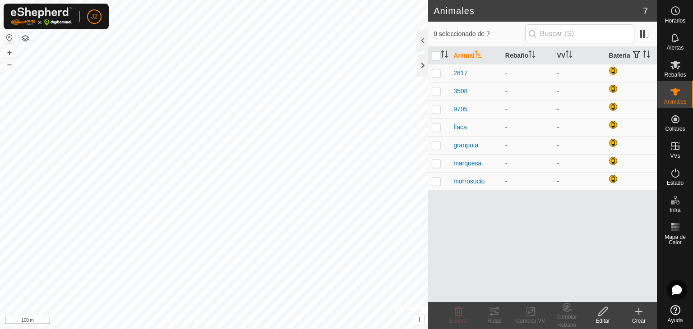
click at [605, 223] on div "Animal Rebaño VV Batería 2817 - - 3508 - - 9705 - - flaca - - granputa - - marq…" at bounding box center [542, 174] width 229 height 255
click at [511, 58] on th "Rebaño" at bounding box center [527, 56] width 52 height 18
click at [505, 74] on div "-" at bounding box center [527, 73] width 45 height 9
click at [437, 73] on p-checkbox at bounding box center [436, 72] width 9 height 7
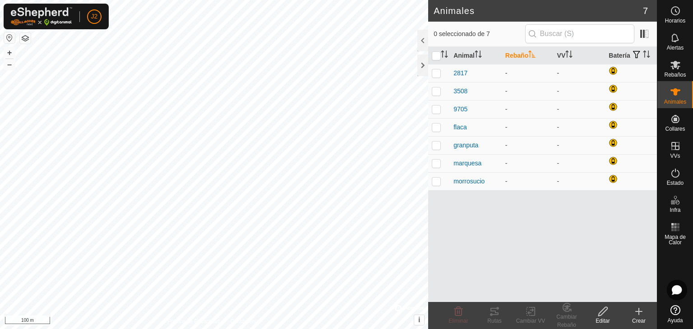
checkbox input "true"
click at [437, 93] on p-checkbox at bounding box center [436, 90] width 9 height 7
checkbox input "true"
click at [438, 111] on p-checkbox at bounding box center [436, 109] width 9 height 7
checkbox input "true"
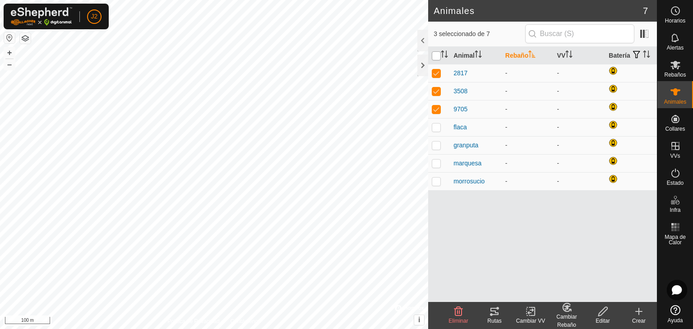
click at [432, 55] on input "checkbox" at bounding box center [436, 55] width 9 height 9
checkbox input "true"
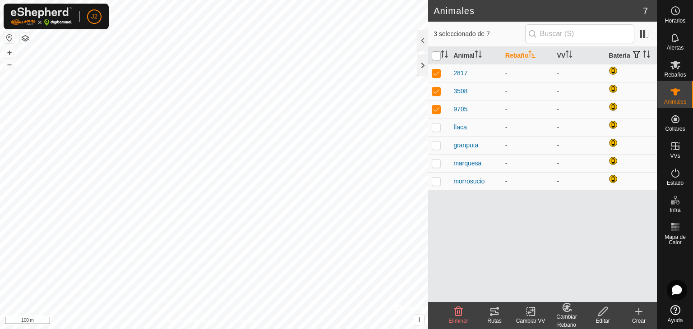
checkbox input "true"
click at [676, 69] on icon at bounding box center [675, 65] width 11 height 11
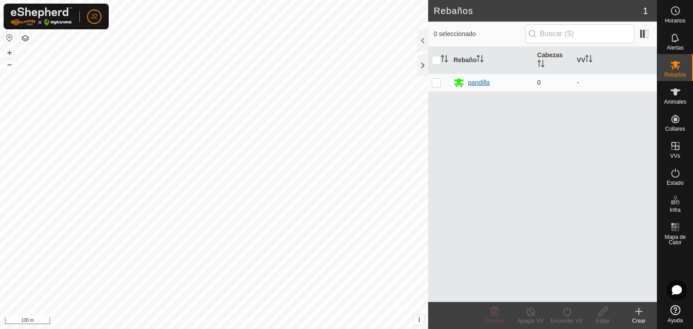
click at [503, 83] on div "pandilla" at bounding box center [491, 82] width 76 height 11
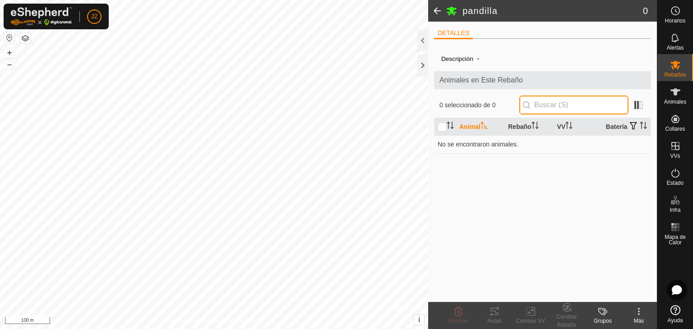
click at [548, 106] on input "text" at bounding box center [573, 105] width 109 height 19
click at [501, 78] on span "Animales en Este Rebaño" at bounding box center [542, 80] width 206 height 11
drag, startPoint x: 482, startPoint y: 172, endPoint x: 485, endPoint y: 194, distance: 22.8
click at [485, 194] on div "Descripción - Animales en Este Rebaño 0 seleccionado de 0 Animal Rebaño VV Bate…" at bounding box center [542, 174] width 217 height 256
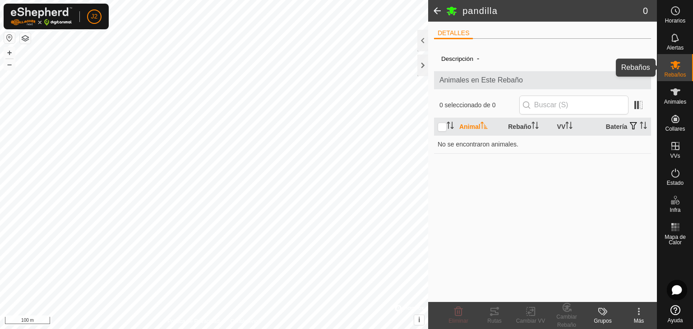
click at [675, 74] on span "Rebaños" at bounding box center [675, 74] width 22 height 5
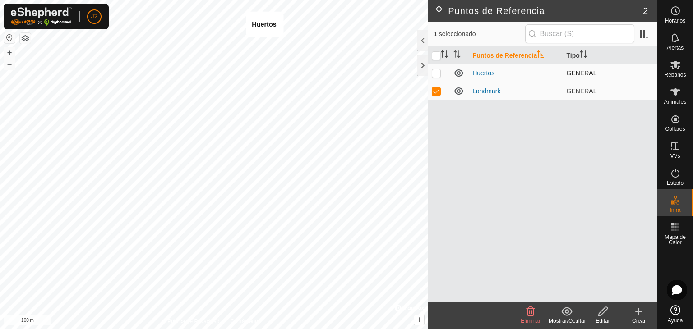
checkbox input "true"
checkbox input "false"
click at [435, 74] on p-checkbox at bounding box center [436, 72] width 9 height 7
checkbox input "false"
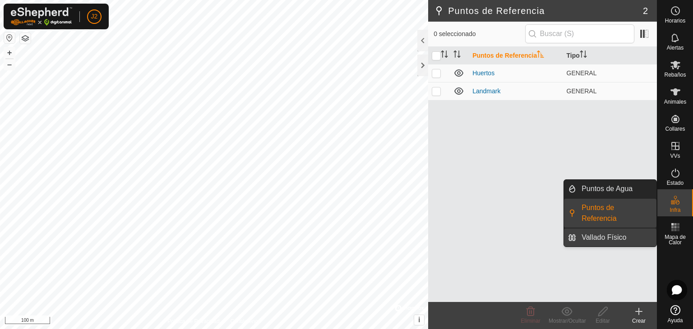
click at [633, 229] on link "Vallado Físico" at bounding box center [616, 238] width 80 height 18
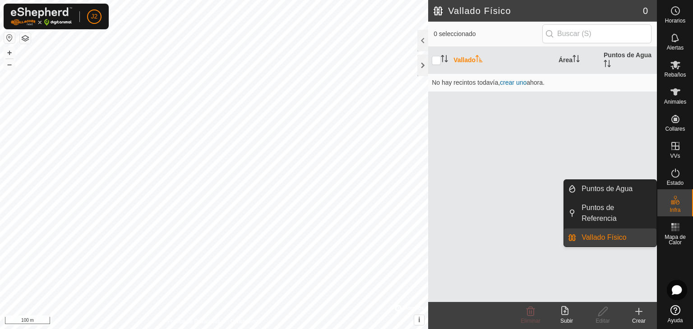
click at [633, 229] on link "Vallado Físico" at bounding box center [616, 238] width 80 height 18
click at [678, 230] on rect at bounding box center [677, 230] width 2 height 2
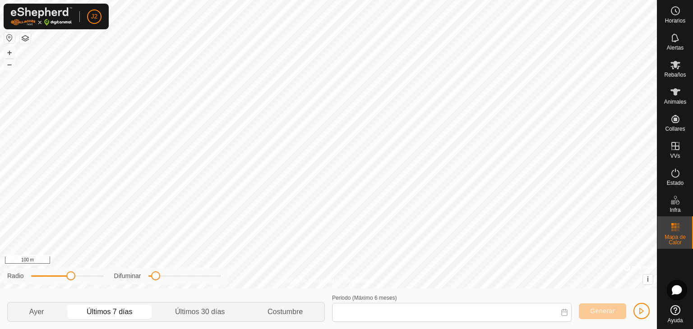
type input "[DATE] - [DATE]"
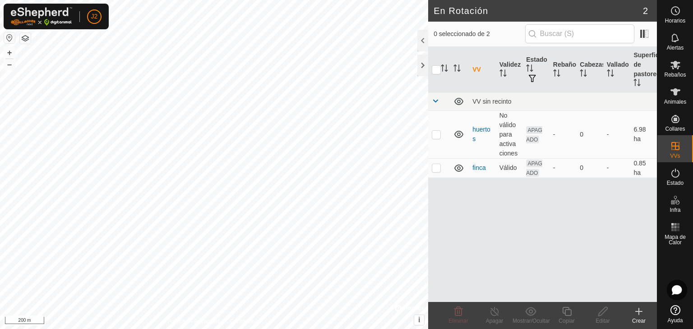
checkbox input "true"
click at [673, 60] on icon at bounding box center [675, 65] width 11 height 11
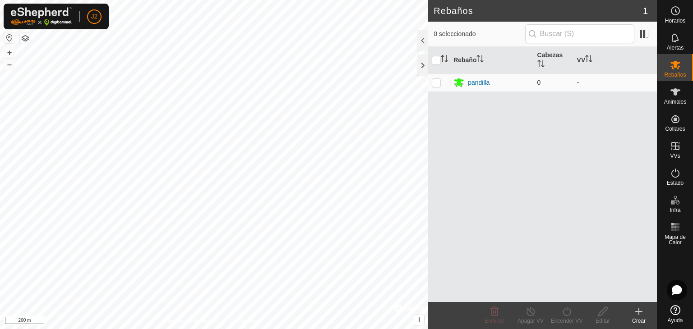
click at [434, 84] on p-checkbox at bounding box center [436, 82] width 9 height 7
checkbox input "true"
click at [601, 320] on div "Editar" at bounding box center [602, 321] width 36 height 8
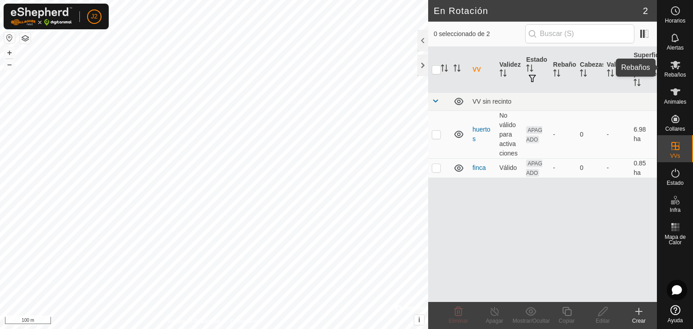
click at [680, 69] on es-mob-svg-icon at bounding box center [675, 65] width 16 height 14
click at [439, 132] on p-tablecheckbox at bounding box center [436, 134] width 9 height 7
checkbox input "true"
click at [438, 136] on p-checkbox at bounding box center [436, 134] width 9 height 7
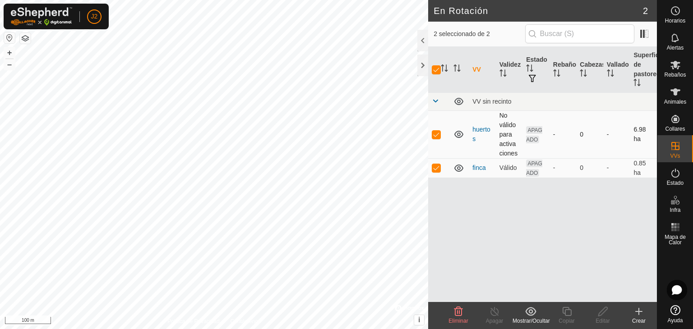
checkbox input "false"
click at [438, 167] on p-checkbox at bounding box center [436, 167] width 9 height 7
checkbox input "false"
click at [676, 72] on span "Rebaños" at bounding box center [675, 74] width 22 height 5
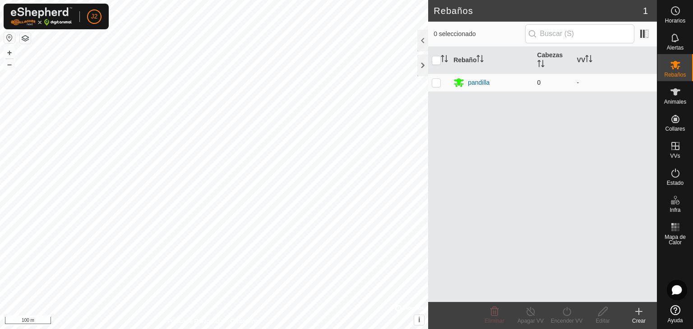
click at [437, 85] on p-checkbox at bounding box center [436, 82] width 9 height 7
checkbox input "true"
click at [603, 312] on icon at bounding box center [602, 311] width 11 height 11
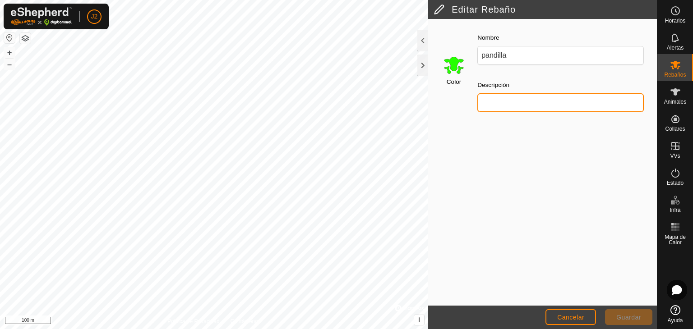
click at [552, 110] on input "Descripción" at bounding box center [560, 102] width 166 height 19
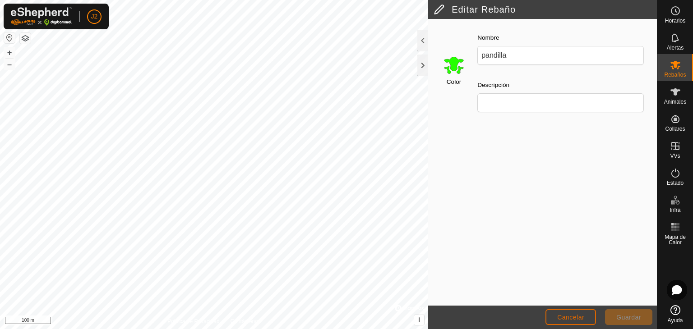
click at [583, 316] on span "Cancelar" at bounding box center [570, 317] width 27 height 7
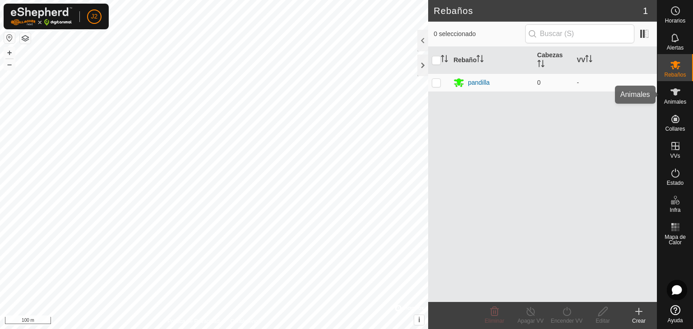
click at [684, 97] on div "Animales" at bounding box center [675, 94] width 36 height 27
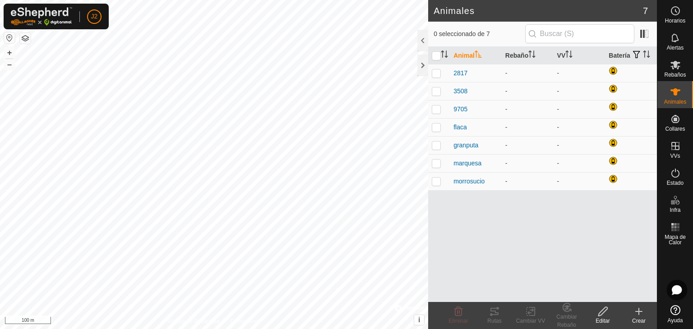
click at [23, 40] on button "button" at bounding box center [25, 38] width 11 height 11
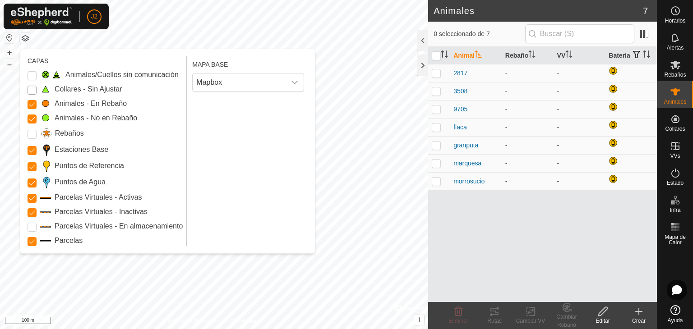
click at [32, 91] on Unfitted "Collares - Sin Ajustar" at bounding box center [32, 90] width 9 height 9
click at [31, 104] on Mob "Animales - En Rebaño" at bounding box center [32, 104] width 9 height 9
click at [32, 118] on Mob "Animales - No en Rebaño" at bounding box center [32, 119] width 9 height 9
click at [32, 135] on input "Rebaños" at bounding box center [32, 134] width 9 height 9
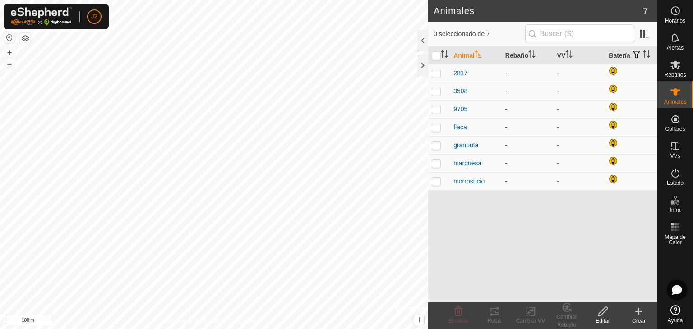
click at [463, 65] on div "Animales 7 0 seleccionado de 7 Animal Rebaño VV Batería 2817 - - 3508 - - 9705 …" at bounding box center [328, 164] width 657 height 329
click at [27, 40] on button "button" at bounding box center [25, 38] width 11 height 11
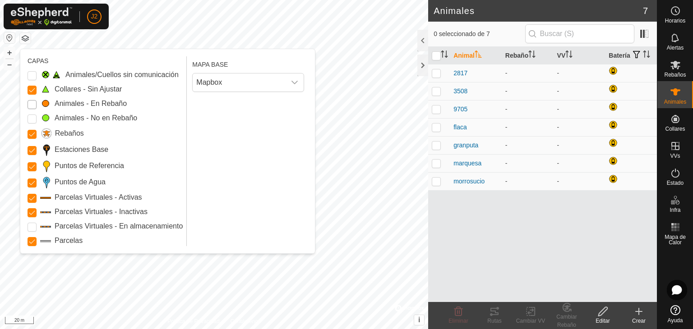
click at [32, 102] on Mob "Animales - En Rebaño" at bounding box center [32, 104] width 9 height 9
click at [32, 87] on Unfitted "Collares - Sin Ajustar" at bounding box center [32, 90] width 9 height 9
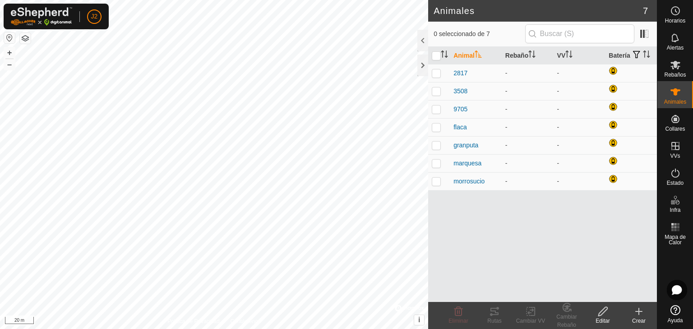
click at [22, 40] on button "button" at bounding box center [25, 38] width 11 height 11
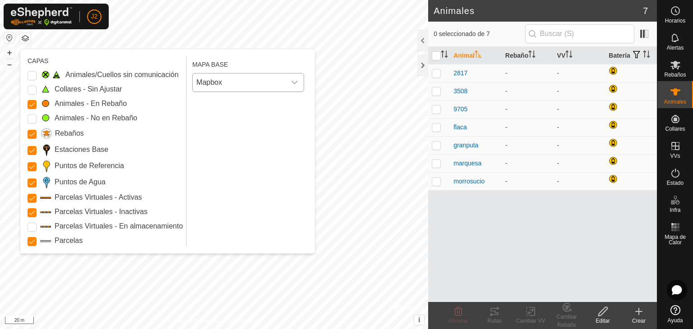
click at [281, 82] on span "Mapbox" at bounding box center [239, 83] width 93 height 18
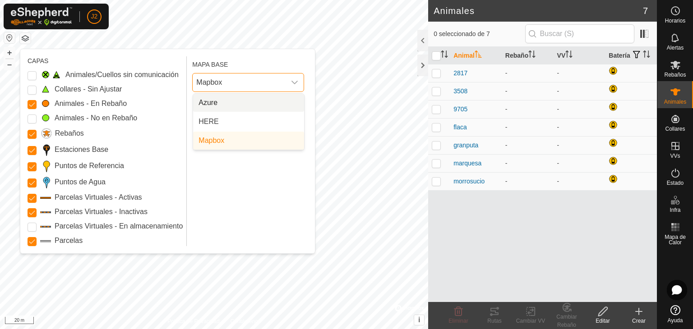
click at [281, 82] on span "Mapbox" at bounding box center [239, 83] width 93 height 18
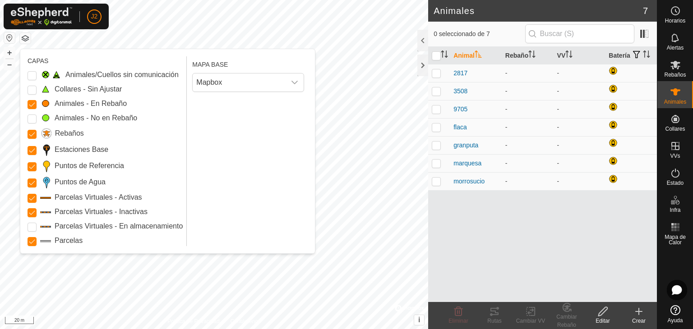
click at [536, 213] on div "Animal Rebaño VV Batería 2817 - - 3508 - - 9705 - - flaca - - granputa - - marq…" at bounding box center [542, 174] width 229 height 255
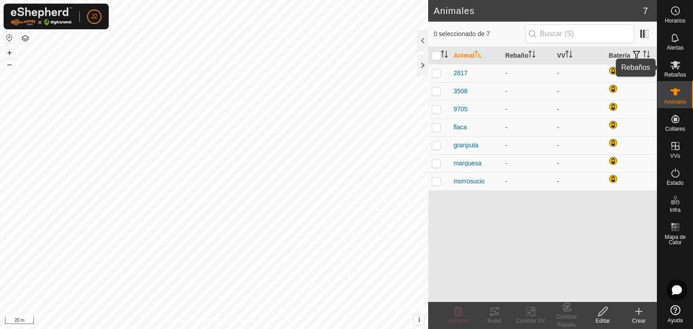
click at [672, 74] on span "Rebaños" at bounding box center [675, 74] width 22 height 5
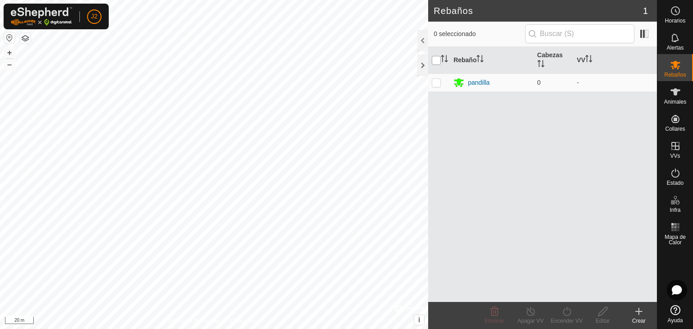
click at [436, 60] on input "checkbox" at bounding box center [436, 60] width 9 height 9
checkbox input "true"
click at [599, 312] on icon at bounding box center [602, 311] width 9 height 9
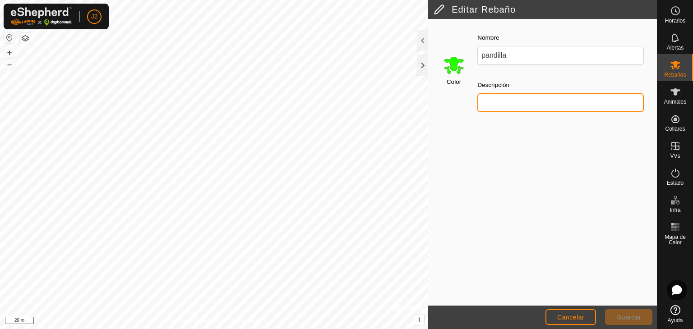
click at [508, 94] on input "Descripción" at bounding box center [560, 102] width 166 height 19
type input "pandilla"
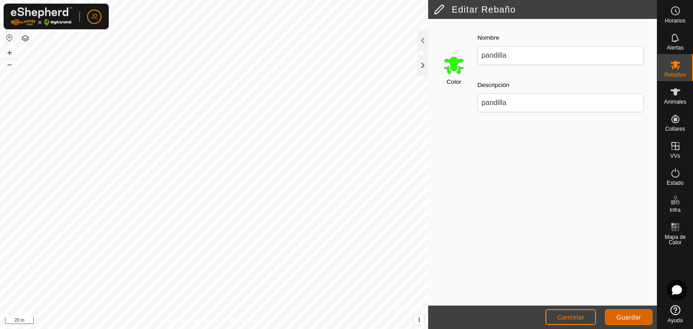
click at [615, 319] on button "Guardar" at bounding box center [628, 317] width 47 height 16
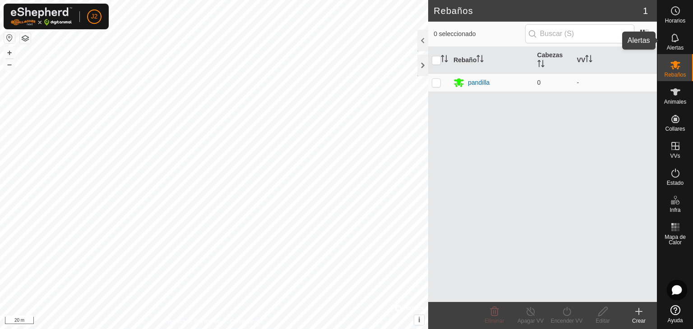
click at [675, 36] on icon at bounding box center [675, 37] width 11 height 11
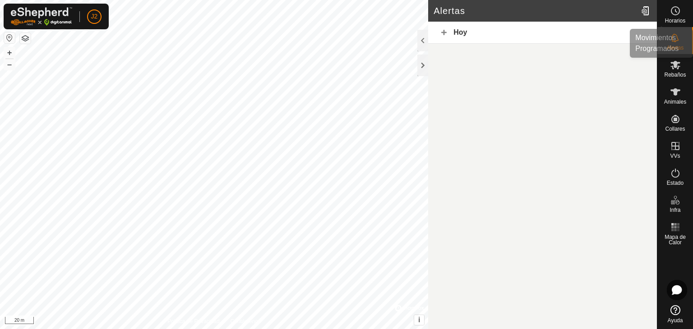
click at [676, 19] on span "Horarios" at bounding box center [675, 20] width 20 height 5
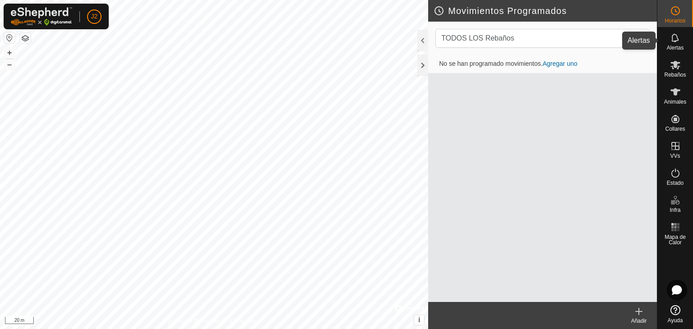
click at [677, 41] on icon at bounding box center [675, 37] width 11 height 11
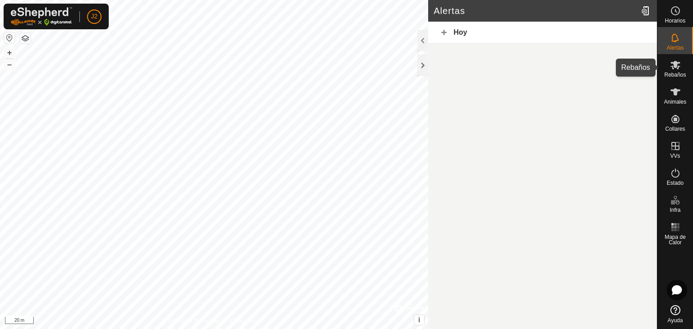
click at [683, 63] on div "Rebaños" at bounding box center [675, 67] width 36 height 27
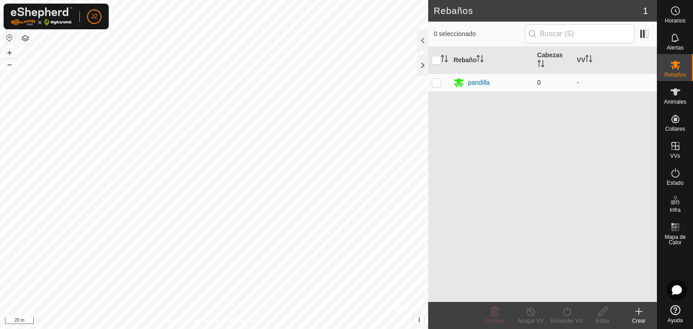
click at [437, 82] on p-checkbox at bounding box center [436, 82] width 9 height 7
checkbox input "true"
click at [603, 319] on div "Editar" at bounding box center [602, 321] width 36 height 8
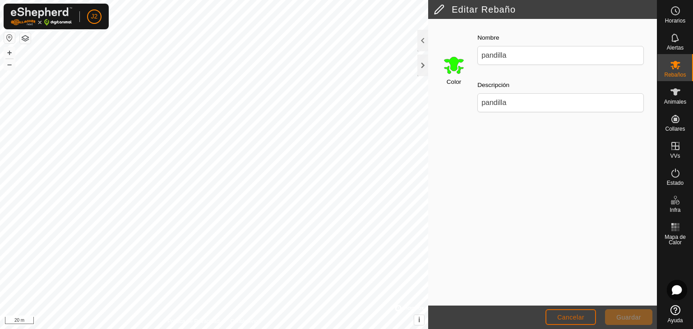
click at [593, 314] on button "Cancelar" at bounding box center [570, 317] width 51 height 16
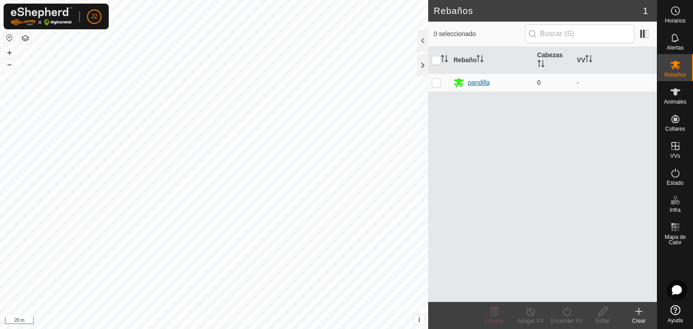
click at [482, 83] on div "pandilla" at bounding box center [479, 82] width 22 height 9
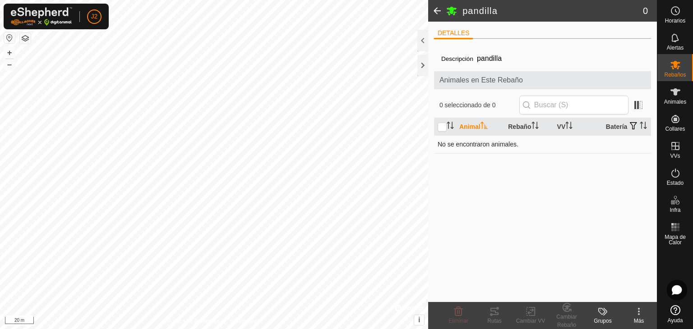
click at [479, 153] on td "No se encontraron animales." at bounding box center [542, 144] width 217 height 18
drag, startPoint x: 500, startPoint y: 152, endPoint x: 467, endPoint y: 190, distance: 49.5
click at [467, 190] on div "Descripción pandilla Animales en Este Rebaño 0 seleccionado de 0 Animal Rebaño …" at bounding box center [542, 174] width 217 height 256
click at [22, 40] on button "button" at bounding box center [25, 38] width 11 height 11
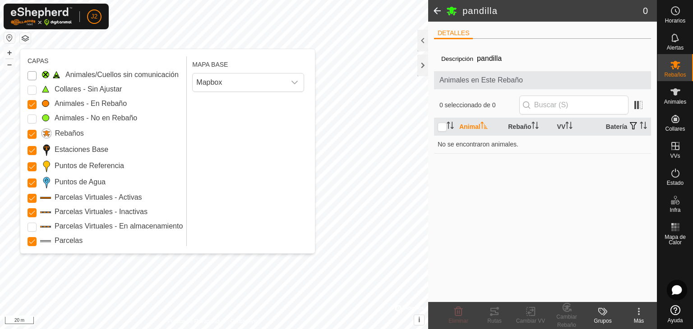
click at [32, 76] on Issue "Animales/Cuellos sin comunicación" at bounding box center [32, 75] width 9 height 9
click at [32, 90] on Unfitted "Collares - Sin Ajustar" at bounding box center [32, 90] width 9 height 9
click at [31, 116] on Mob "Animales - No en Rebaño" at bounding box center [32, 119] width 9 height 9
click at [29, 226] on Storage "Parcelas Virtuales - En almacenamiento" at bounding box center [32, 227] width 9 height 9
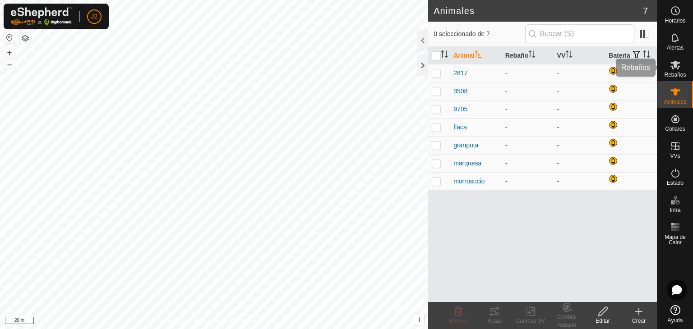
click at [684, 68] on div "Rebaños" at bounding box center [675, 67] width 36 height 27
click at [437, 50] on th at bounding box center [439, 56] width 22 height 18
click at [437, 55] on input "checkbox" at bounding box center [436, 55] width 9 height 9
checkbox input "true"
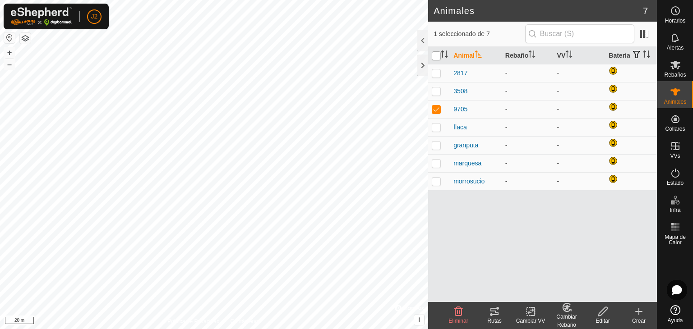
checkbox input "true"
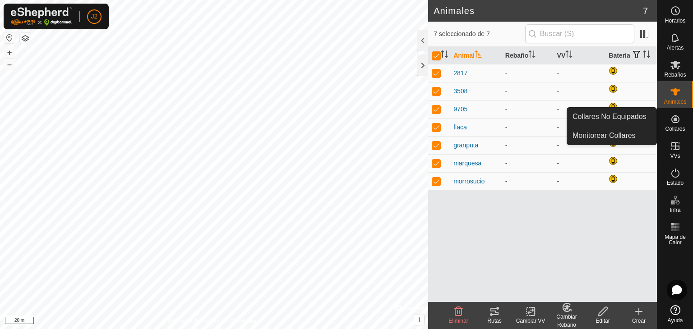
click at [645, 118] on link "Collares No Equipados" at bounding box center [611, 117] width 89 height 18
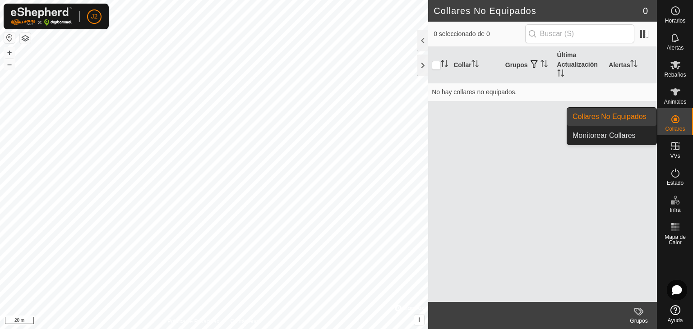
click at [666, 122] on div "Collares" at bounding box center [675, 121] width 36 height 27
click at [639, 143] on link "Monitorear Collares" at bounding box center [611, 136] width 89 height 18
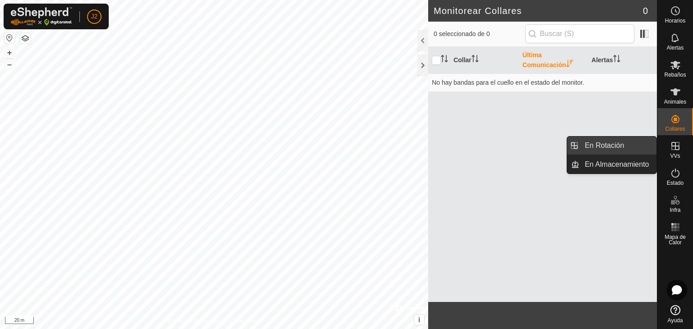
click at [633, 145] on link "En Rotación" at bounding box center [617, 146] width 77 height 18
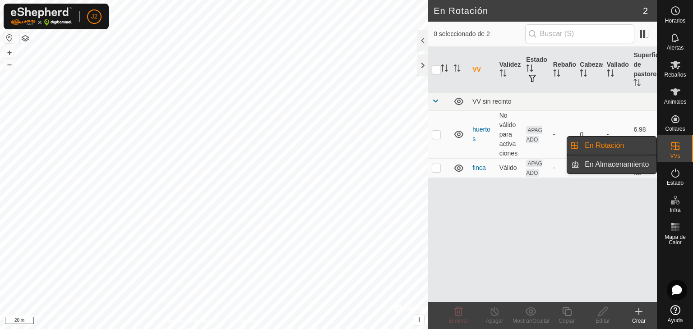
click at [635, 163] on link "En Almacenamiento" at bounding box center [617, 165] width 77 height 18
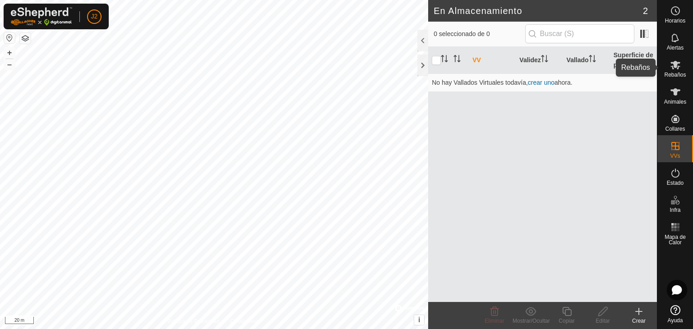
click at [673, 66] on icon at bounding box center [675, 65] width 11 height 11
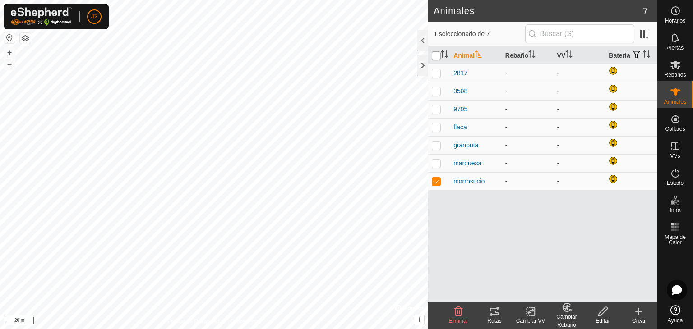
click at [437, 55] on input "checkbox" at bounding box center [436, 55] width 9 height 9
checkbox input "true"
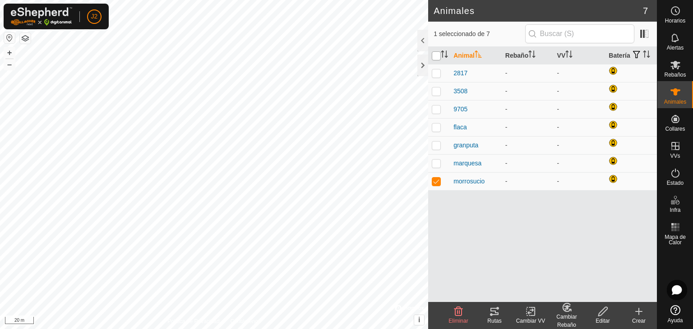
checkbox input "true"
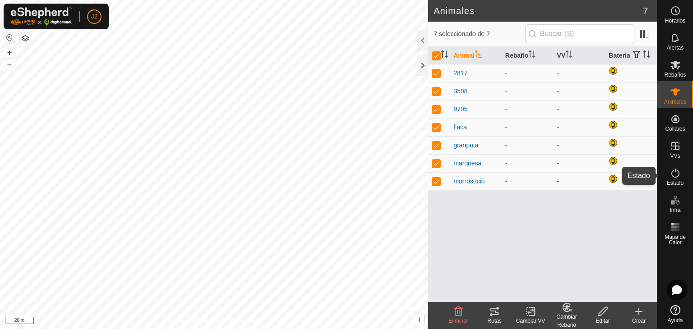
click at [678, 170] on icon at bounding box center [675, 173] width 11 height 11
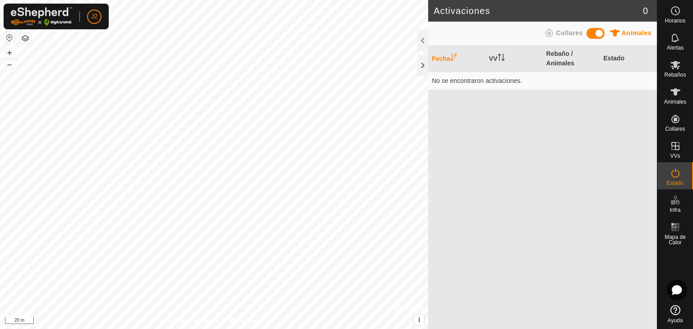
click at [591, 32] on span at bounding box center [595, 33] width 18 height 11
click at [557, 60] on th "Rebaño / Collares" at bounding box center [570, 59] width 57 height 27
click at [670, 74] on span "Rebaños" at bounding box center [675, 74] width 22 height 5
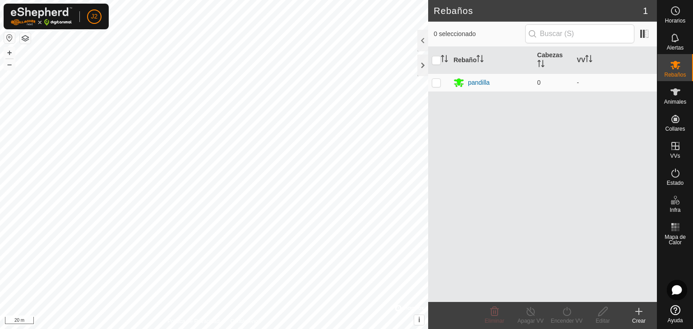
click at [526, 105] on div "Rebaño Cabezas VV pandilla 0 -" at bounding box center [542, 174] width 229 height 255
click at [440, 84] on td at bounding box center [439, 83] width 22 height 18
checkbox input "true"
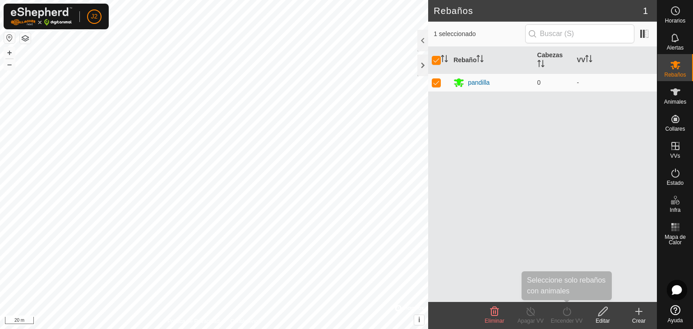
click at [568, 316] on icon at bounding box center [566, 311] width 11 height 11
click at [603, 314] on icon at bounding box center [602, 311] width 11 height 11
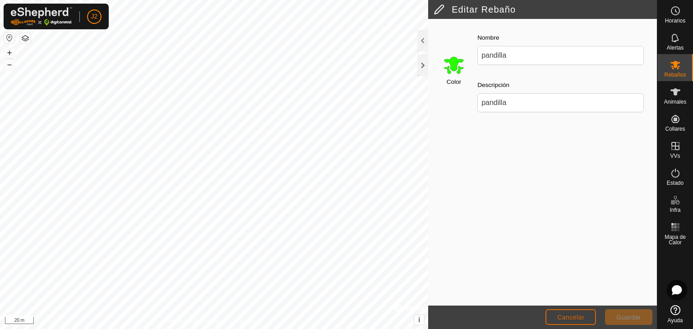
click at [584, 320] on span "Cancelar" at bounding box center [570, 317] width 27 height 7
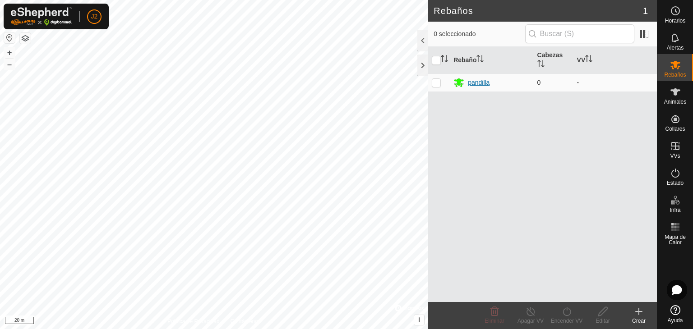
click at [478, 82] on div "pandilla" at bounding box center [479, 82] width 22 height 9
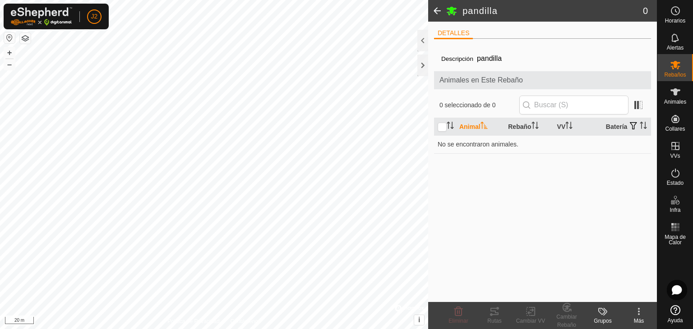
click at [493, 82] on span "Animales en Este Rebaño" at bounding box center [542, 80] width 206 height 11
click at [495, 78] on span "Animales en Este Rebaño" at bounding box center [542, 80] width 206 height 11
click at [637, 106] on span at bounding box center [638, 105] width 14 height 14
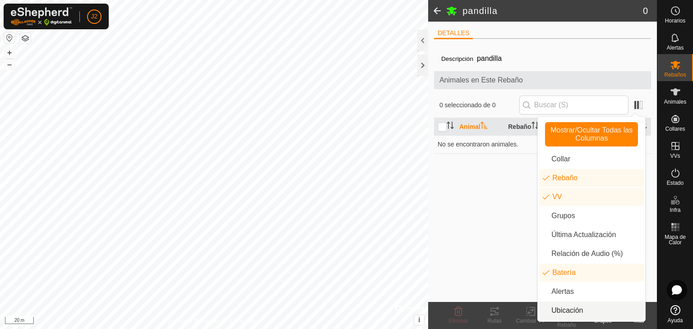
click at [577, 303] on li "Ubicación" at bounding box center [591, 311] width 104 height 18
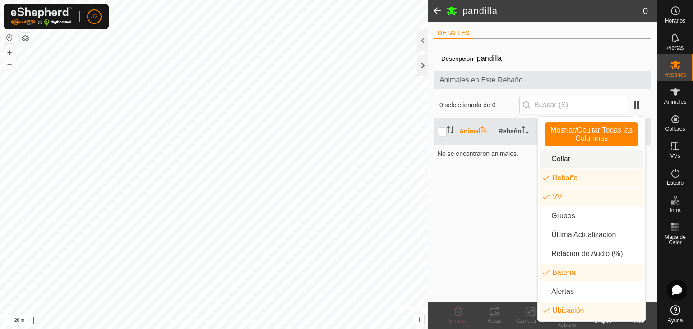
click at [583, 166] on li "Collar" at bounding box center [591, 159] width 104 height 18
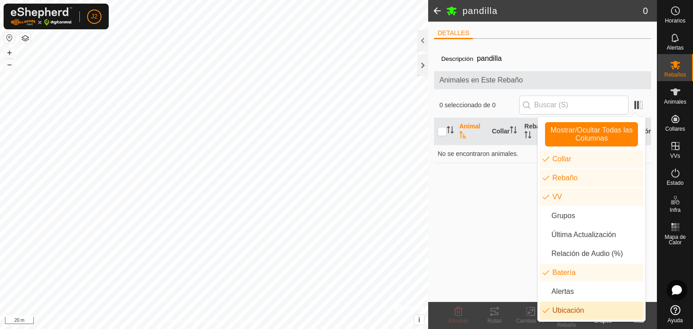
click at [586, 308] on li "Ubicación" at bounding box center [591, 311] width 104 height 18
click at [505, 202] on div "Descripción pandilla Animales en Este Rebaño 0 seleccionado de 0 Animal Collar …" at bounding box center [542, 174] width 217 height 256
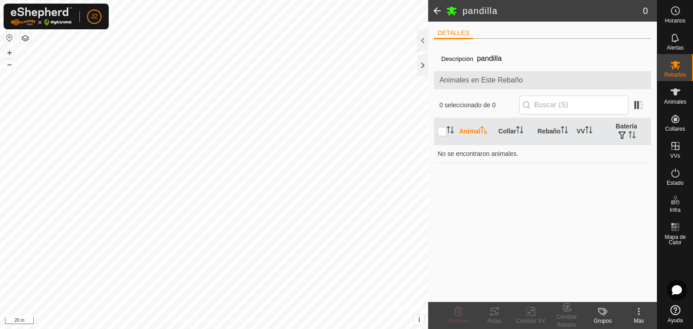
click at [506, 188] on div "Descripción pandilla Animales en Este Rebaño 0 seleccionado de 0 Animal Collar …" at bounding box center [542, 174] width 217 height 256
click at [538, 101] on input "text" at bounding box center [573, 105] width 109 height 19
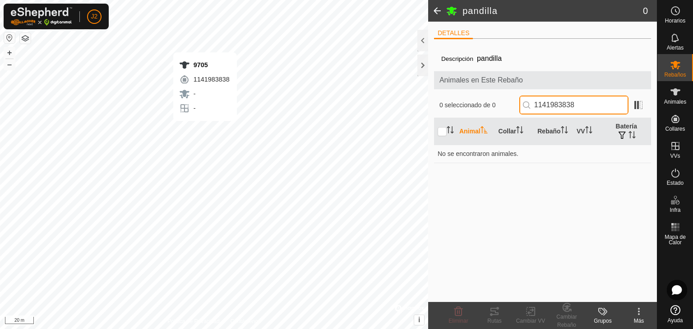
type input "1141983838"
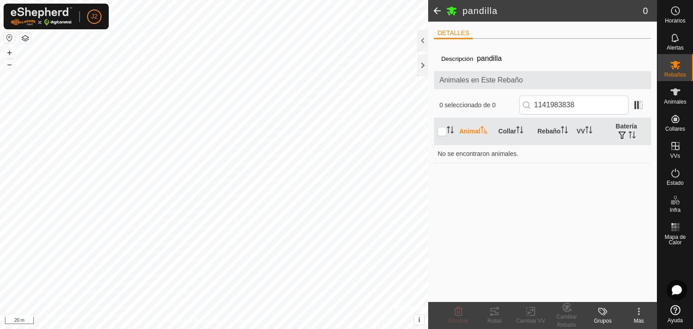
click at [532, 183] on div "Descripción pandilla Animales en Este Rebaño 0 seleccionado de 0 1141983838 Ani…" at bounding box center [542, 174] width 217 height 256
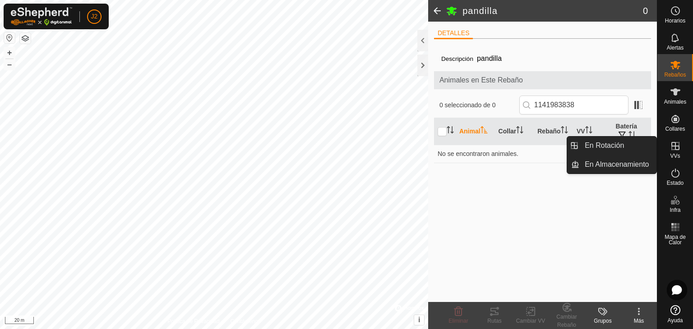
click at [673, 147] on icon at bounding box center [675, 146] width 11 height 11
click at [631, 146] on link "En Rotación" at bounding box center [617, 146] width 77 height 18
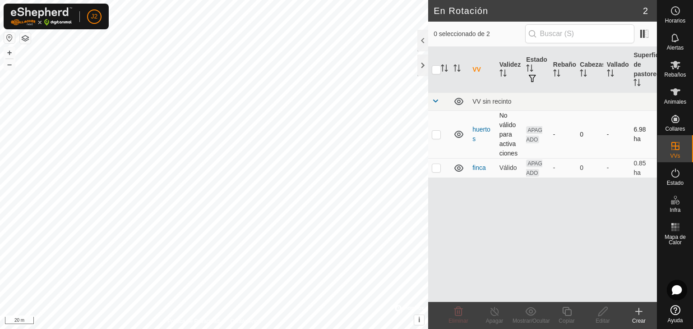
click at [437, 136] on p-checkbox at bounding box center [436, 134] width 9 height 7
checkbox input "false"
click at [457, 100] on icon at bounding box center [458, 101] width 11 height 11
click at [458, 100] on icon at bounding box center [458, 101] width 11 height 11
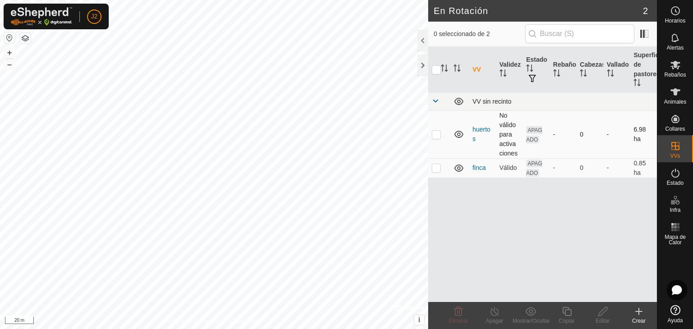
click at [535, 141] on span "APAGADO" at bounding box center [534, 134] width 16 height 17
click at [533, 75] on span "button" at bounding box center [531, 78] width 7 height 7
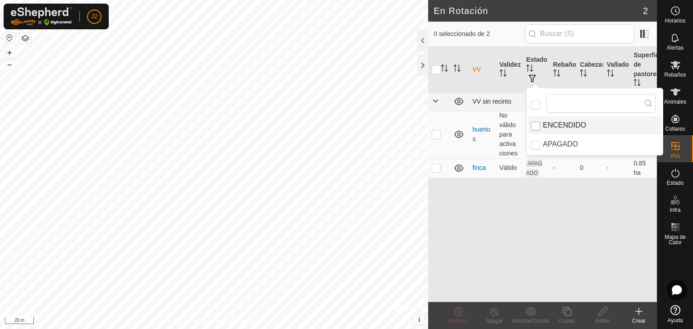
click at [536, 124] on input "ENCENDIDO" at bounding box center [535, 126] width 9 height 9
checkbox input "true"
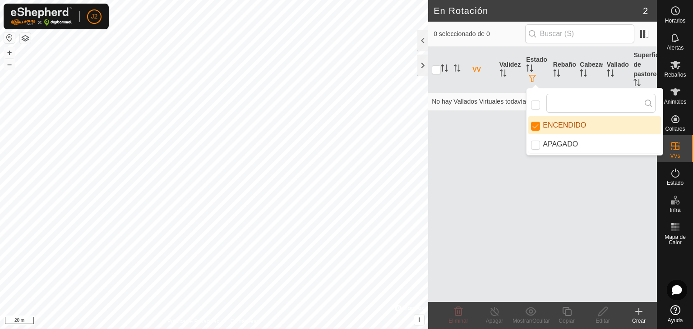
drag, startPoint x: 570, startPoint y: 218, endPoint x: 566, endPoint y: 213, distance: 6.4
click at [567, 214] on div "VV Validez Estado Rebaño Cabezas Vallado Superficie de pastoreo No hay Vallados…" at bounding box center [542, 174] width 229 height 255
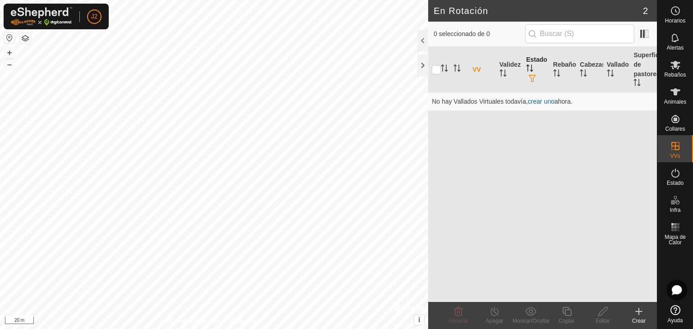
click at [531, 77] on span "button" at bounding box center [531, 78] width 7 height 7
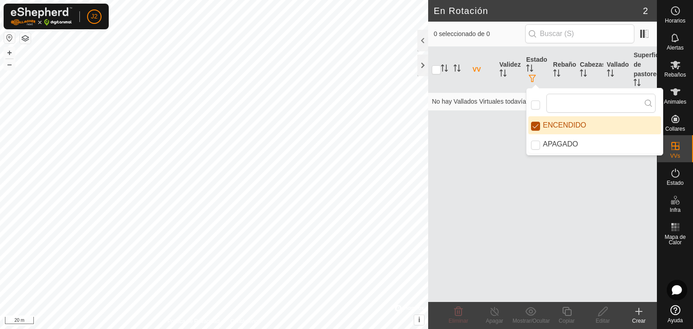
click at [538, 127] on input "ENCENDIDO" at bounding box center [535, 126] width 9 height 9
checkbox input "false"
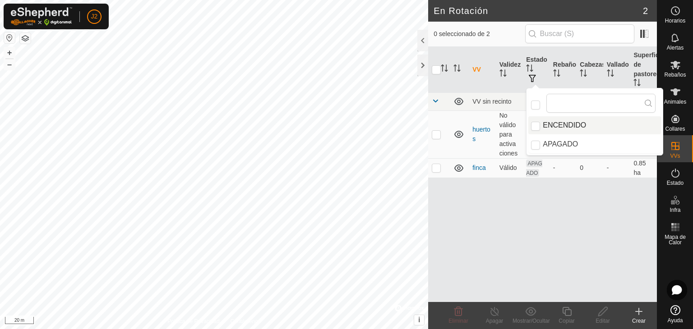
click at [565, 215] on div "VV Validez Estado Rebaño Cabezas Vallado Superficie de pastoreo VV sin recinto …" at bounding box center [542, 174] width 229 height 255
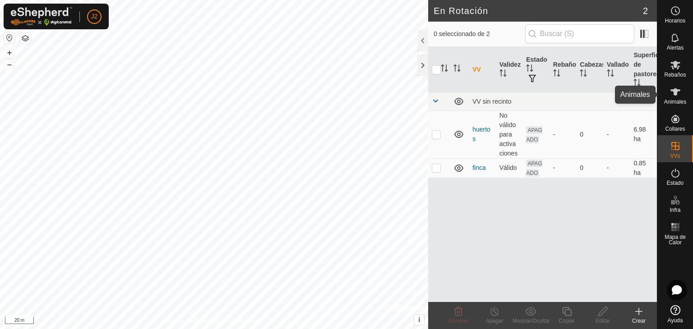
click at [671, 103] on span "Animales" at bounding box center [675, 101] width 22 height 5
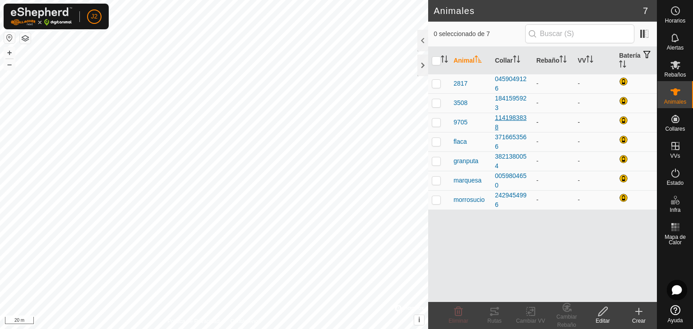
click at [505, 118] on div "1141983838" at bounding box center [512, 122] width 34 height 19
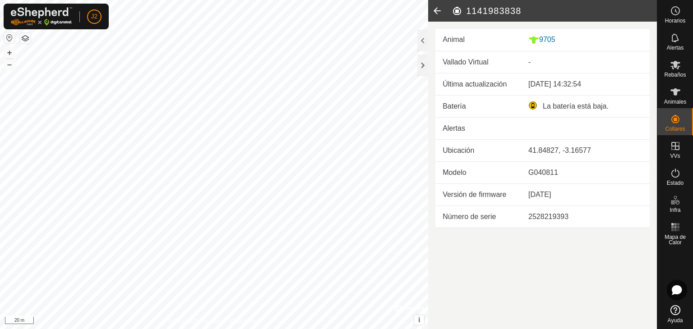
click at [577, 250] on article "1141983838 Animal 9705 Vallado Virtual - Última actualización [DATE] 14:32:54 B…" at bounding box center [542, 164] width 229 height 329
